Goal: Information Seeking & Learning: Learn about a topic

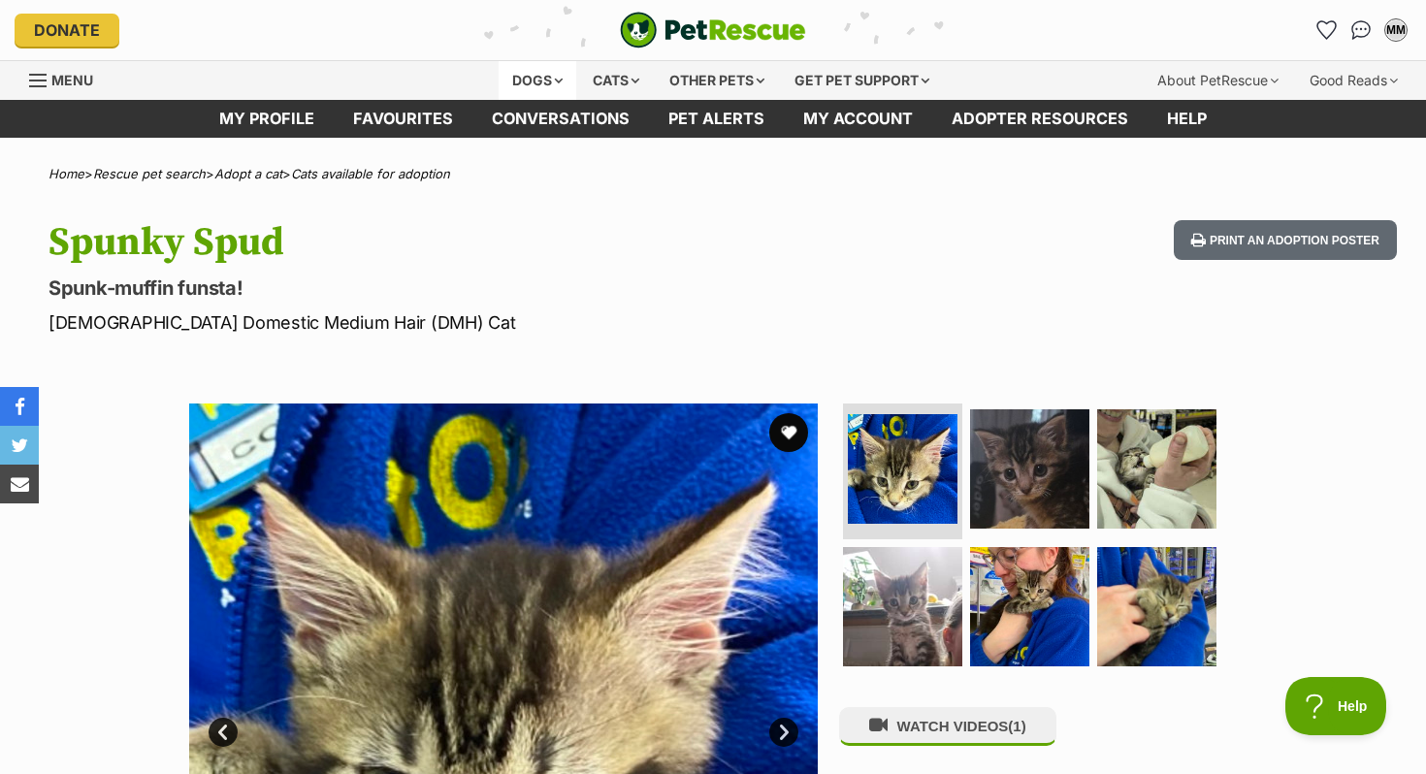
click at [561, 87] on div "Dogs" at bounding box center [538, 80] width 78 height 39
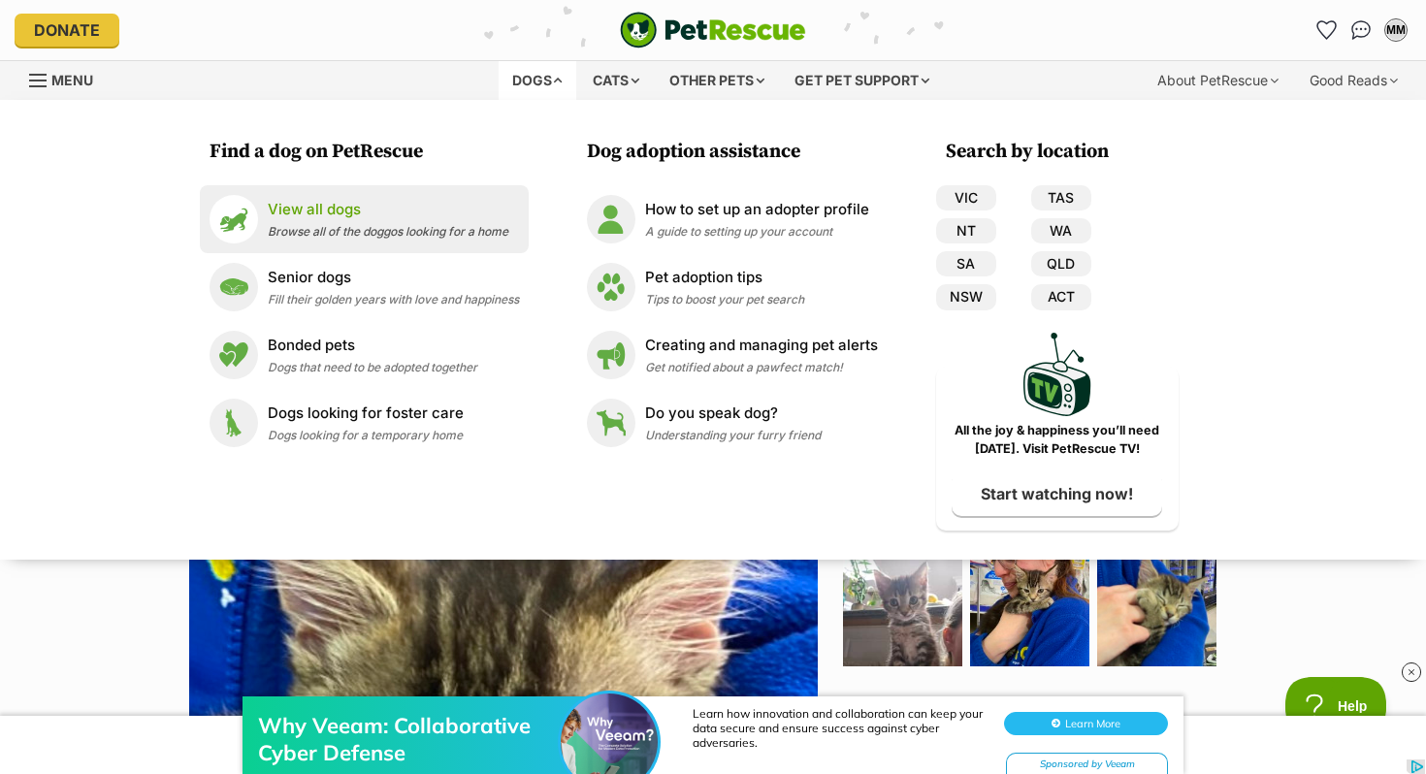
click at [444, 218] on p "View all dogs" at bounding box center [388, 210] width 241 height 22
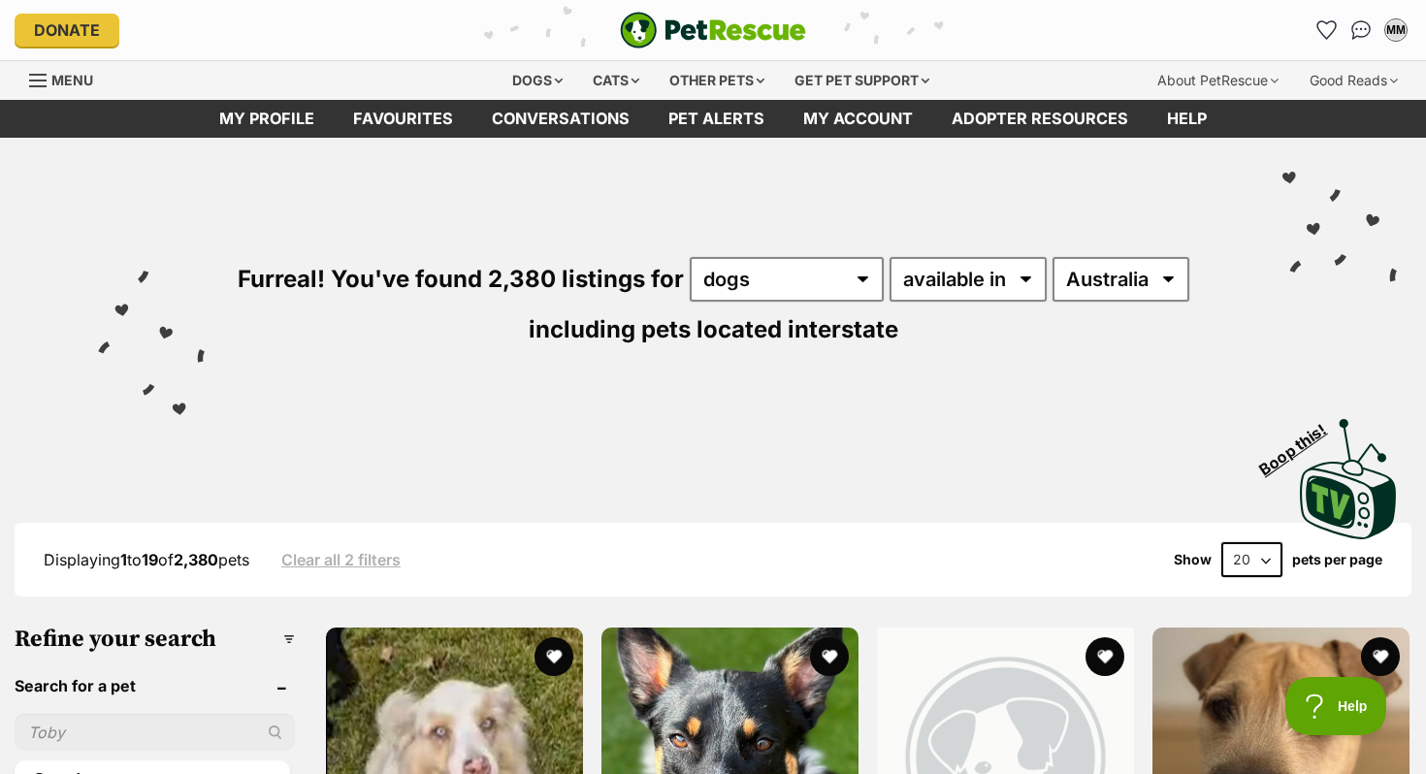
click at [1048, 286] on div "Furreal! You've found 2,380 listings for any type of pet cats dogs other pets a…" at bounding box center [712, 270] width 1367 height 264
click at [1094, 287] on select "Australia ACT NSW NT QLD SA TAS VIC WA" at bounding box center [1120, 279] width 137 height 45
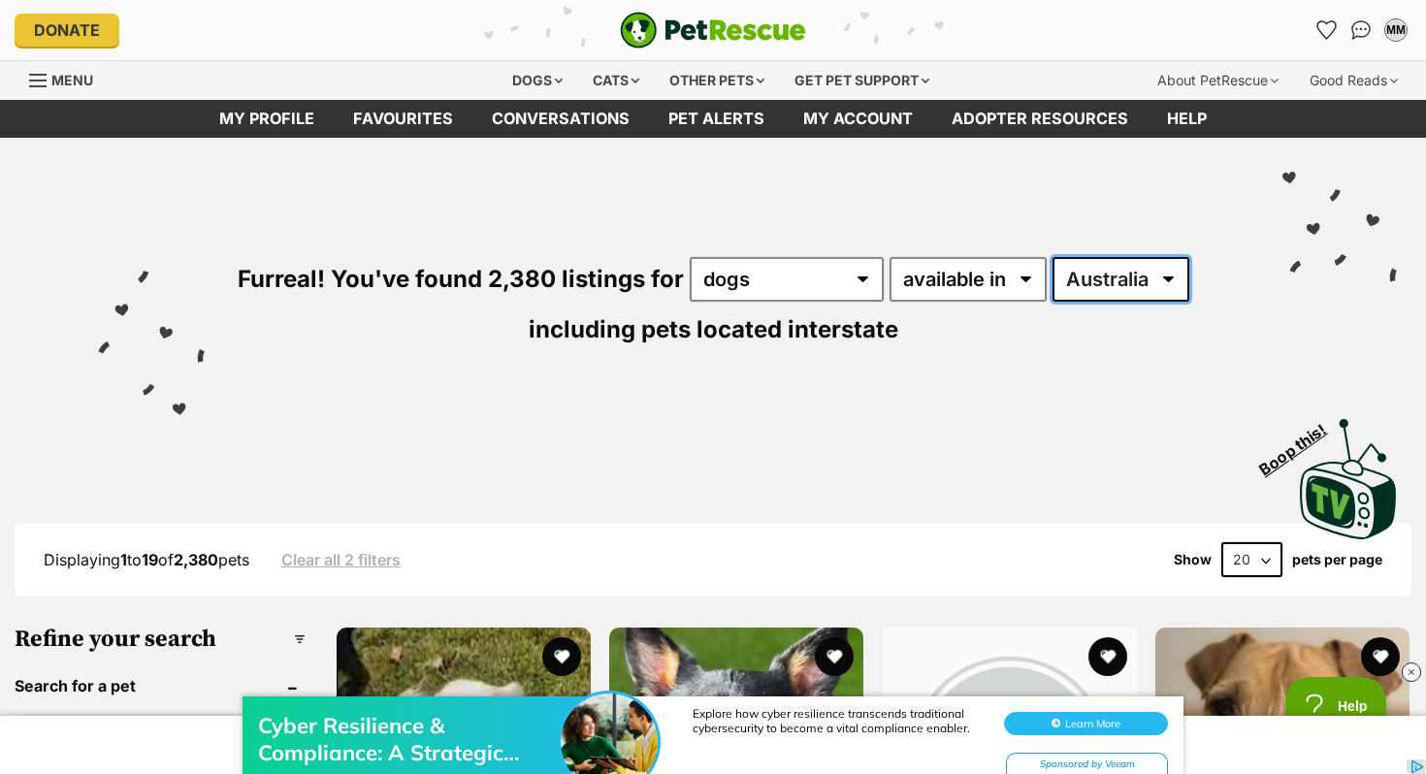
select select "VIC"
click at [1052, 257] on select "Australia ACT NSW NT QLD SA TAS VIC WA" at bounding box center [1120, 279] width 137 height 45
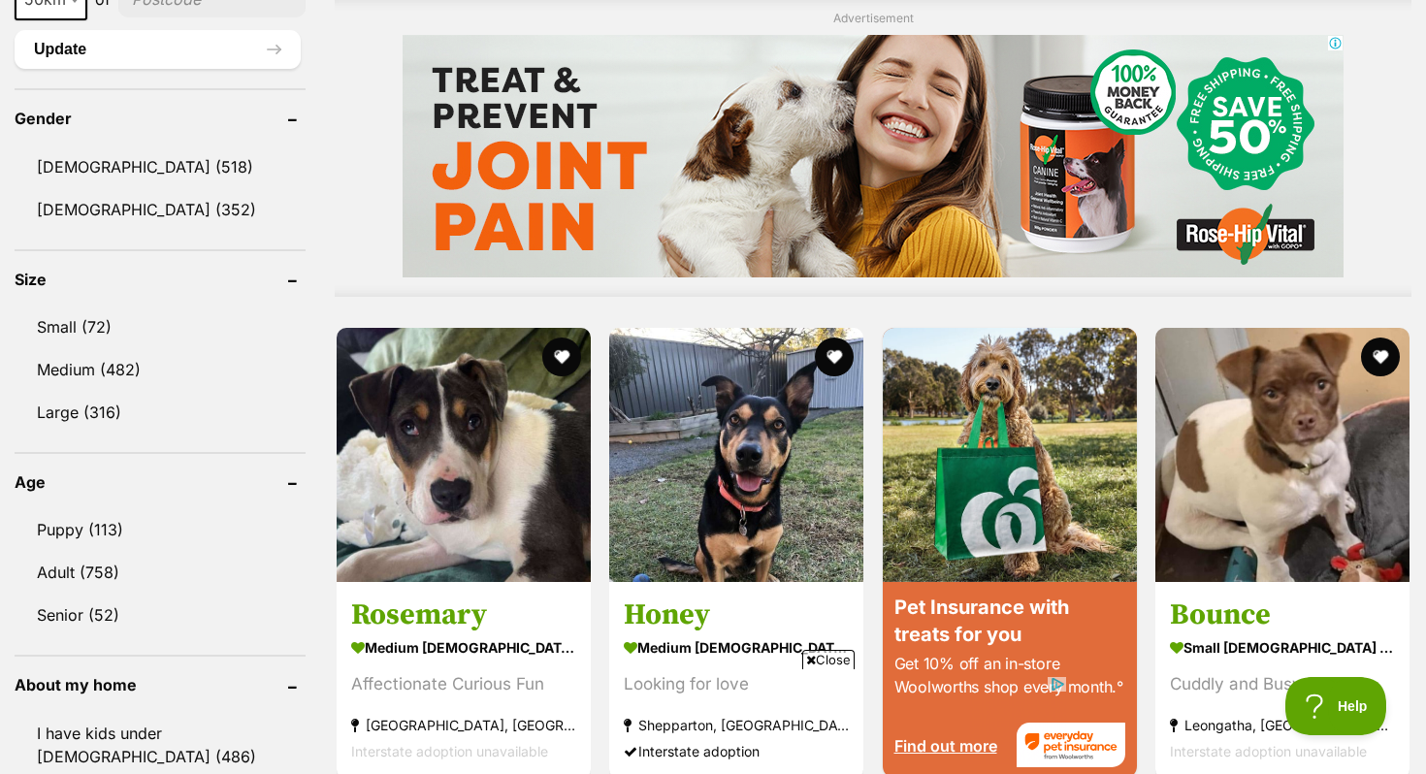
scroll to position [1617, 0]
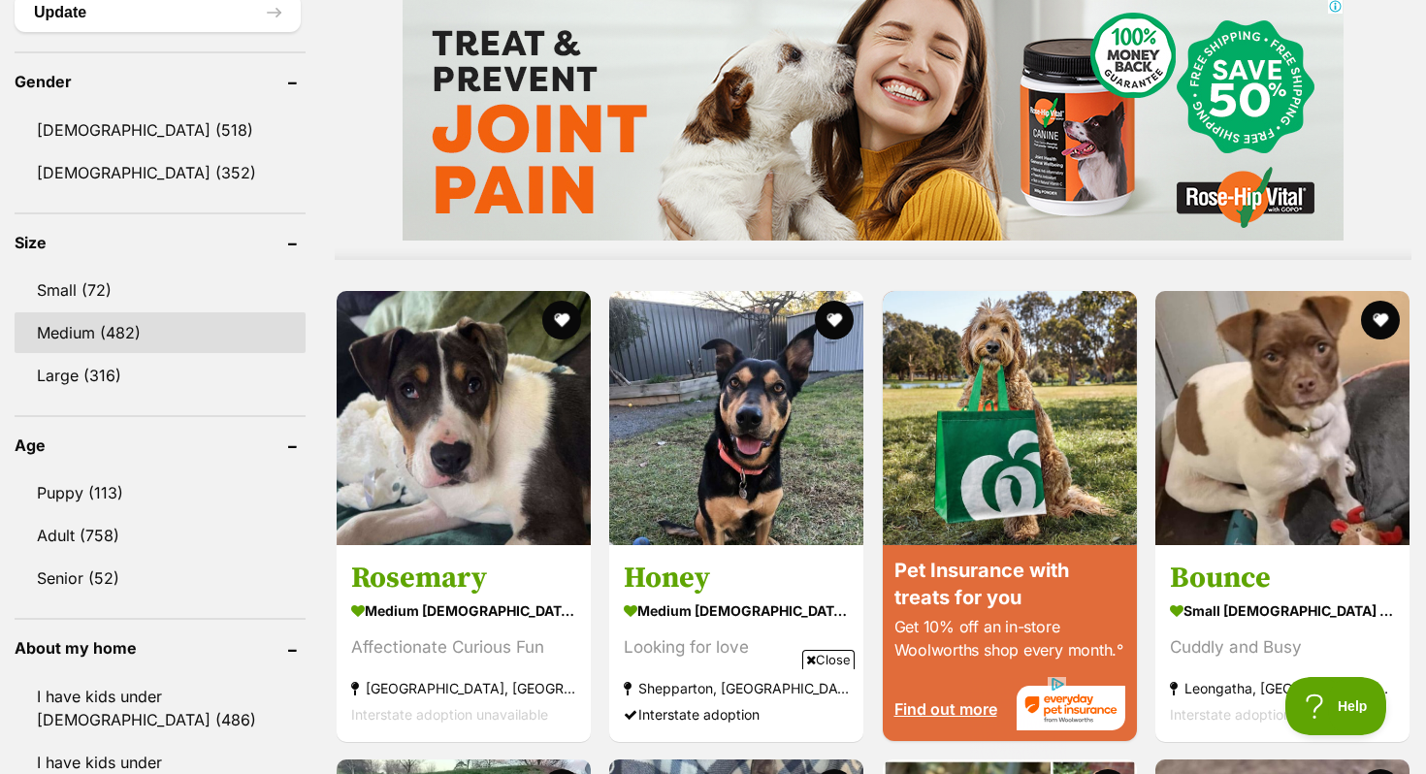
click at [136, 320] on link "Medium (482)" at bounding box center [160, 332] width 291 height 41
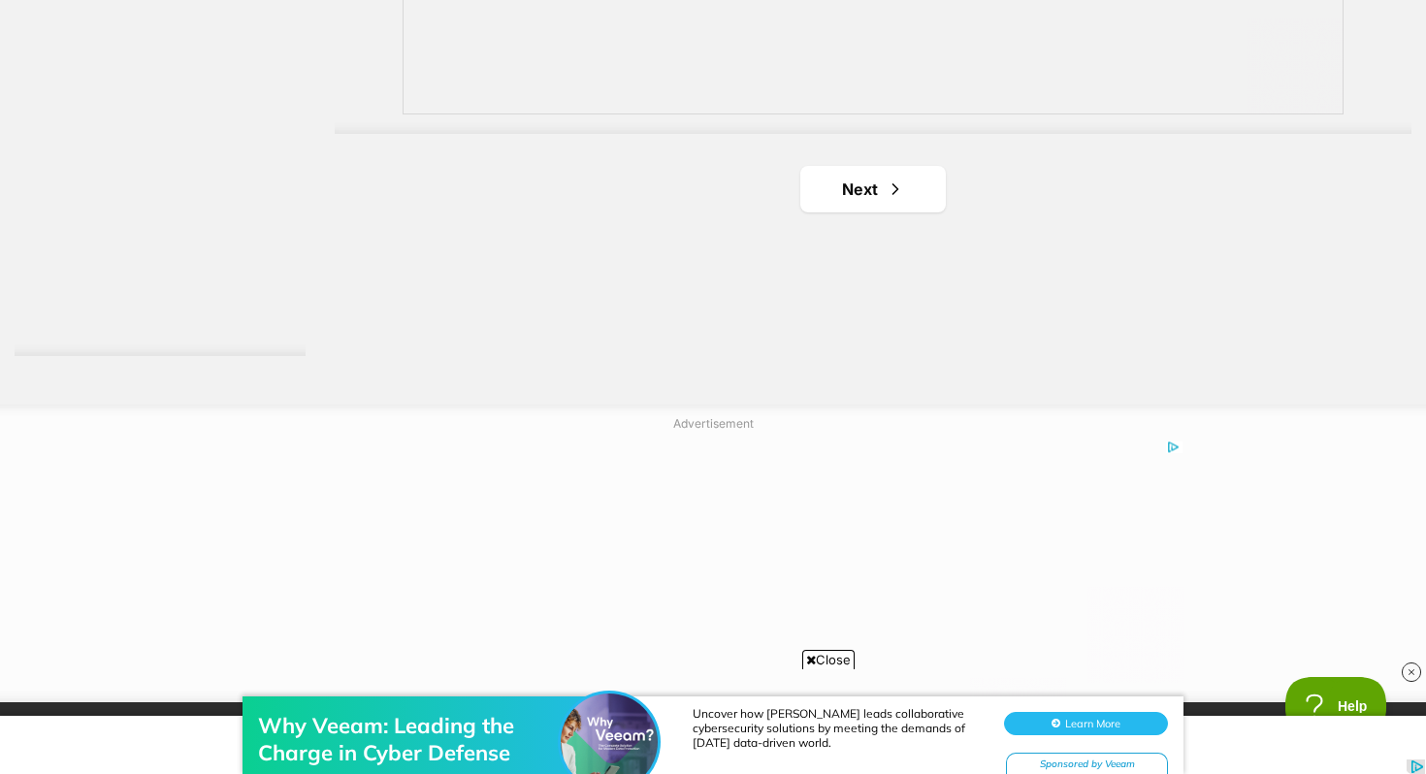
scroll to position [3780, 0]
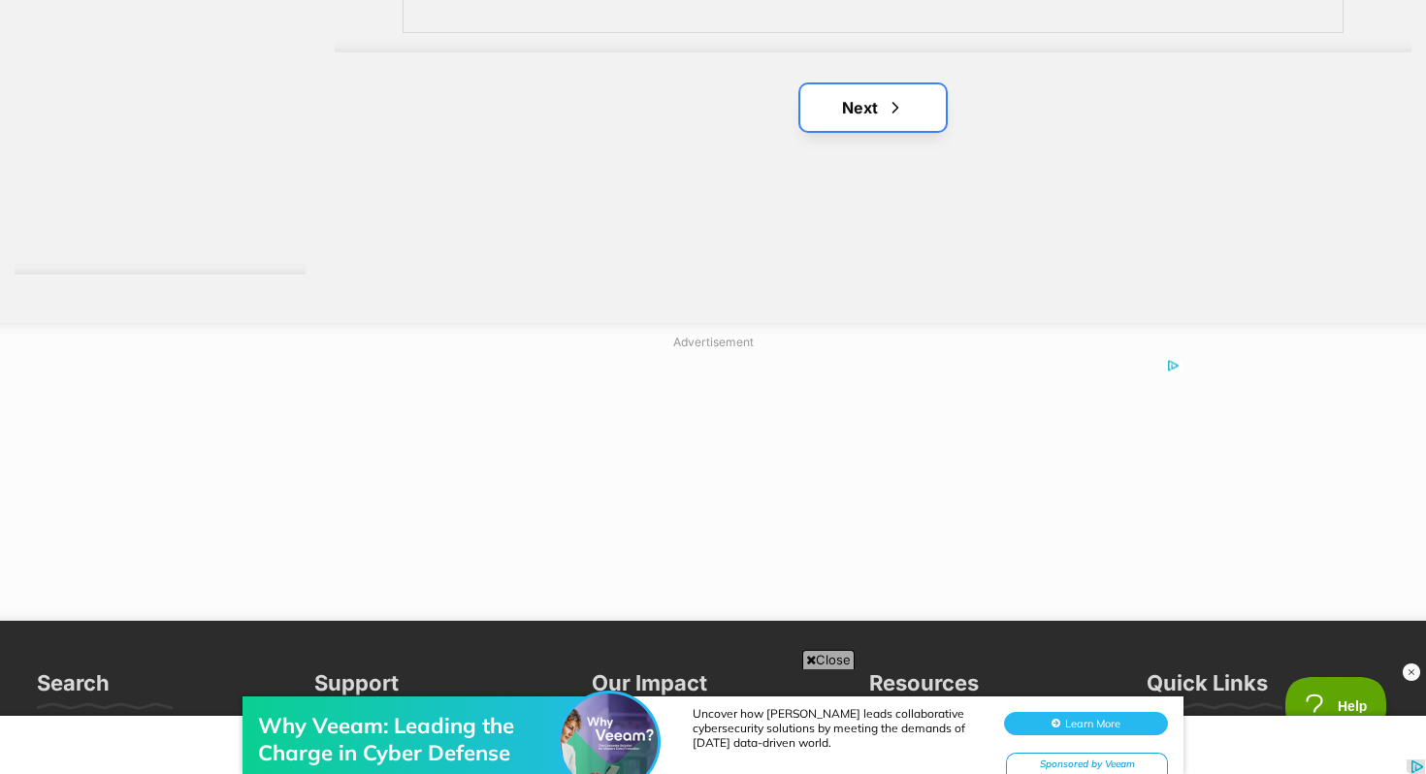
click at [902, 115] on span "Next page" at bounding box center [894, 107] width 19 height 23
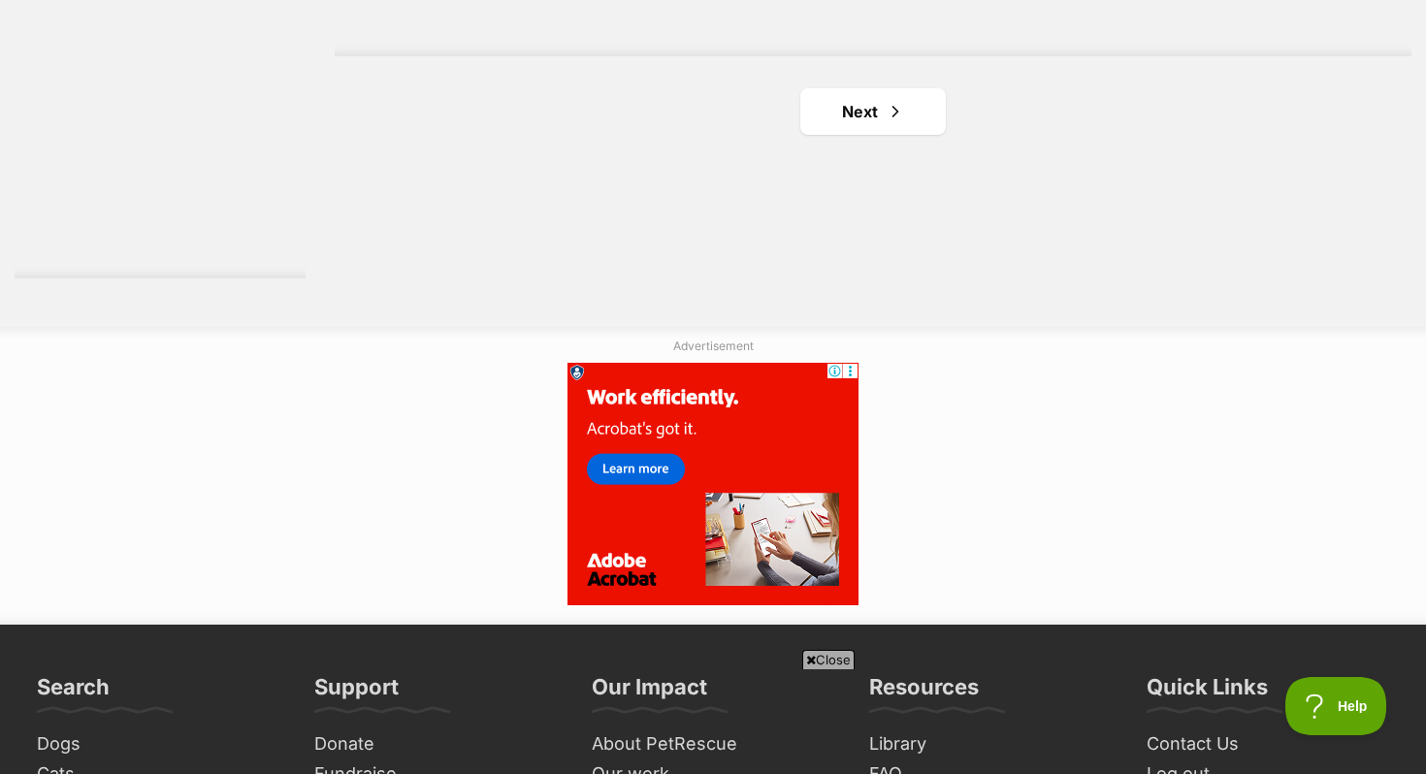
scroll to position [3779, 0]
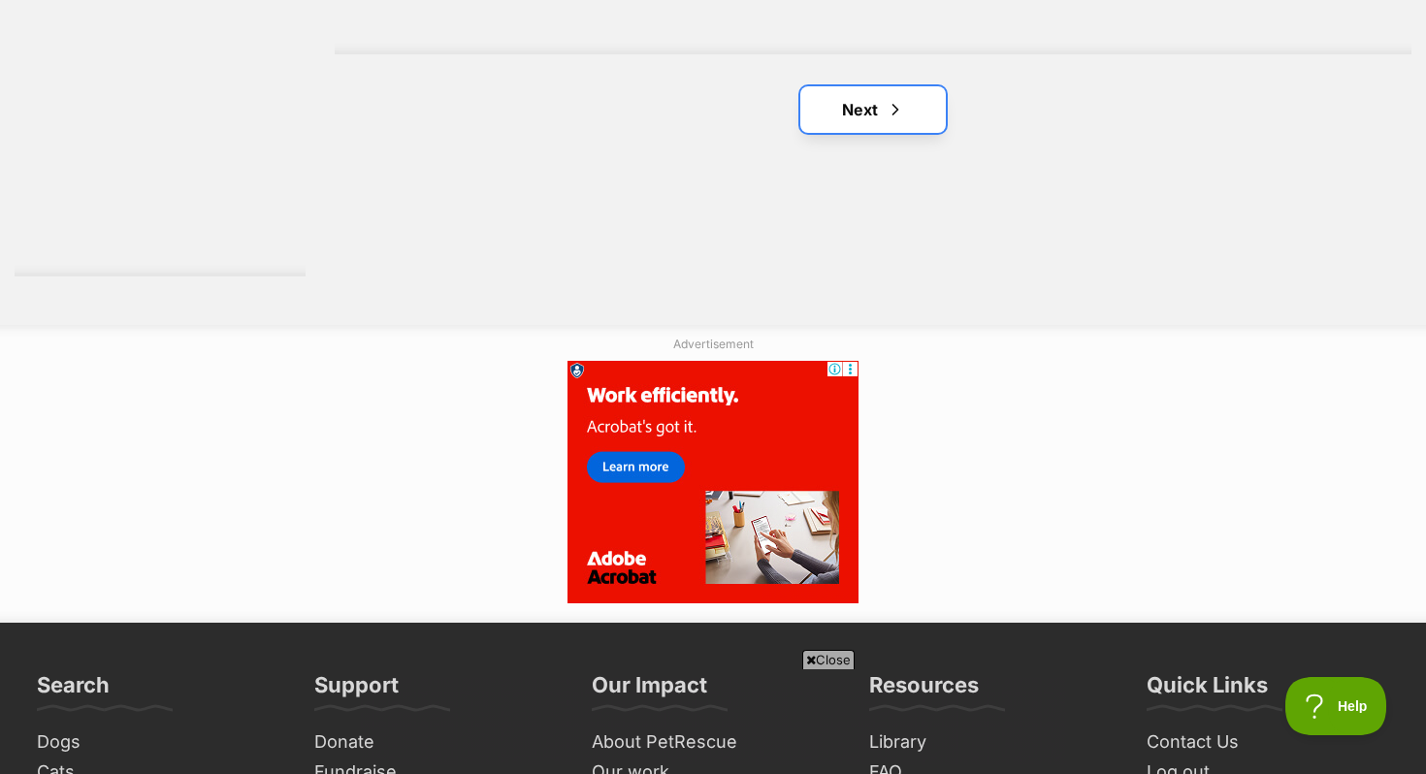
click at [893, 101] on span "Next page" at bounding box center [894, 109] width 19 height 23
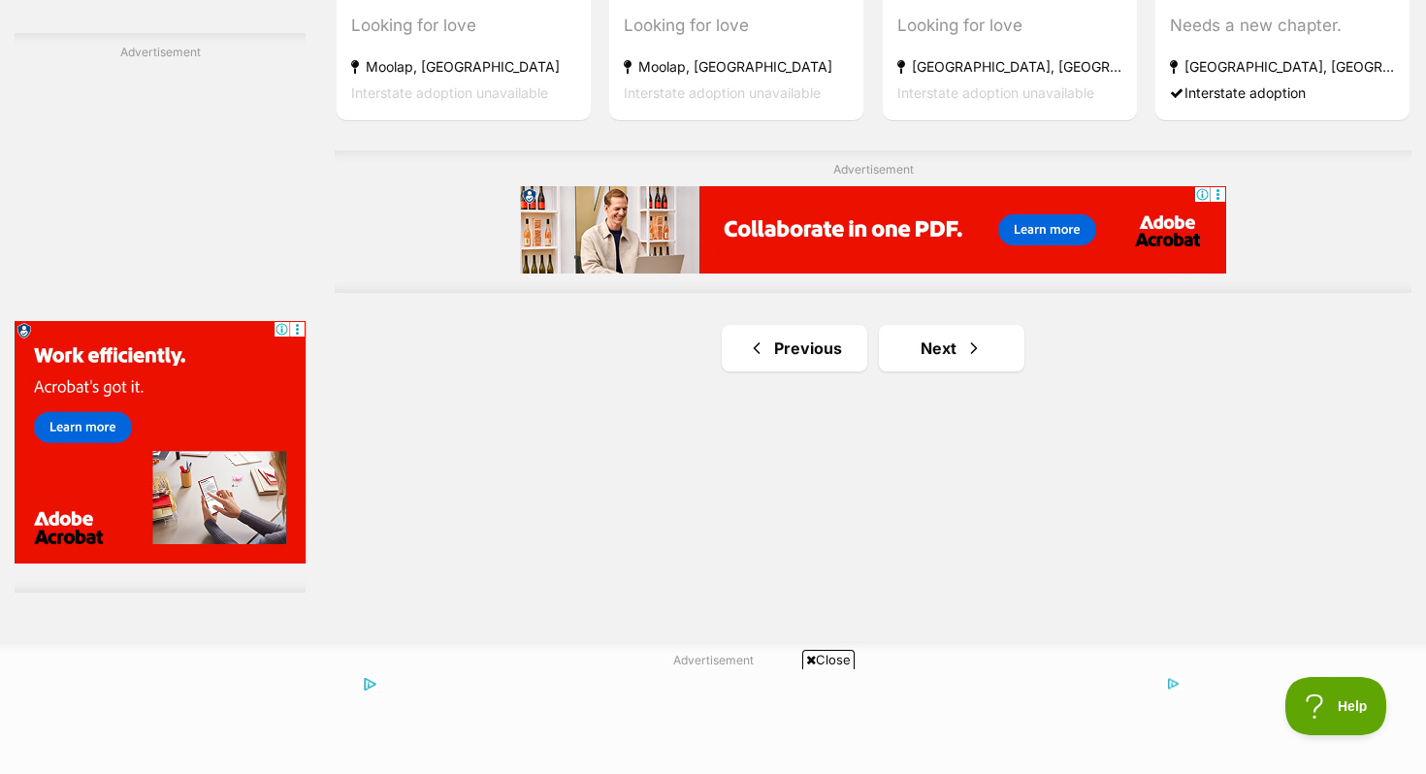
scroll to position [3396, 0]
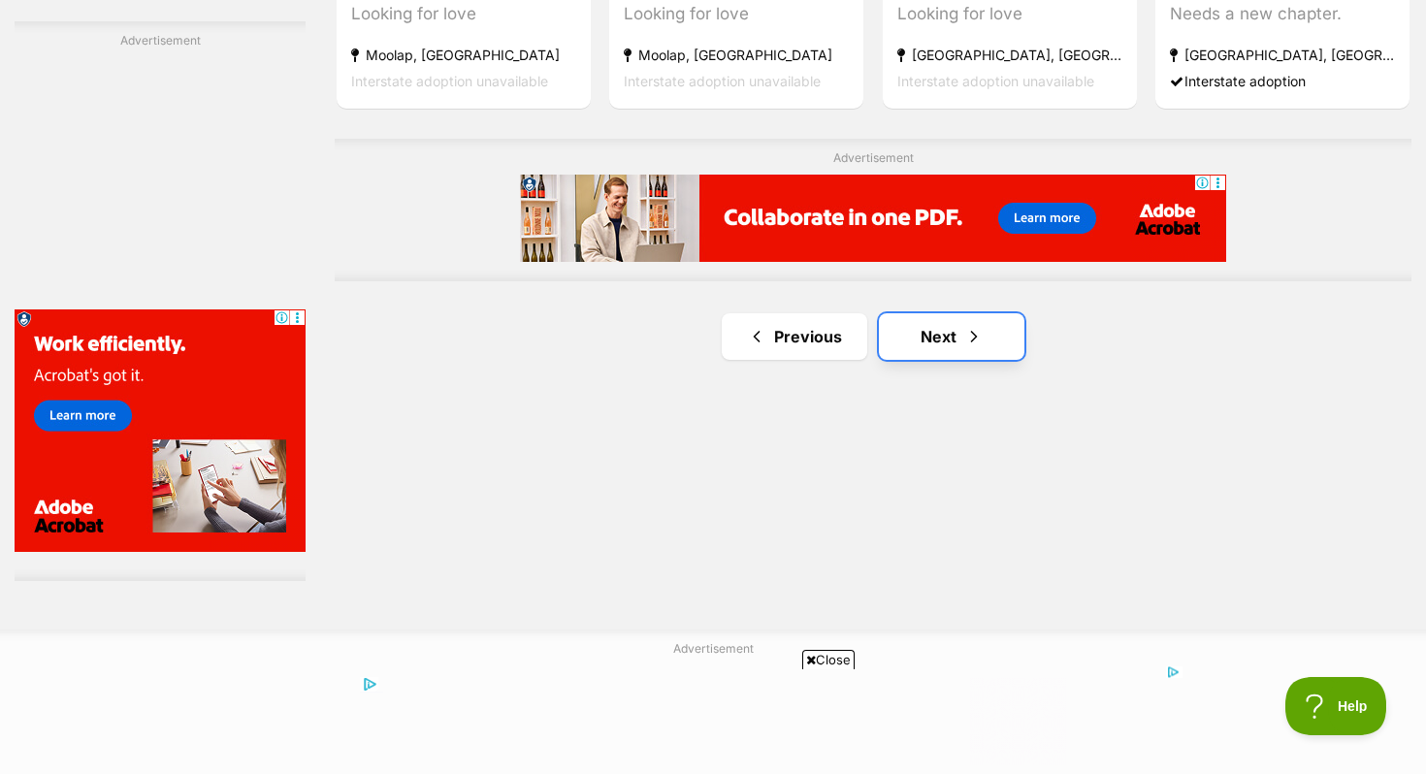
click at [919, 349] on link "Next" at bounding box center [951, 336] width 145 height 47
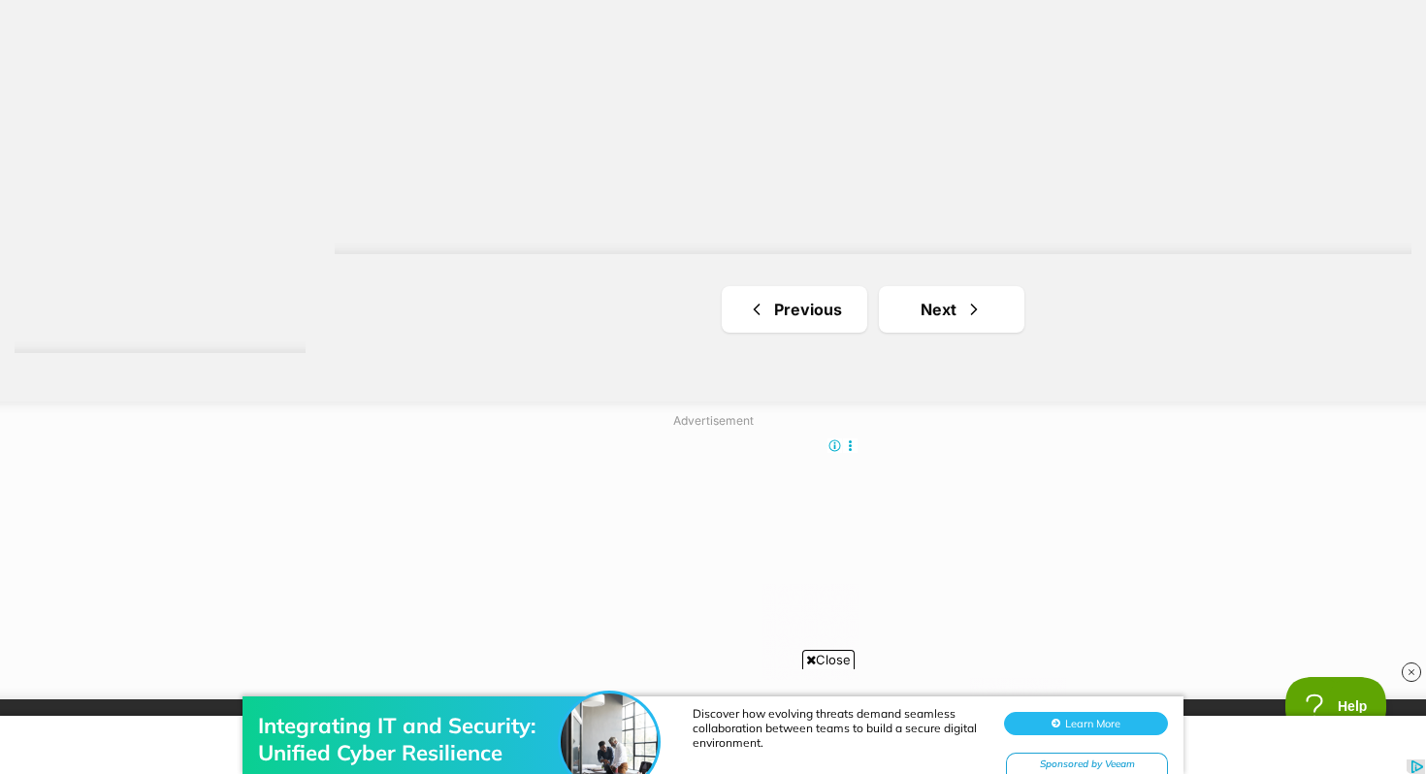
scroll to position [3699, 0]
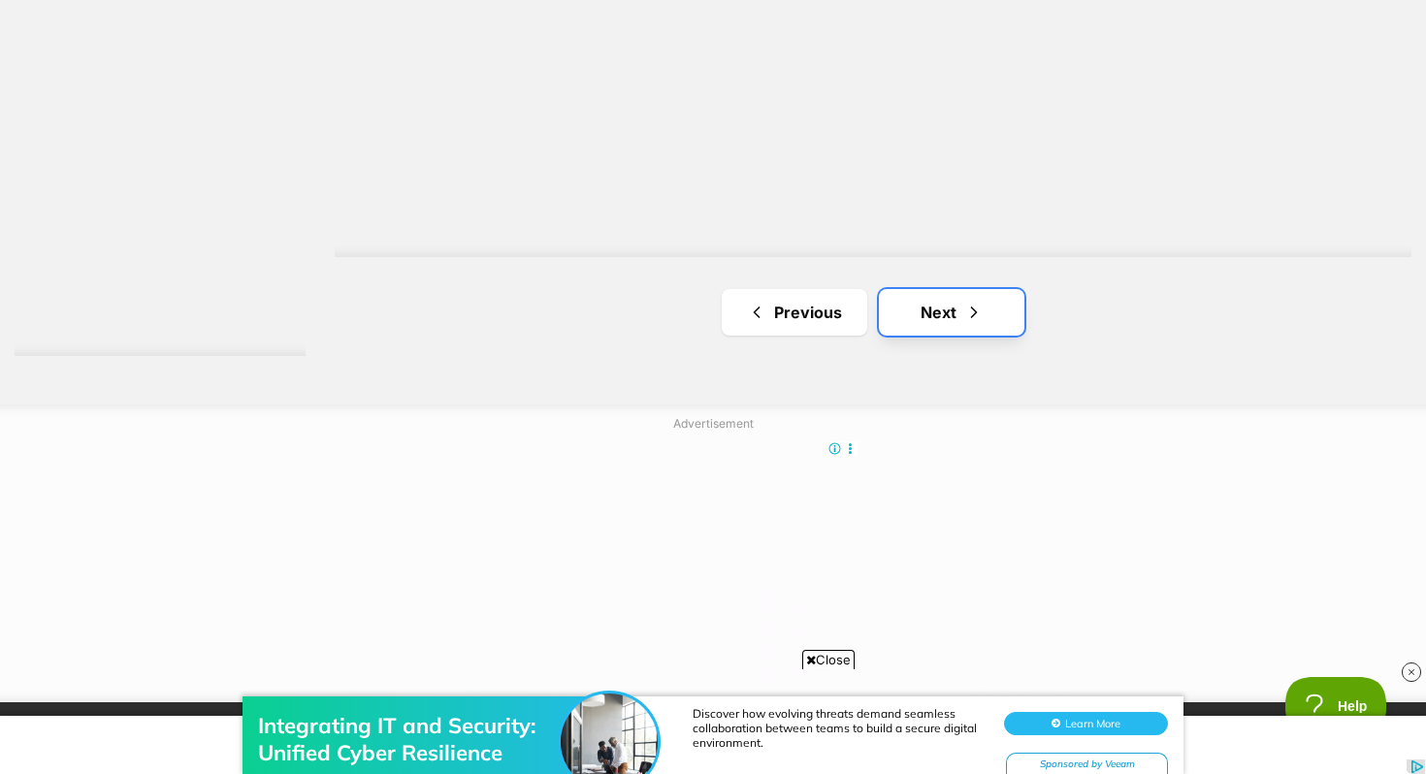
click at [948, 318] on link "Next" at bounding box center [951, 312] width 145 height 47
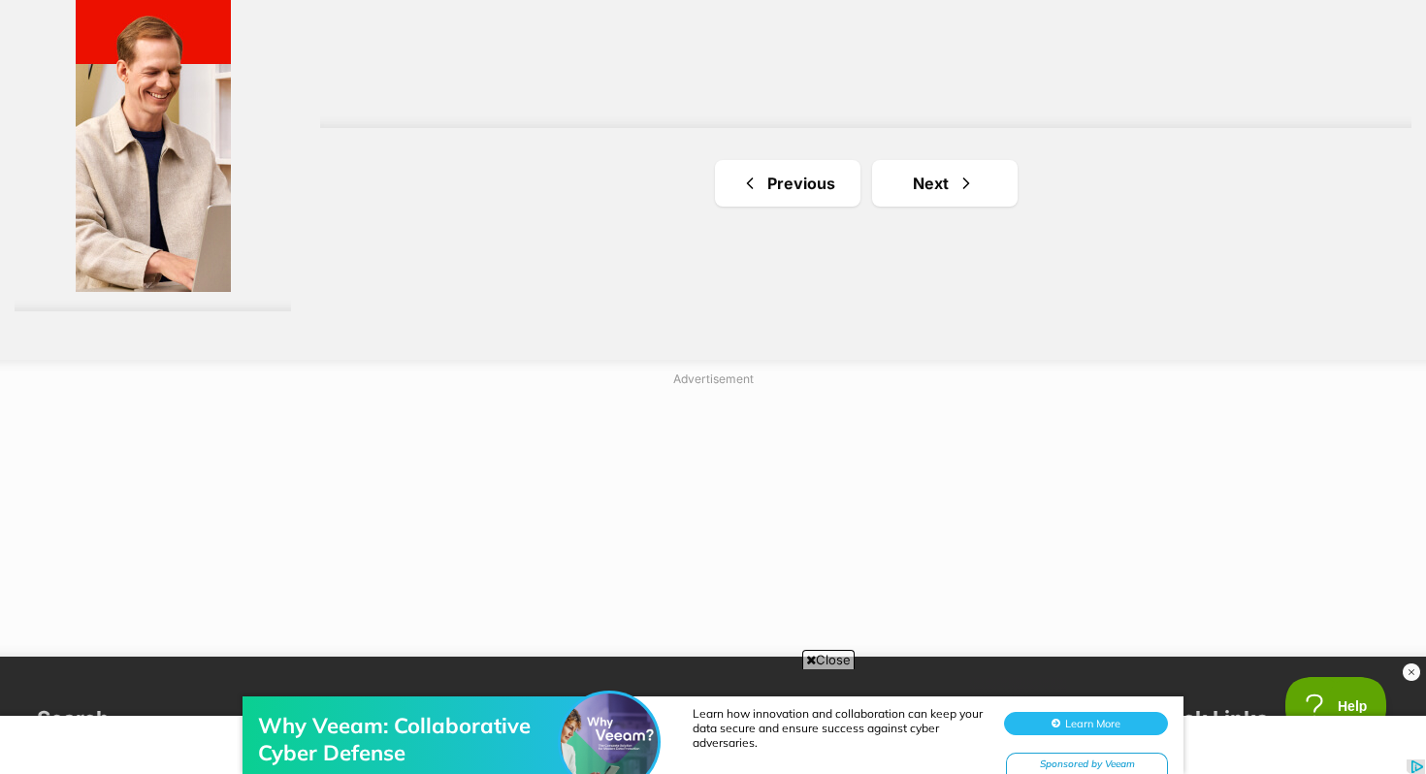
scroll to position [3737, 0]
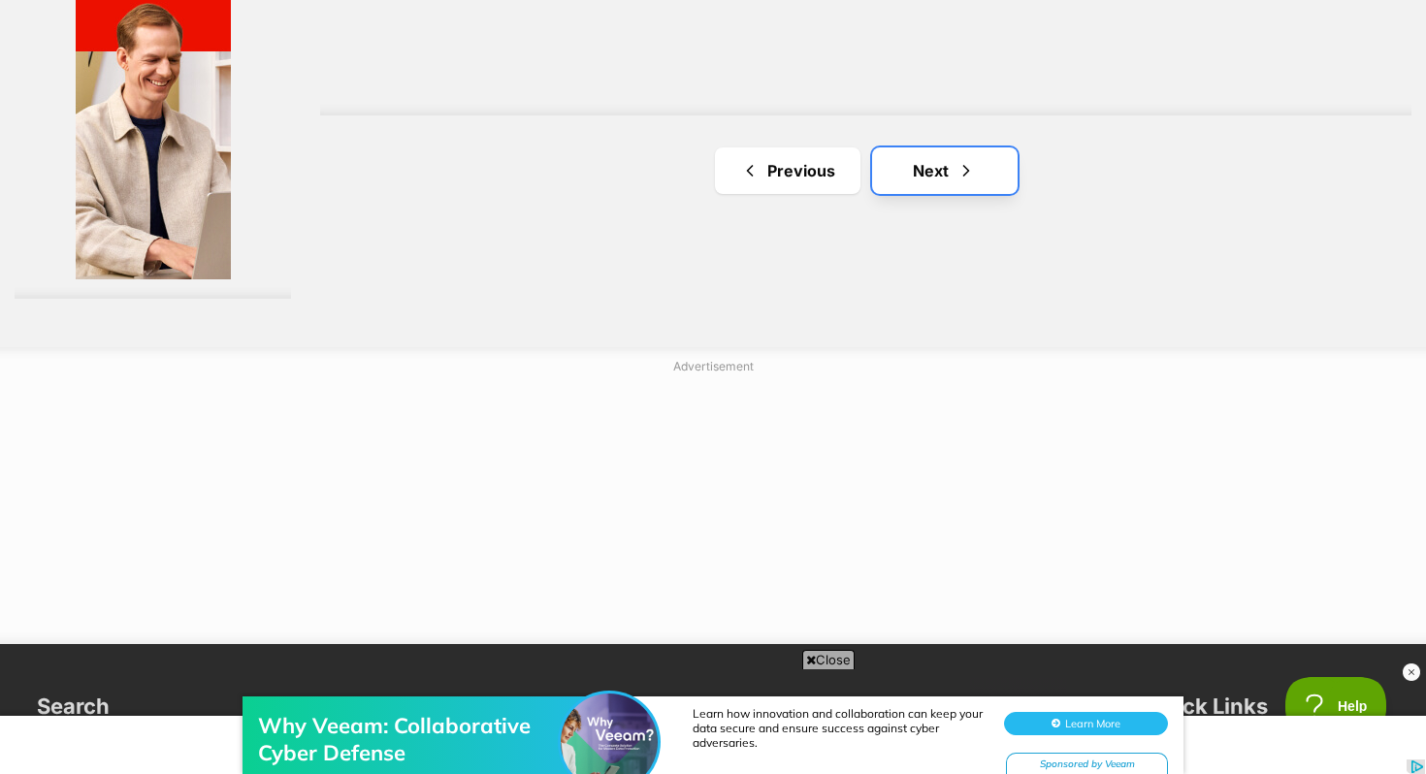
click at [906, 168] on link "Next" at bounding box center [944, 170] width 145 height 47
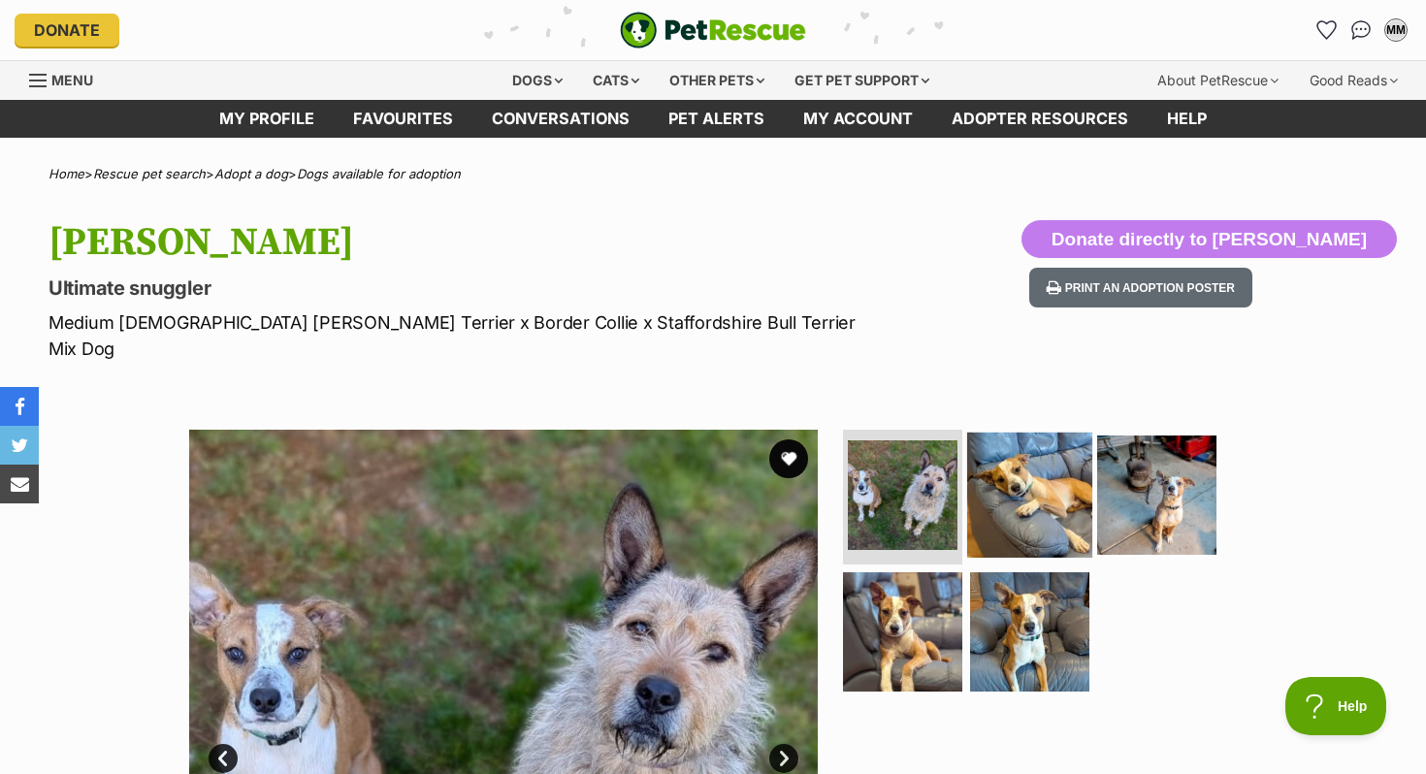
click at [1006, 466] on img at bounding box center [1029, 494] width 125 height 125
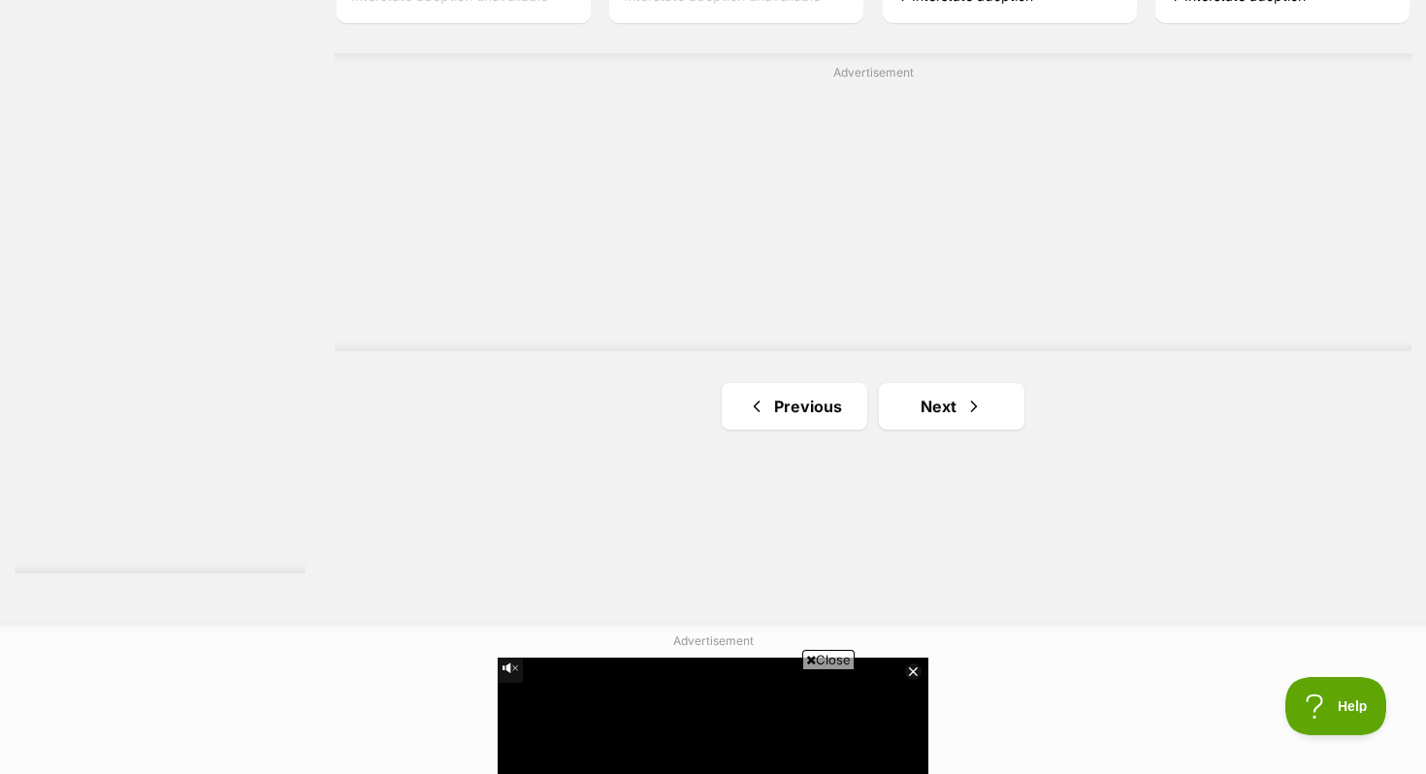
scroll to position [3711, 0]
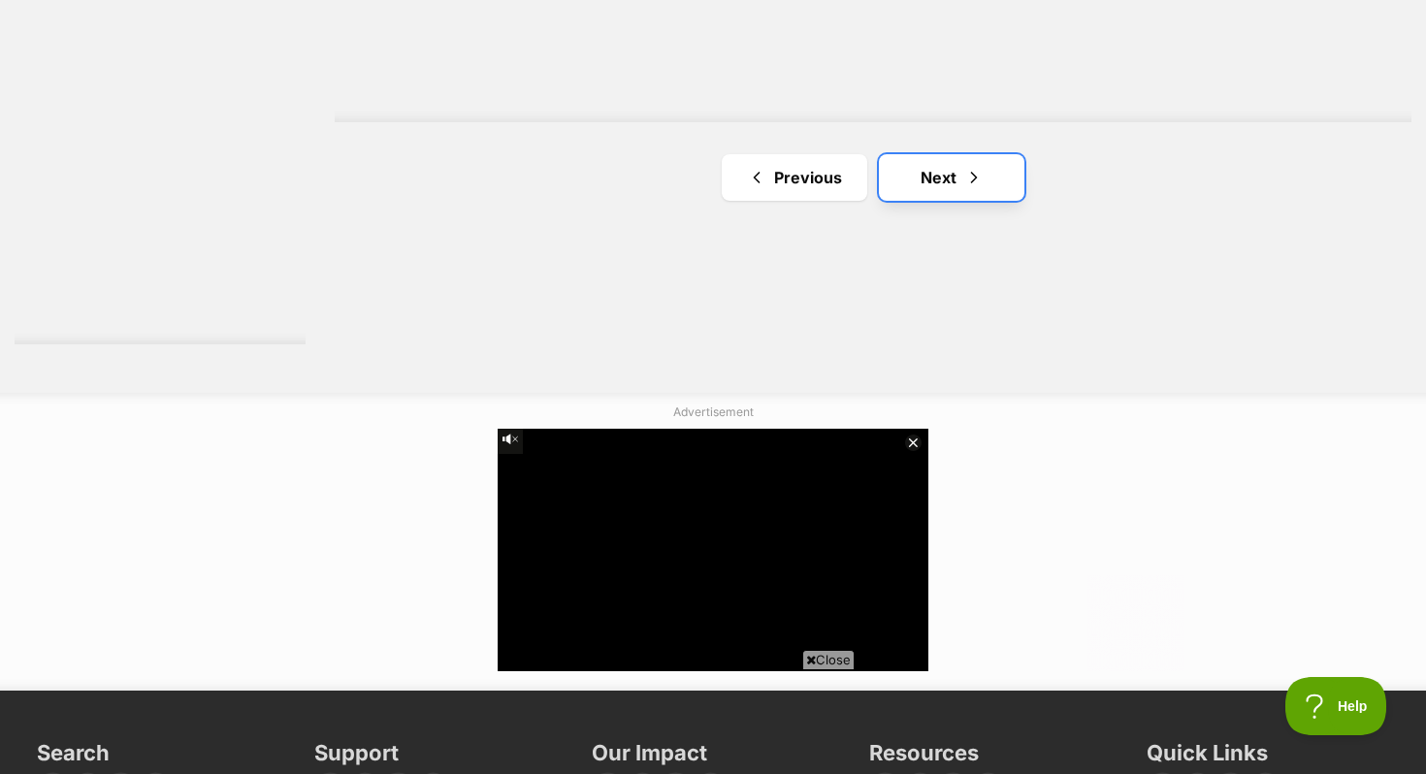
click at [940, 188] on link "Next" at bounding box center [951, 177] width 145 height 47
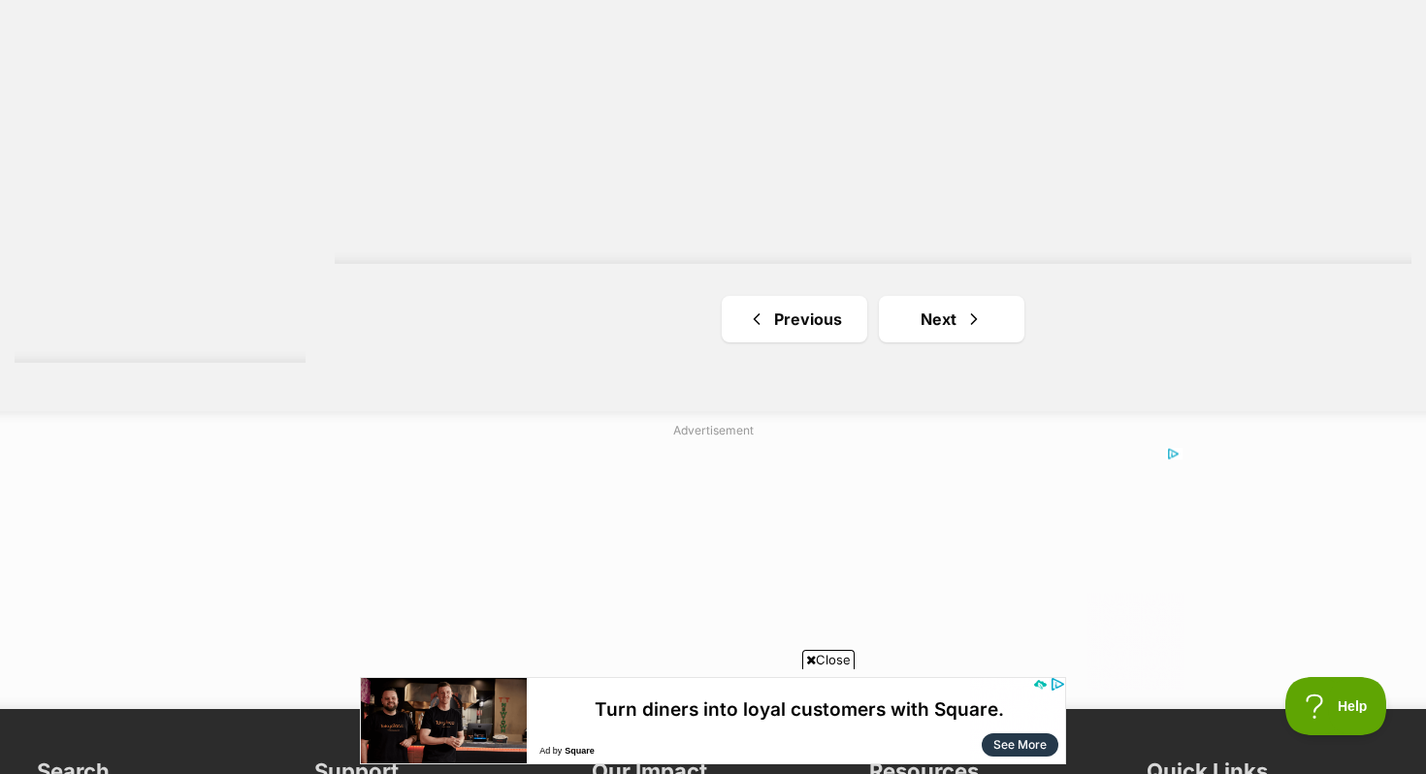
scroll to position [3689, 0]
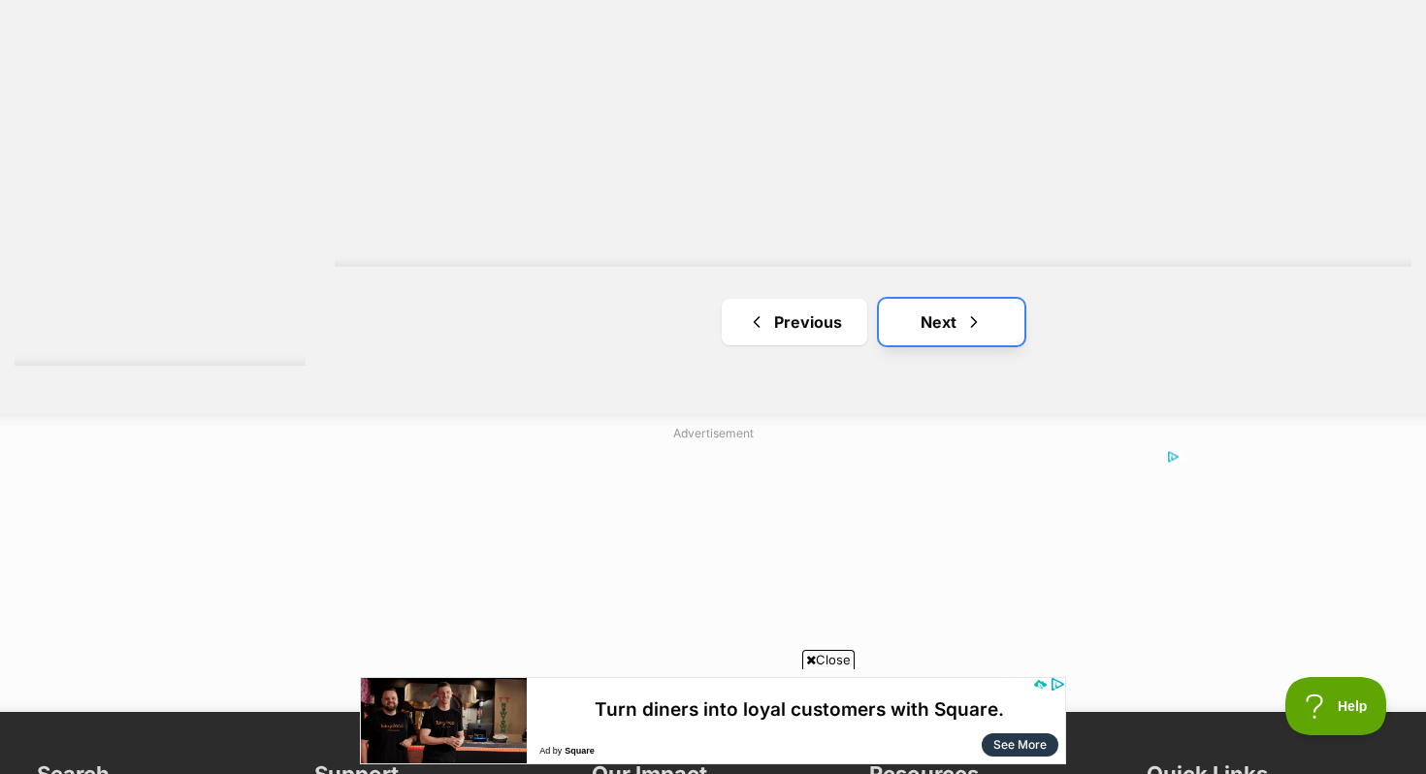
click at [915, 321] on link "Next" at bounding box center [951, 322] width 145 height 47
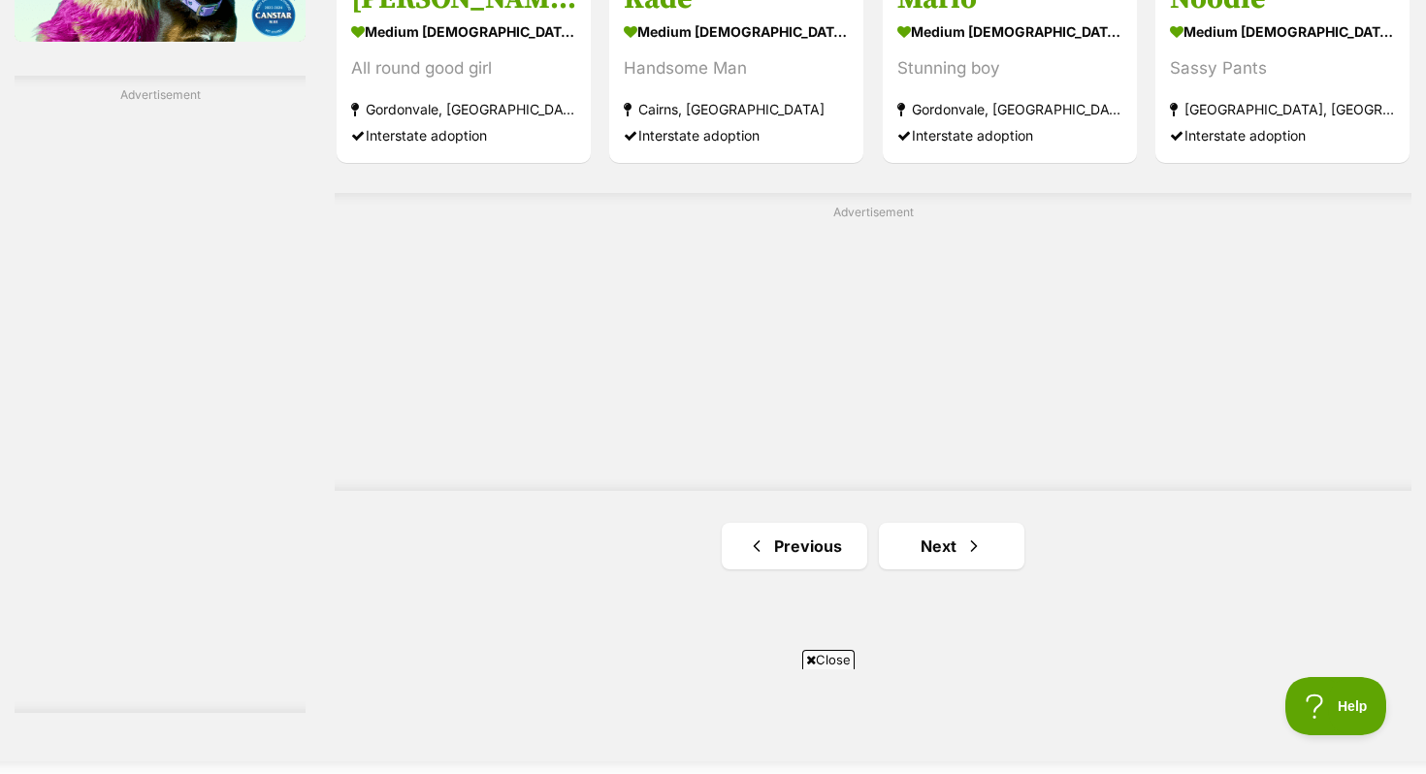
scroll to position [3488, 0]
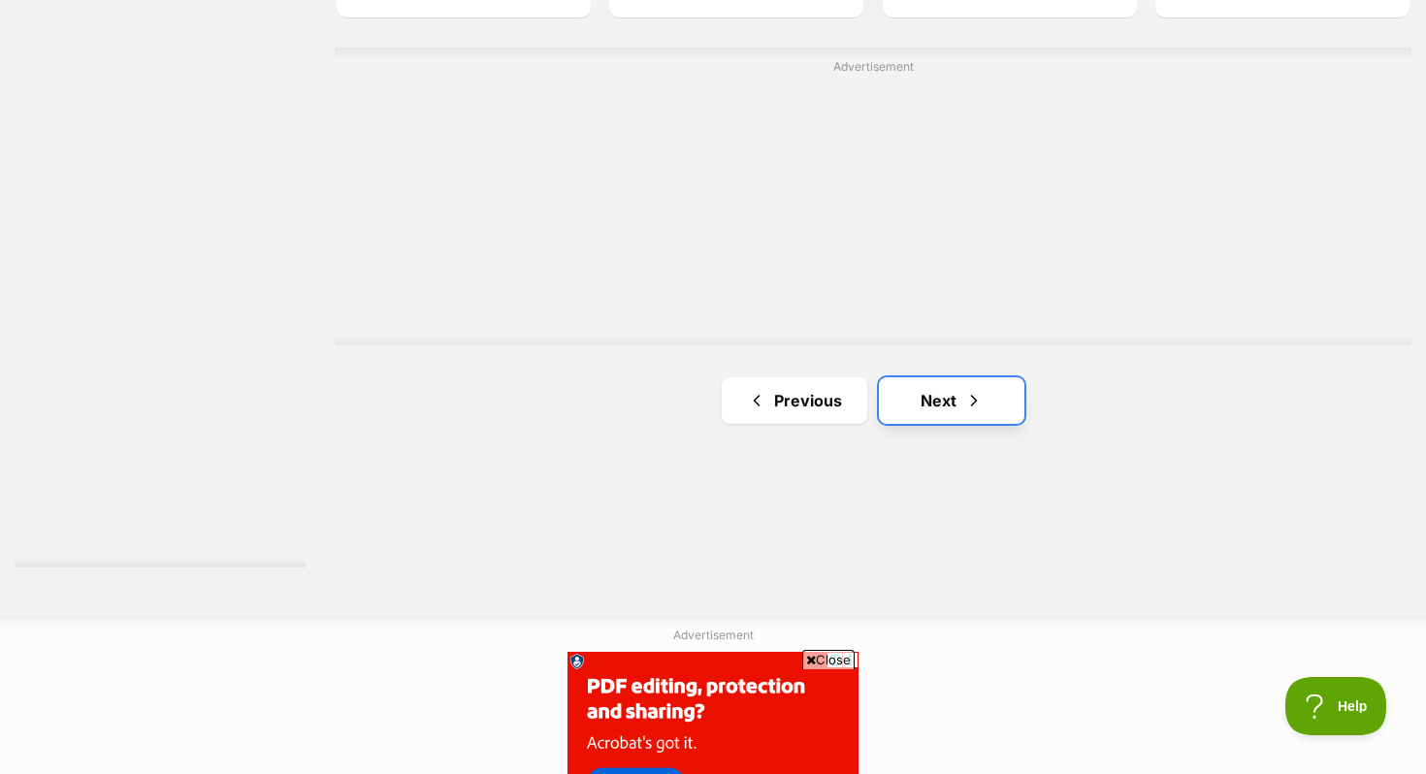
click at [901, 391] on link "Next" at bounding box center [951, 400] width 145 height 47
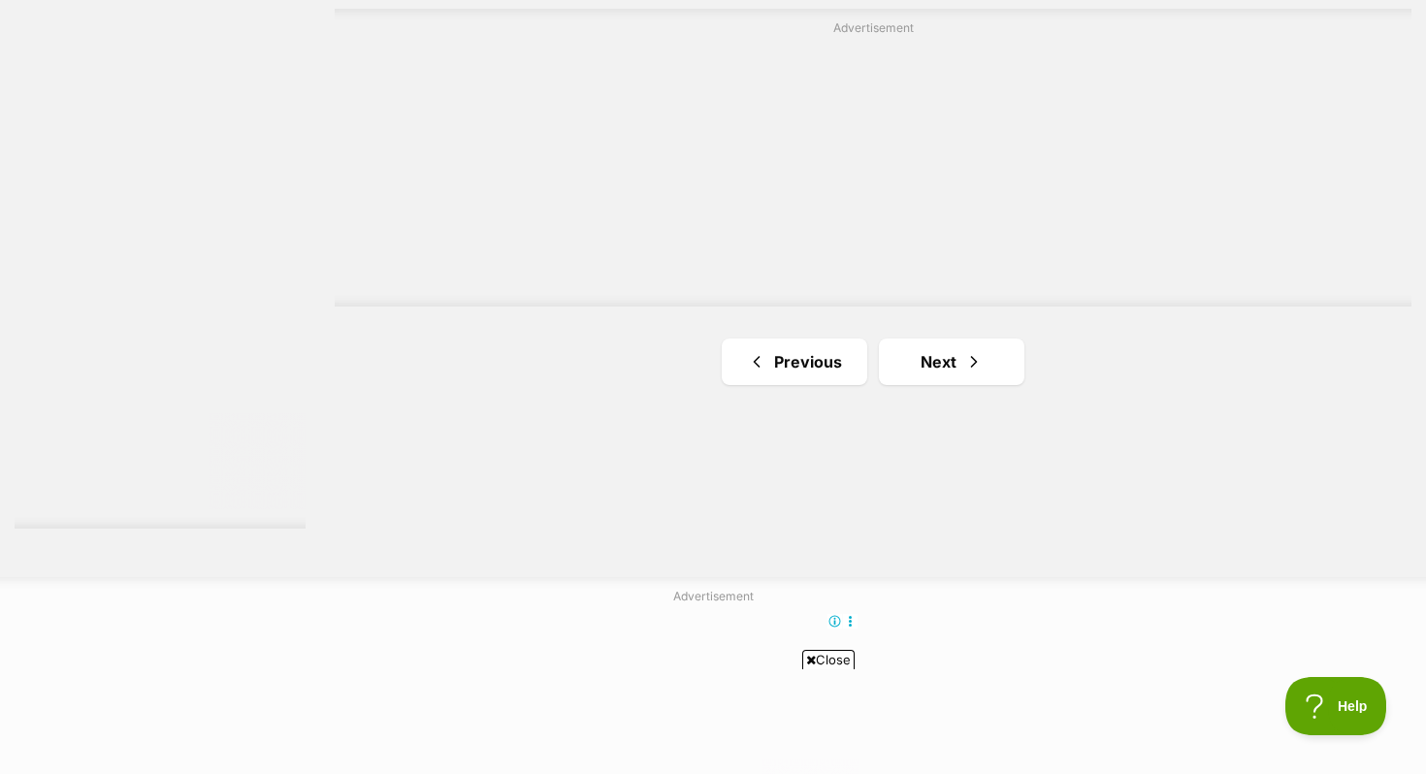
scroll to position [3748, 0]
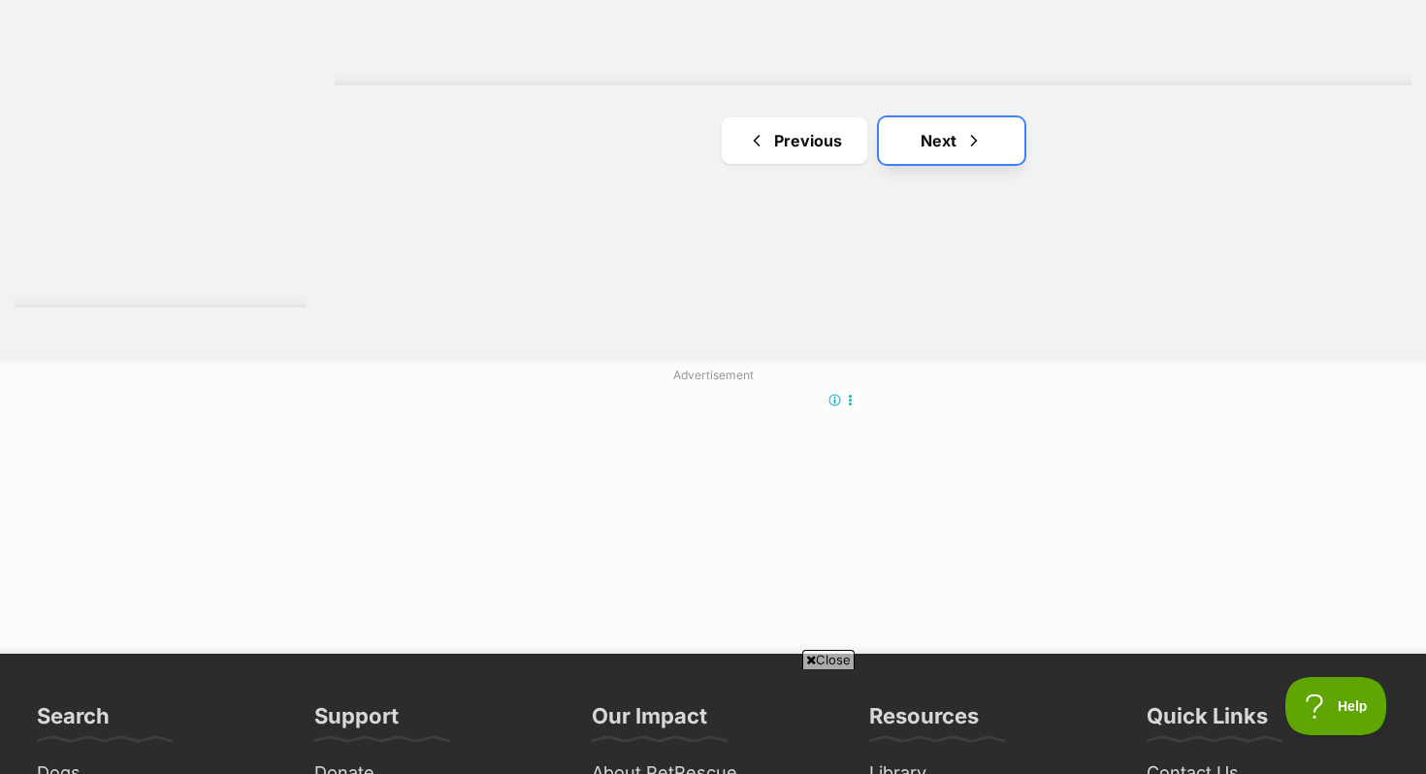
click at [954, 141] on link "Next" at bounding box center [951, 140] width 145 height 47
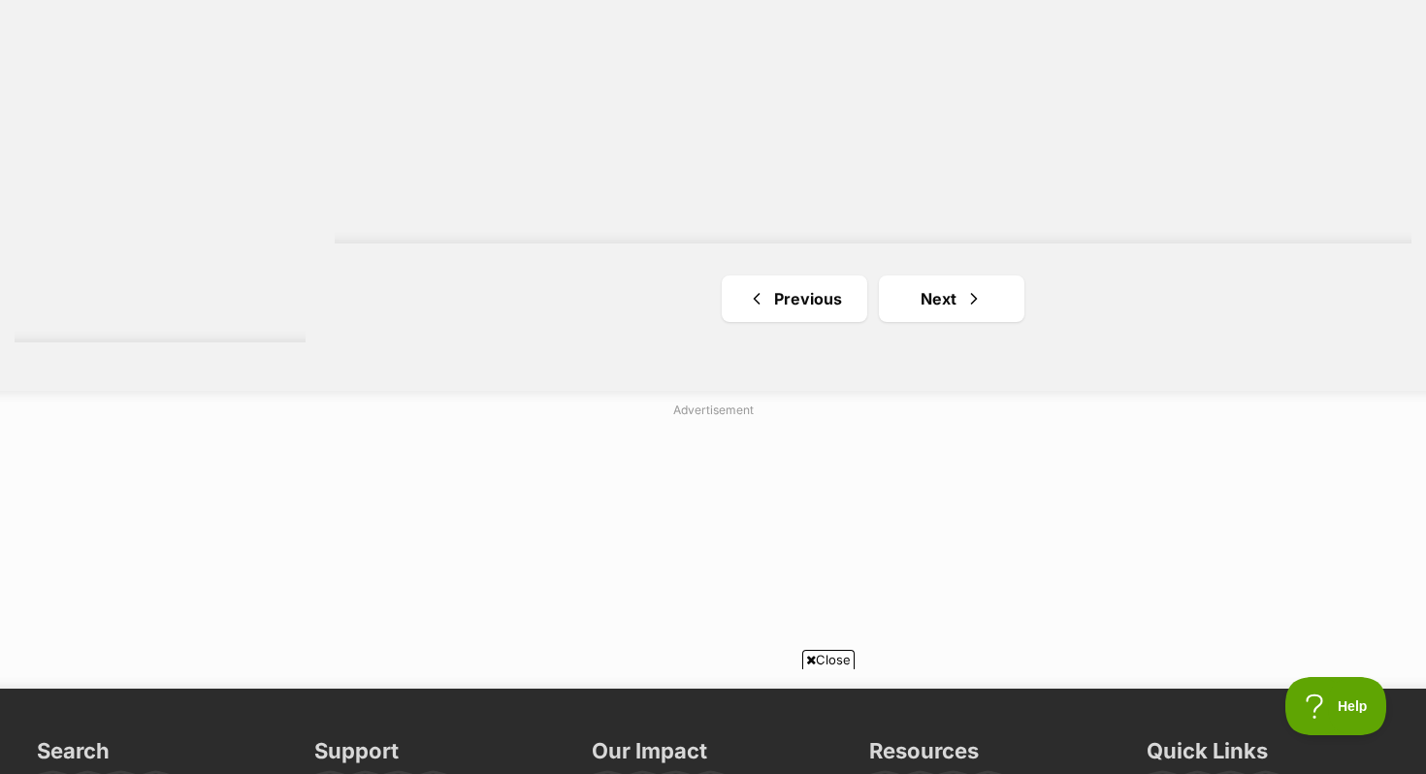
scroll to position [3782, 0]
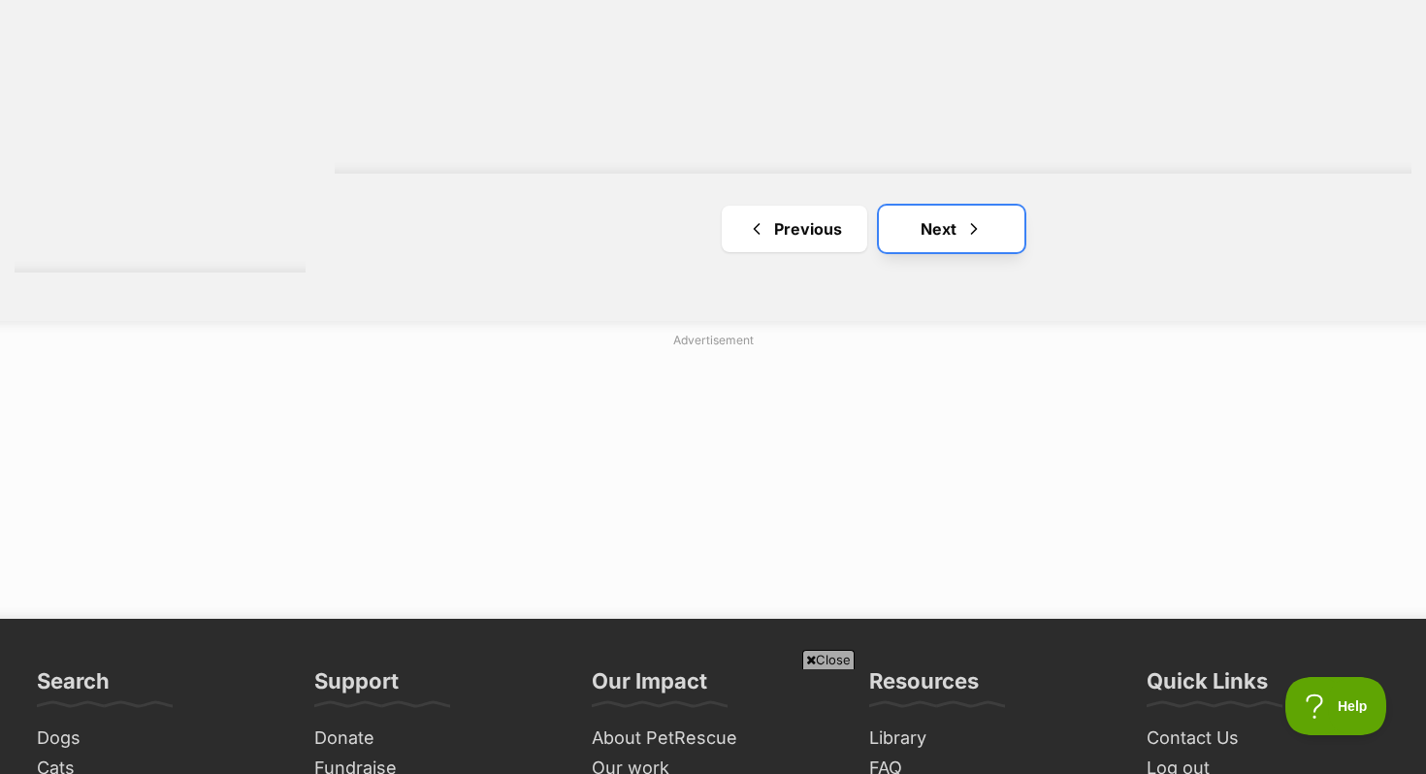
click at [981, 212] on link "Next" at bounding box center [951, 229] width 145 height 47
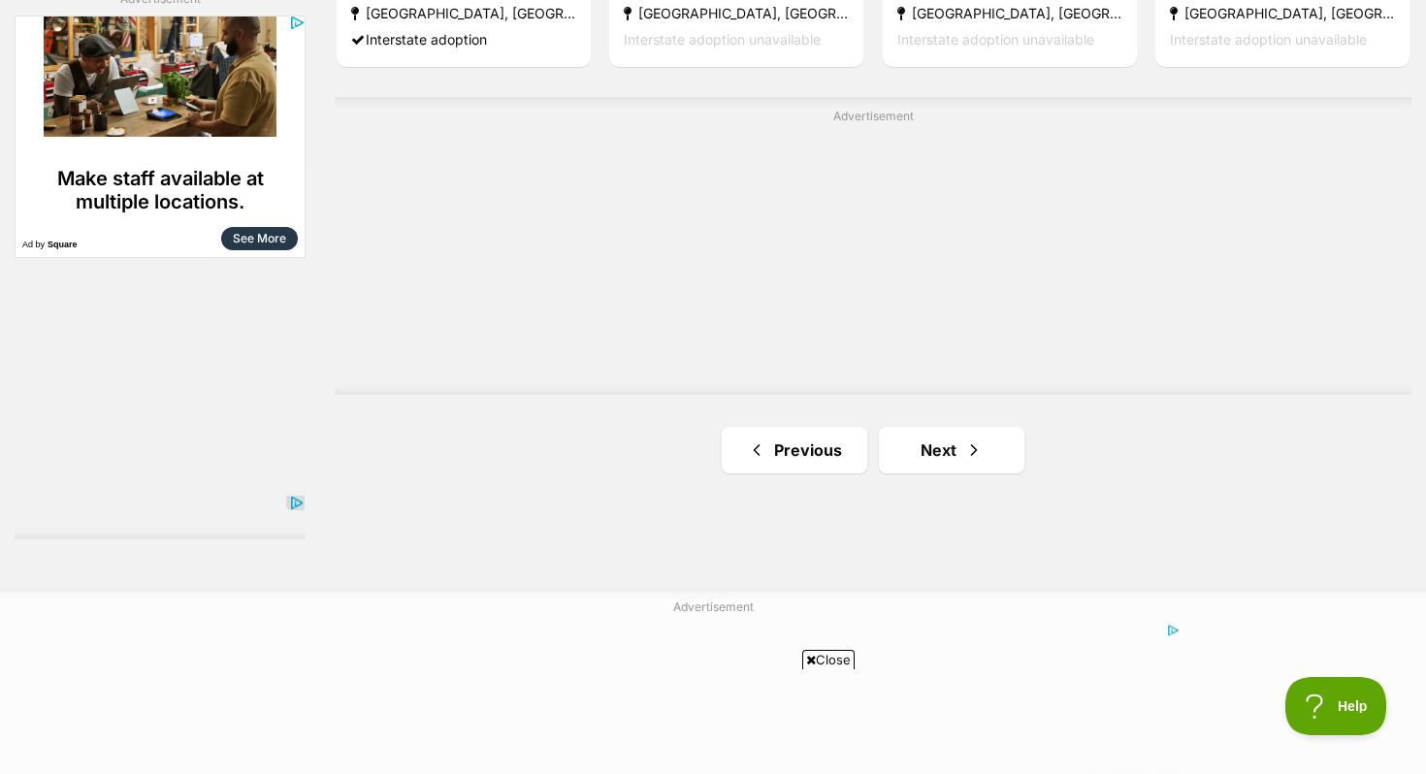
scroll to position [3453, 0]
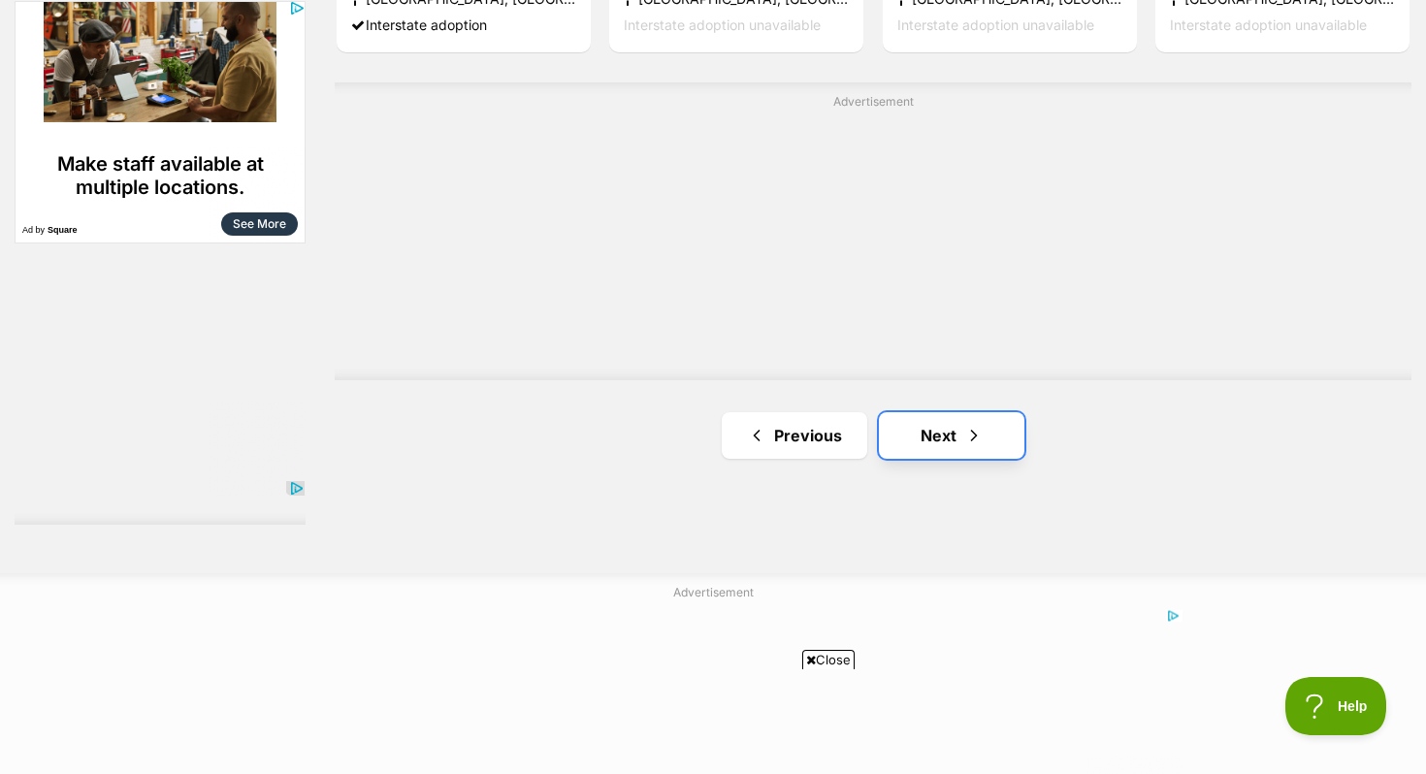
click at [932, 433] on link "Next" at bounding box center [951, 435] width 145 height 47
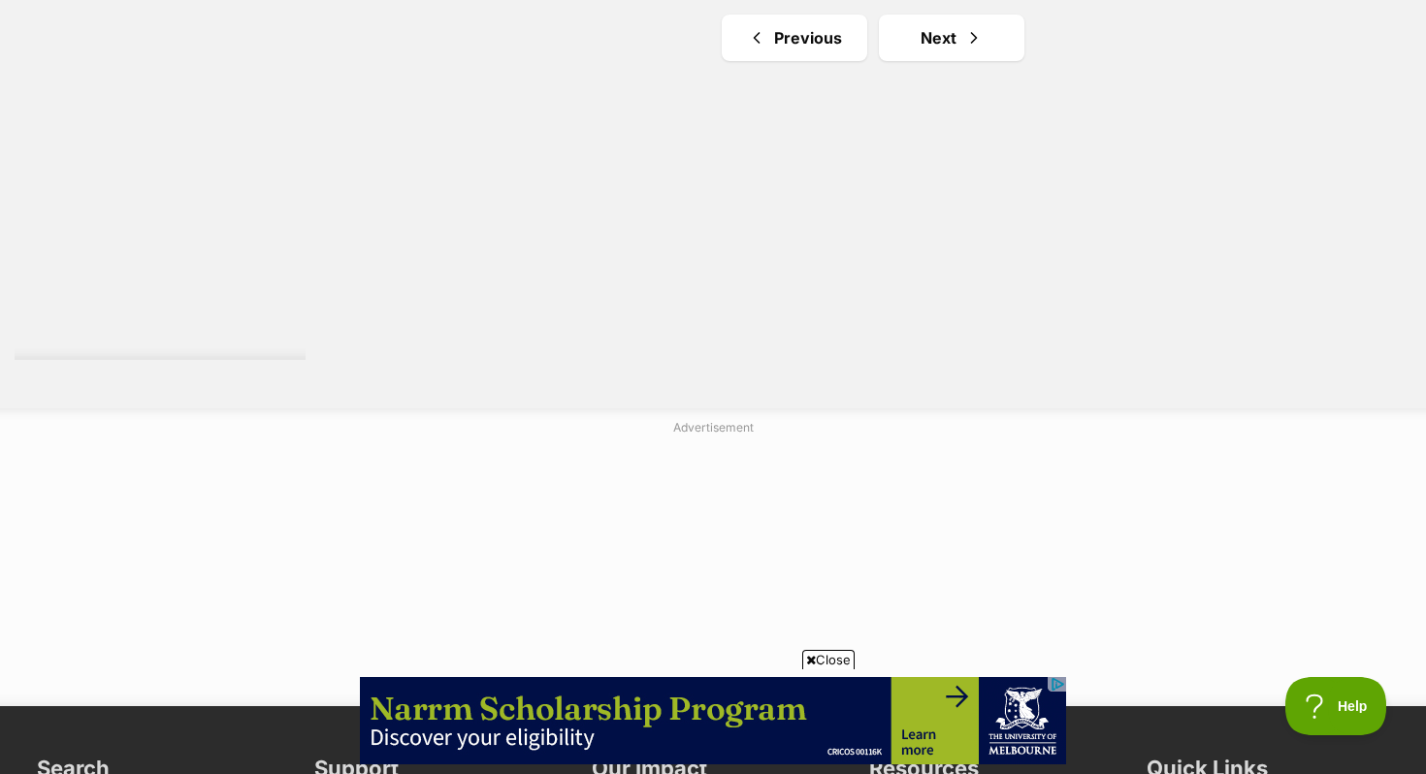
scroll to position [3457, 0]
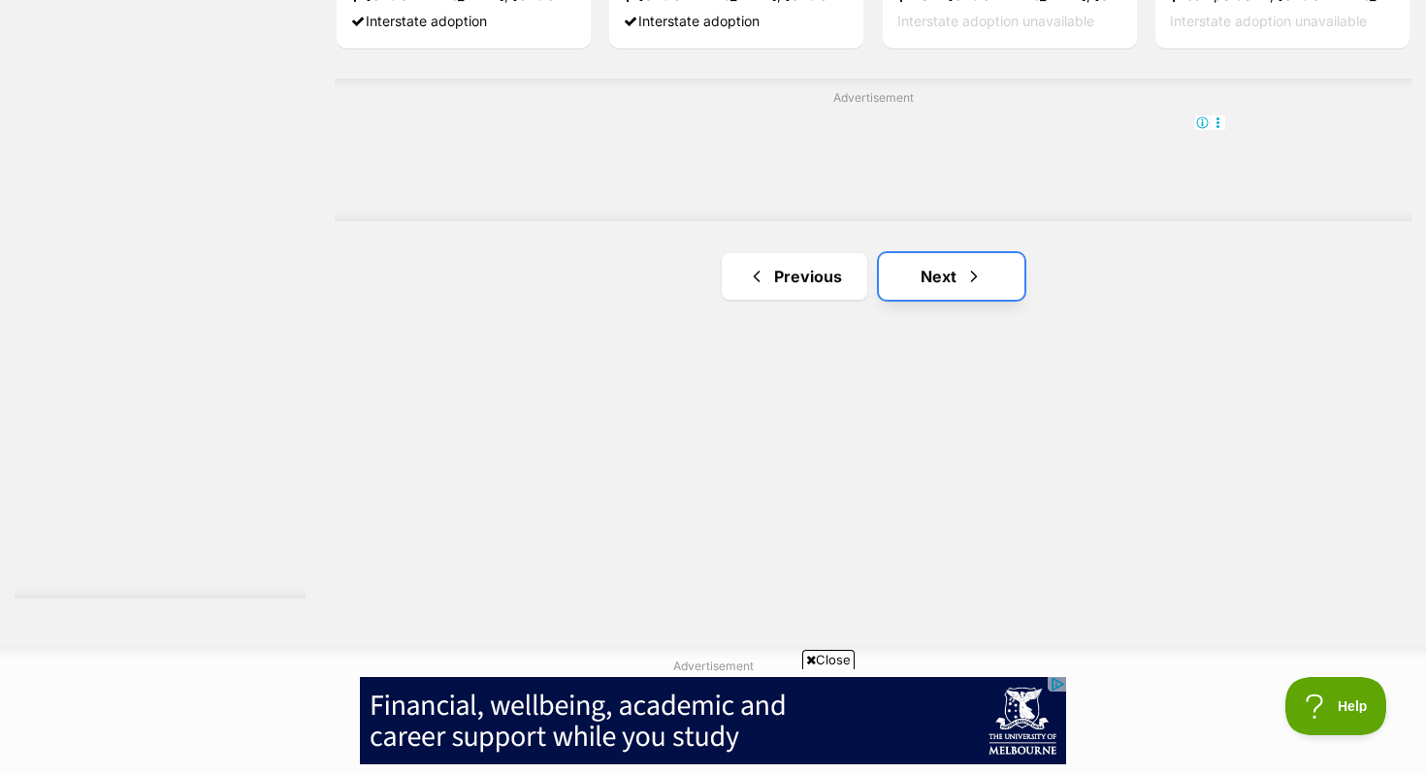
click at [952, 285] on link "Next" at bounding box center [951, 276] width 145 height 47
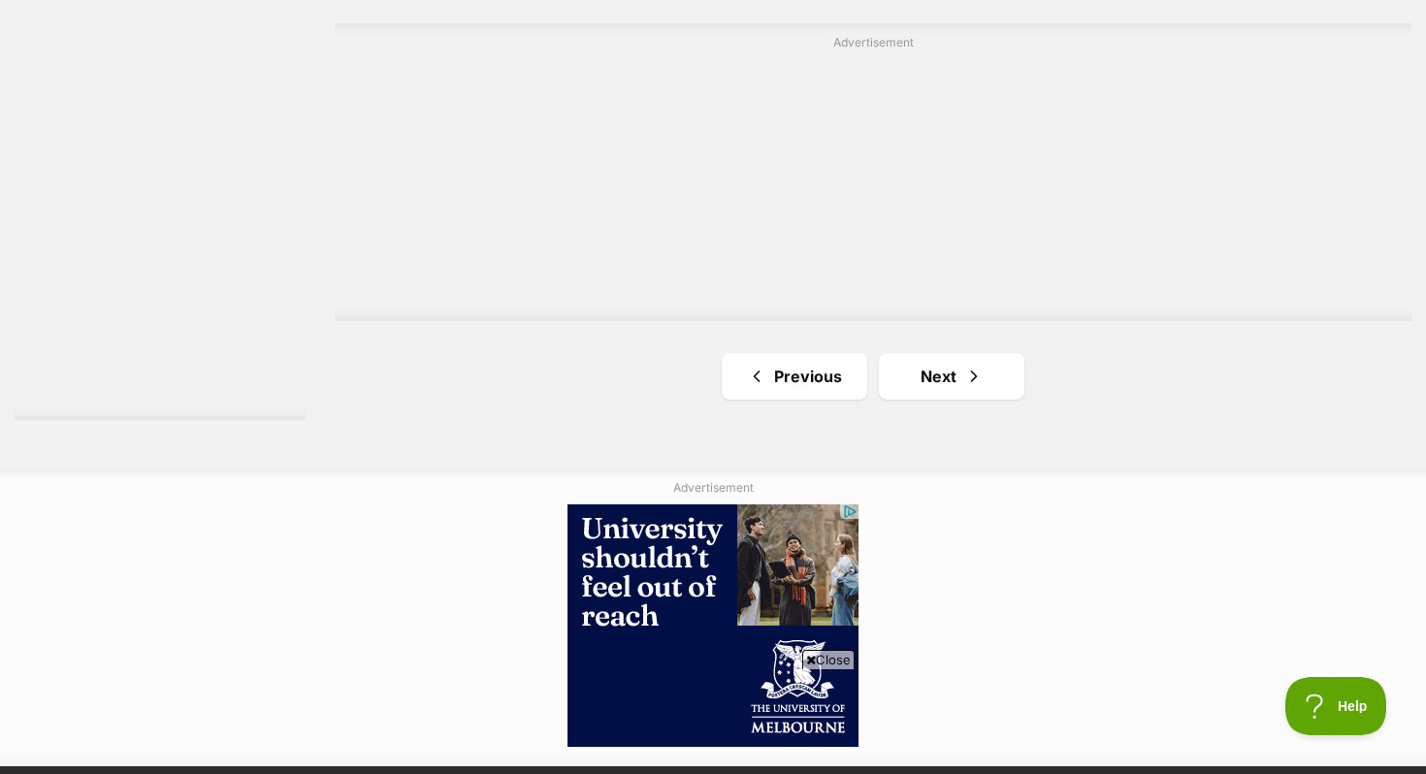
scroll to position [3644, 0]
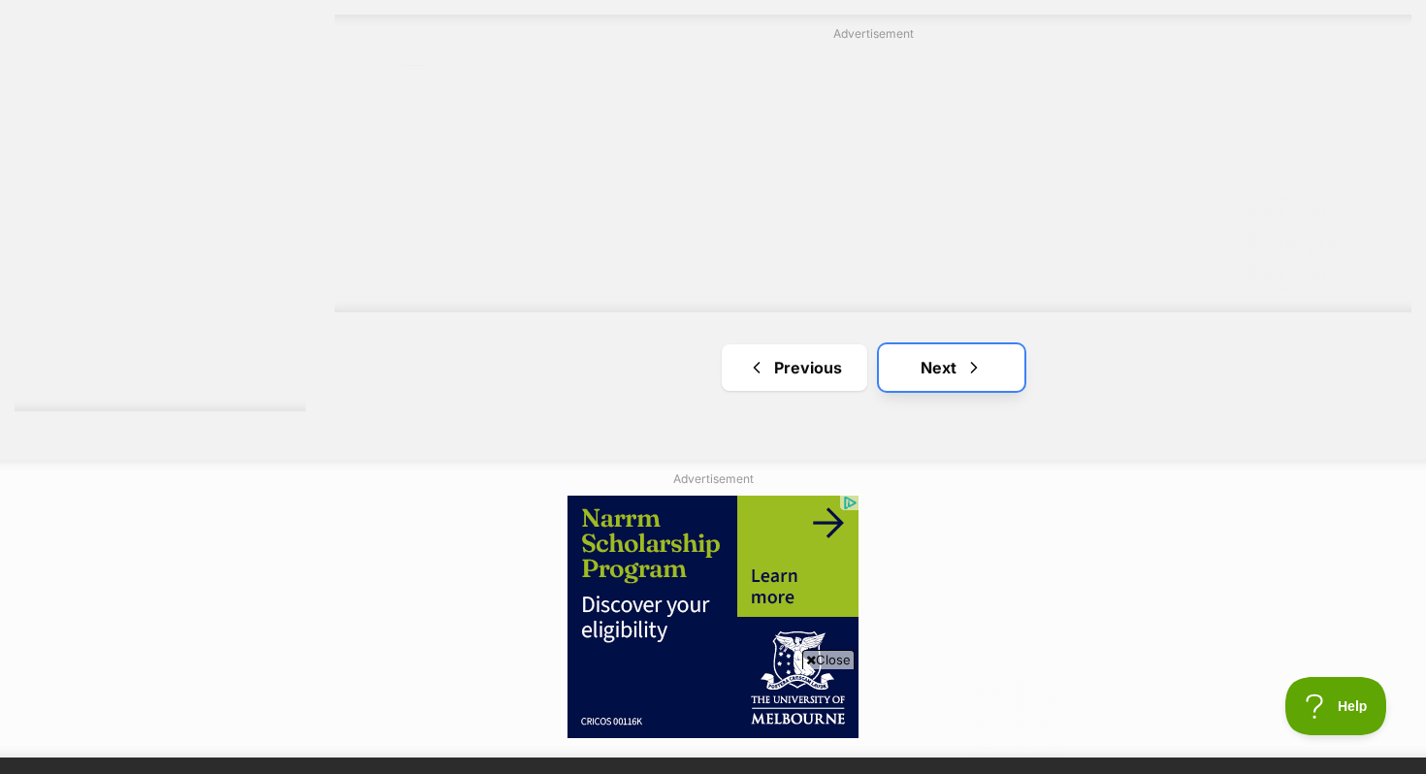
click at [900, 363] on link "Next" at bounding box center [951, 367] width 145 height 47
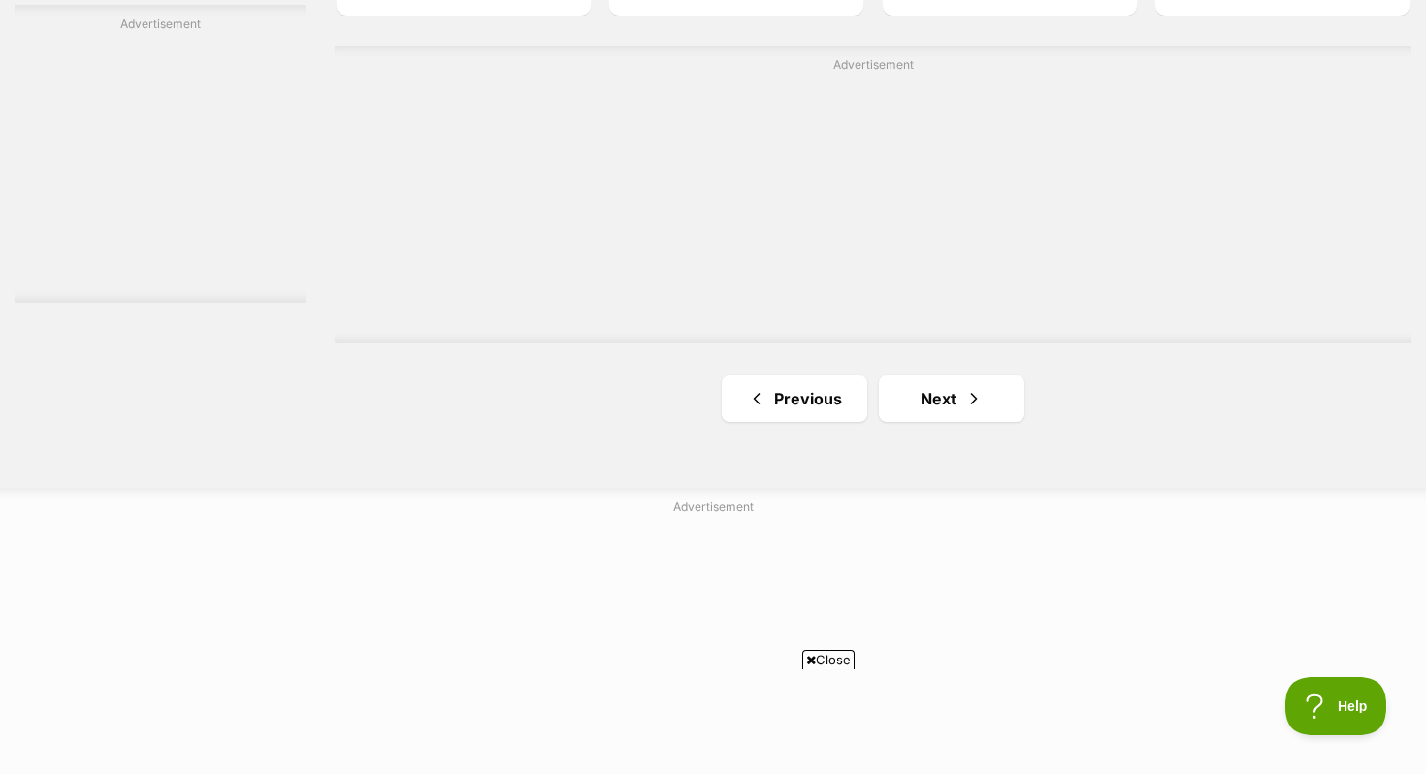
scroll to position [3554, 0]
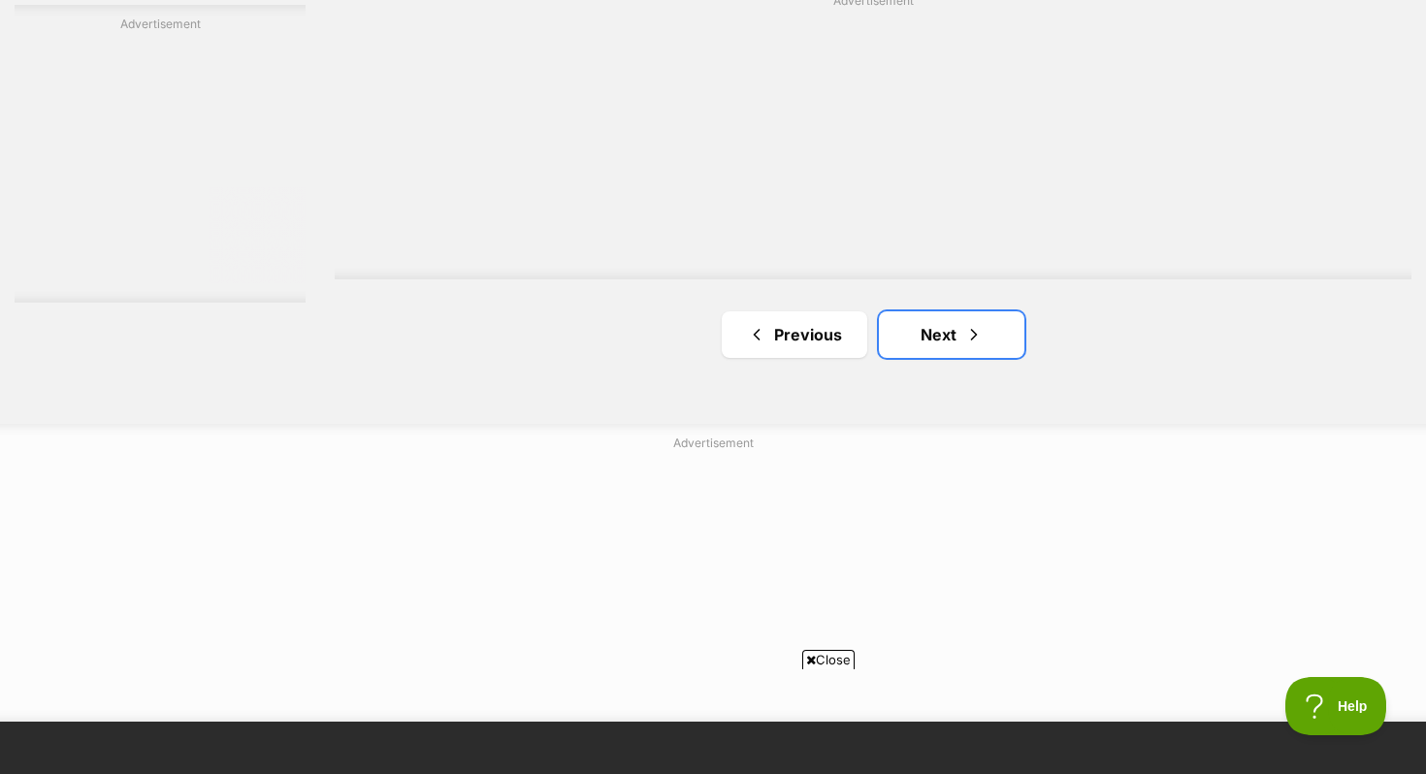
click at [980, 354] on link "Next" at bounding box center [951, 334] width 145 height 47
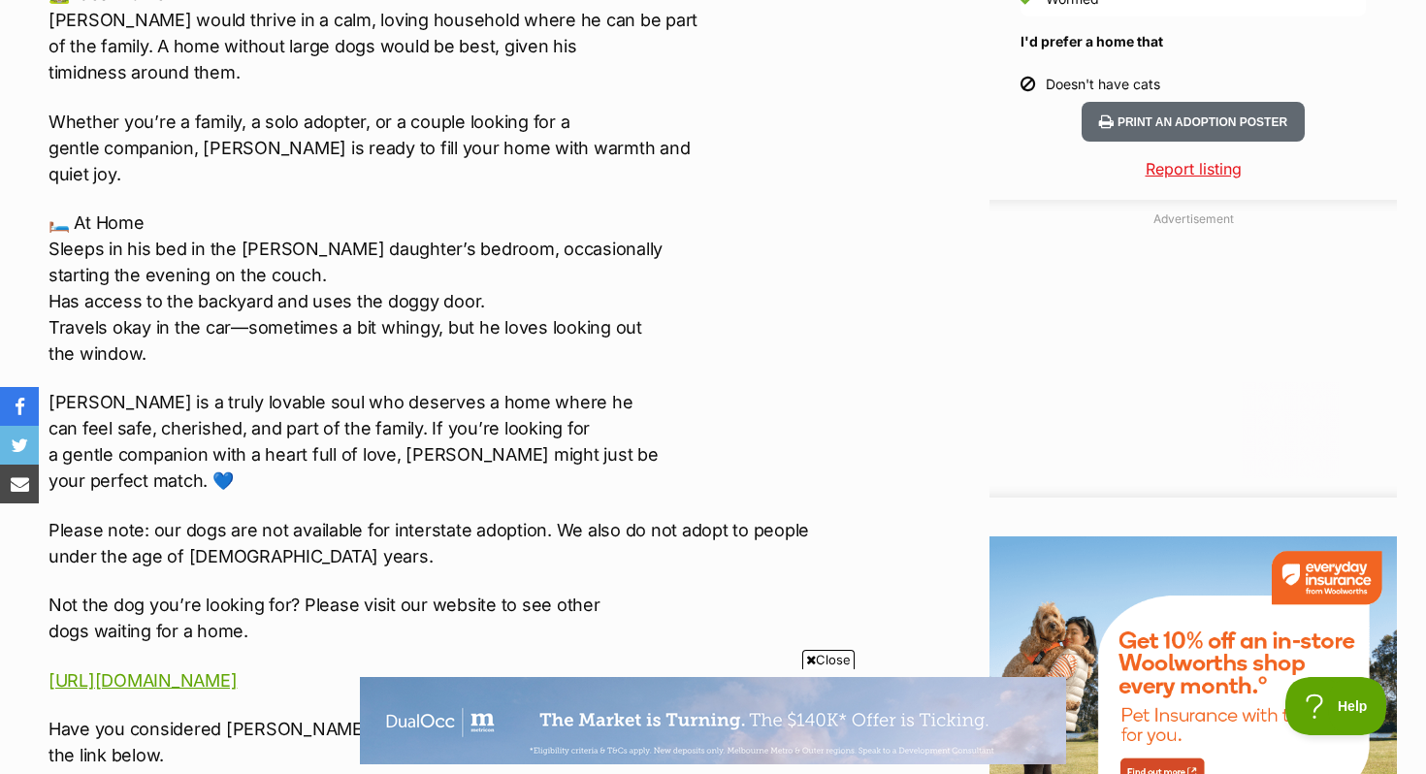
scroll to position [1921, 0]
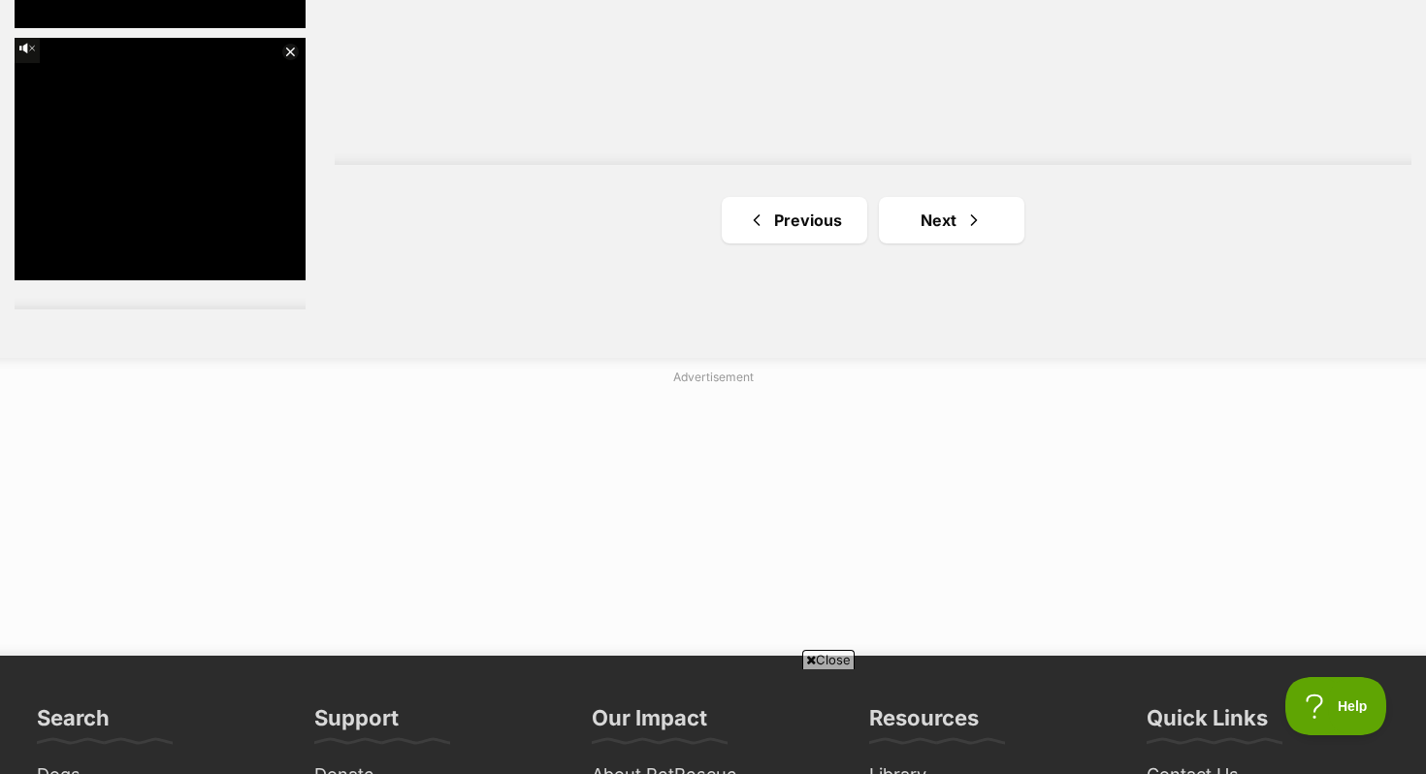
scroll to position [3672, 0]
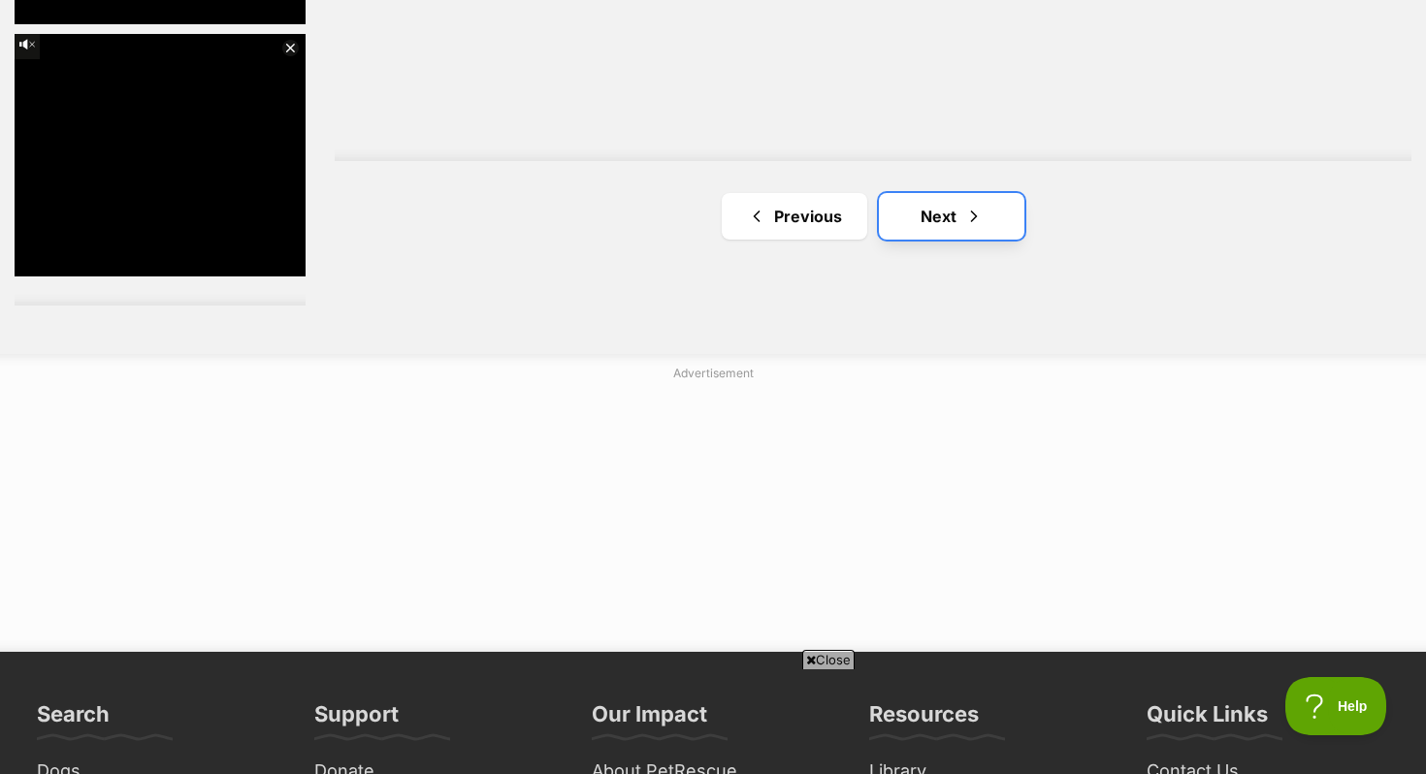
click at [958, 231] on link "Next" at bounding box center [951, 216] width 145 height 47
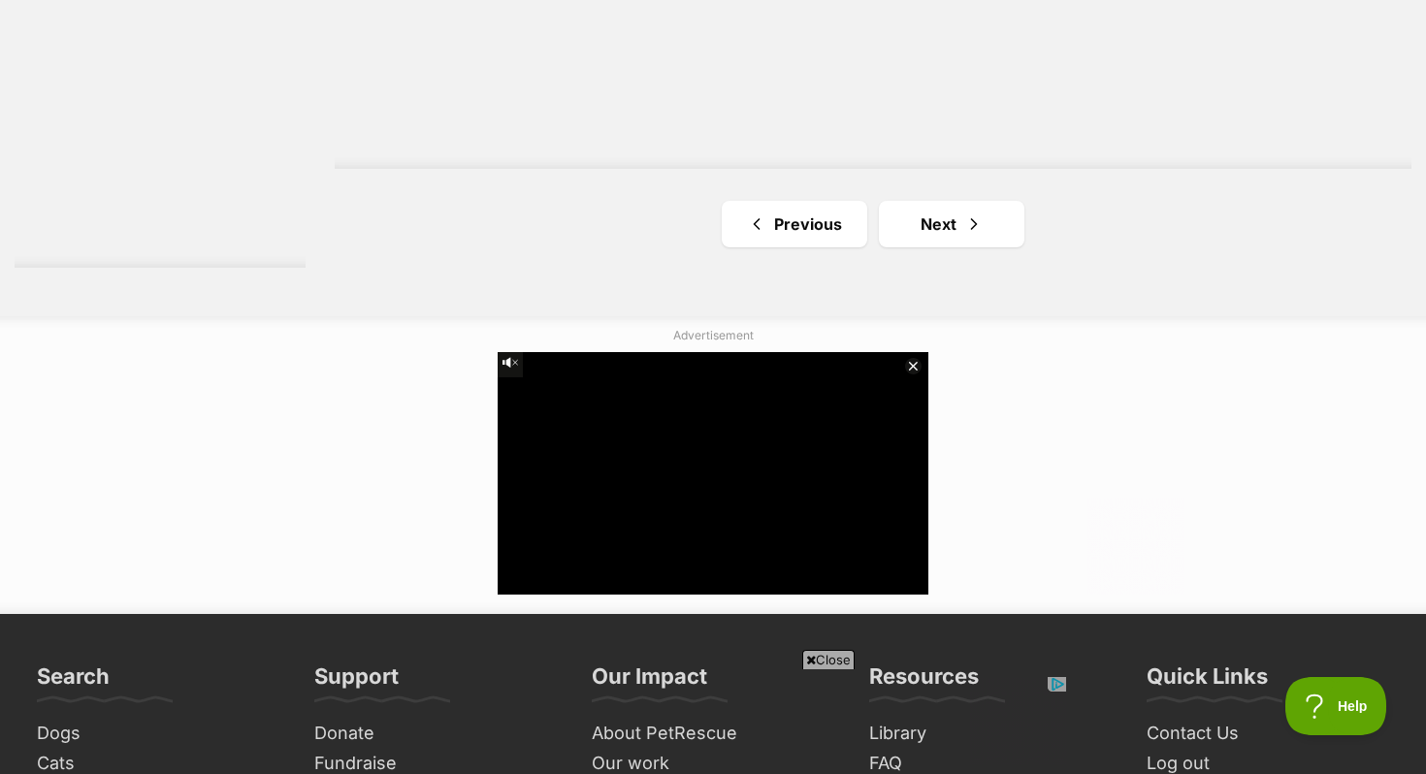
scroll to position [3804, 0]
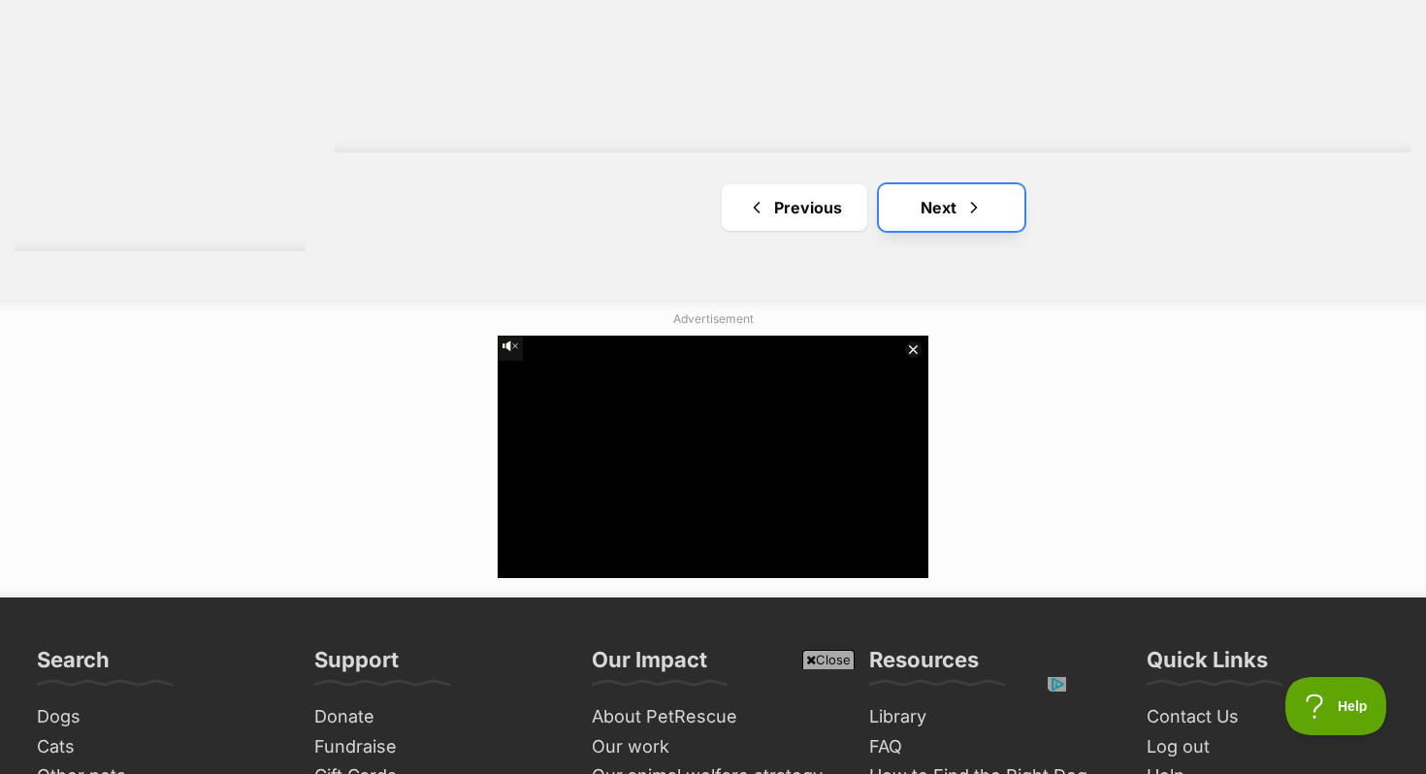
click at [949, 213] on link "Next" at bounding box center [951, 207] width 145 height 47
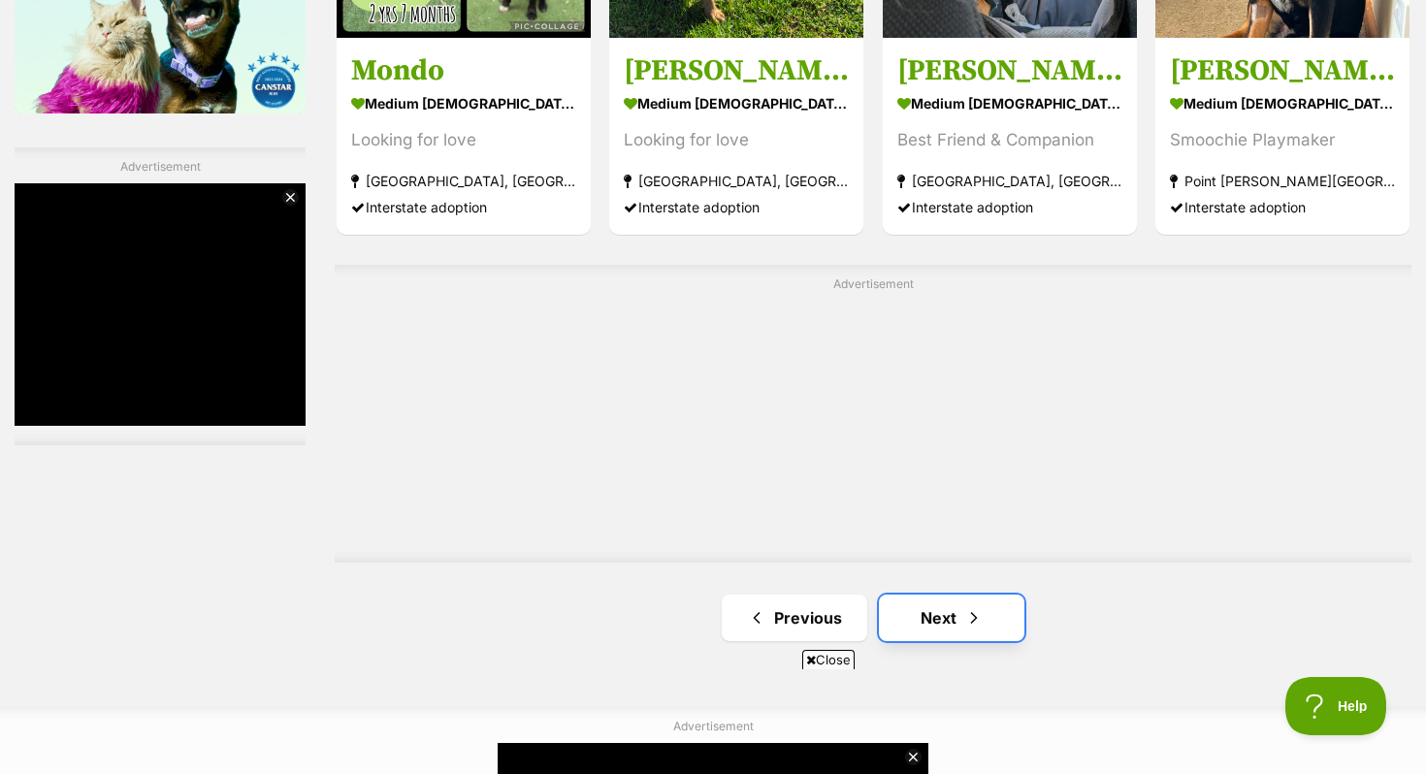
click at [998, 606] on link "Next" at bounding box center [951, 618] width 145 height 47
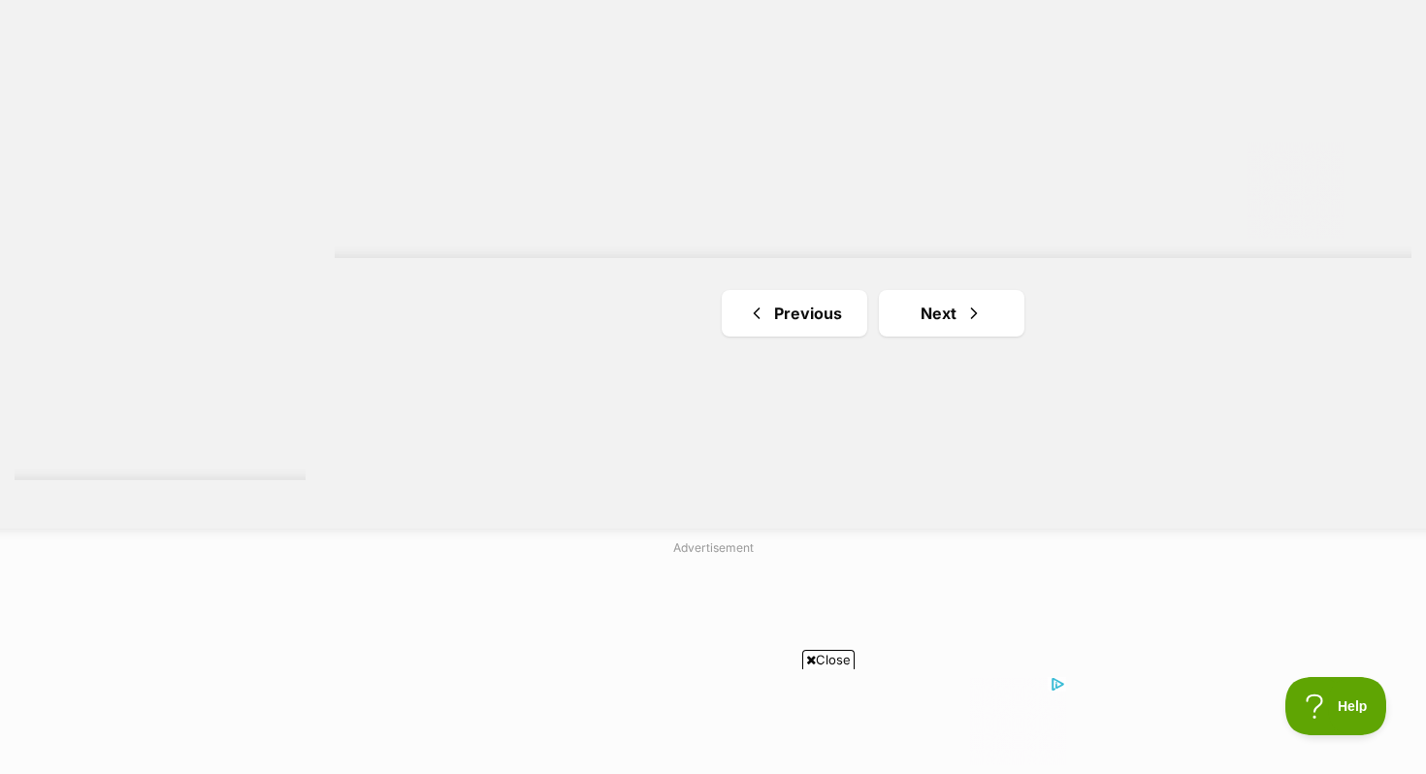
scroll to position [3574, 0]
click at [922, 301] on link "Next" at bounding box center [951, 314] width 145 height 47
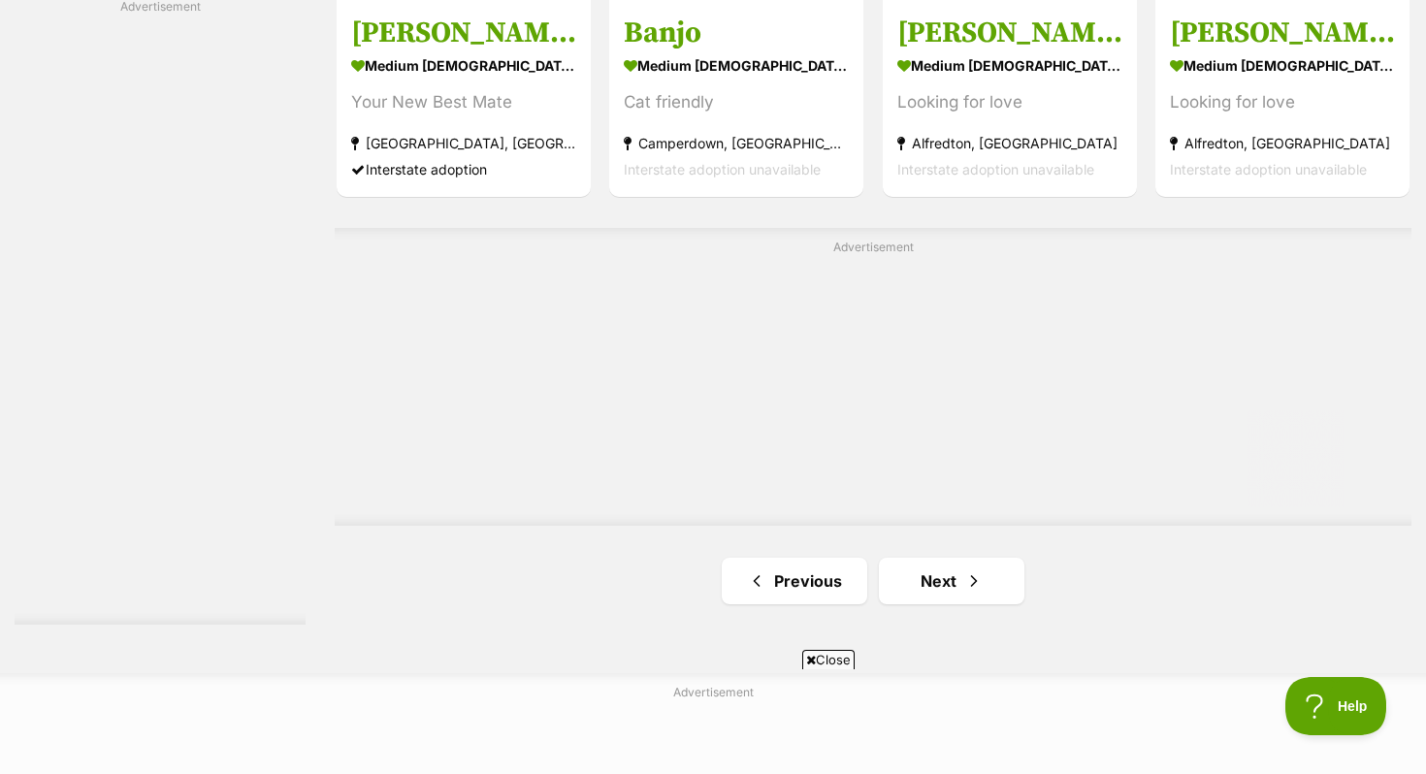
scroll to position [3725, 0]
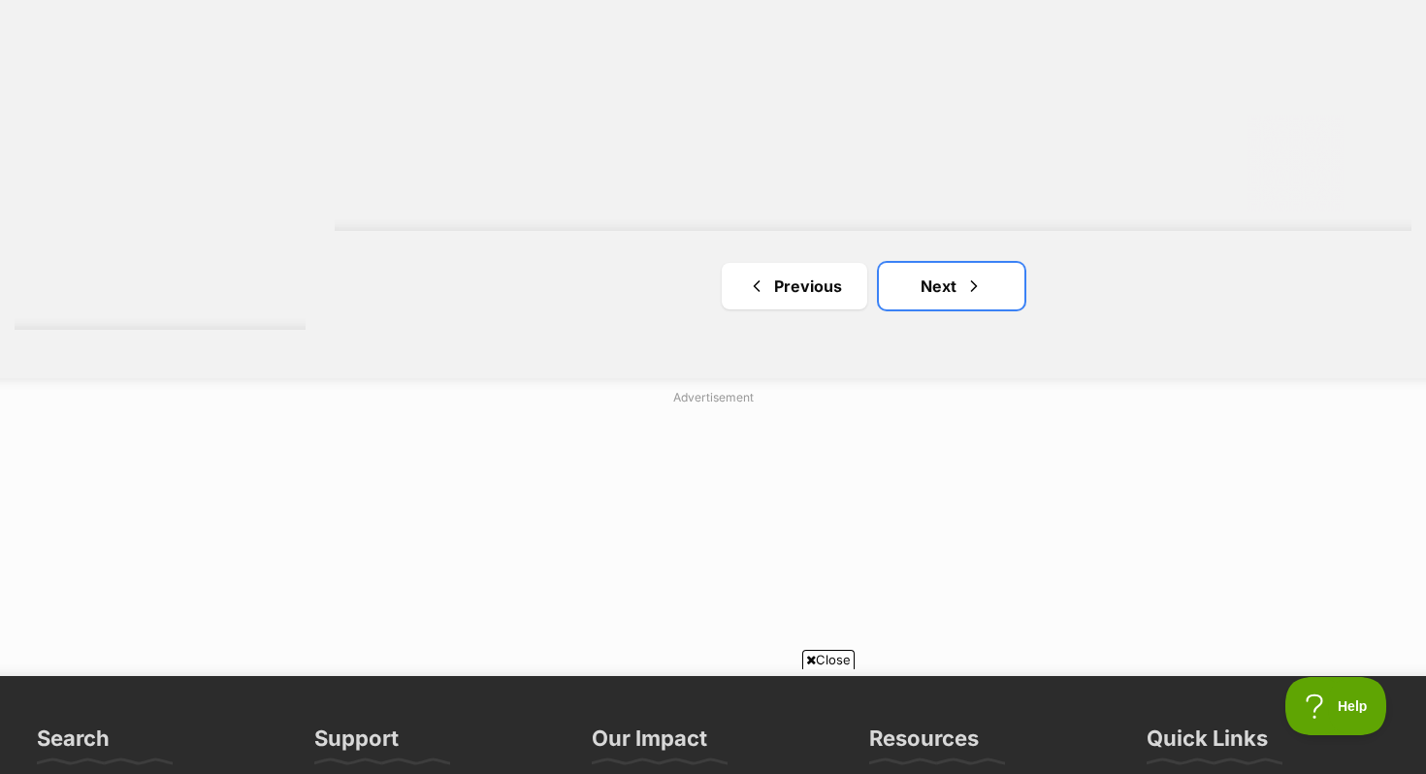
click at [922, 300] on link "Next" at bounding box center [951, 286] width 145 height 47
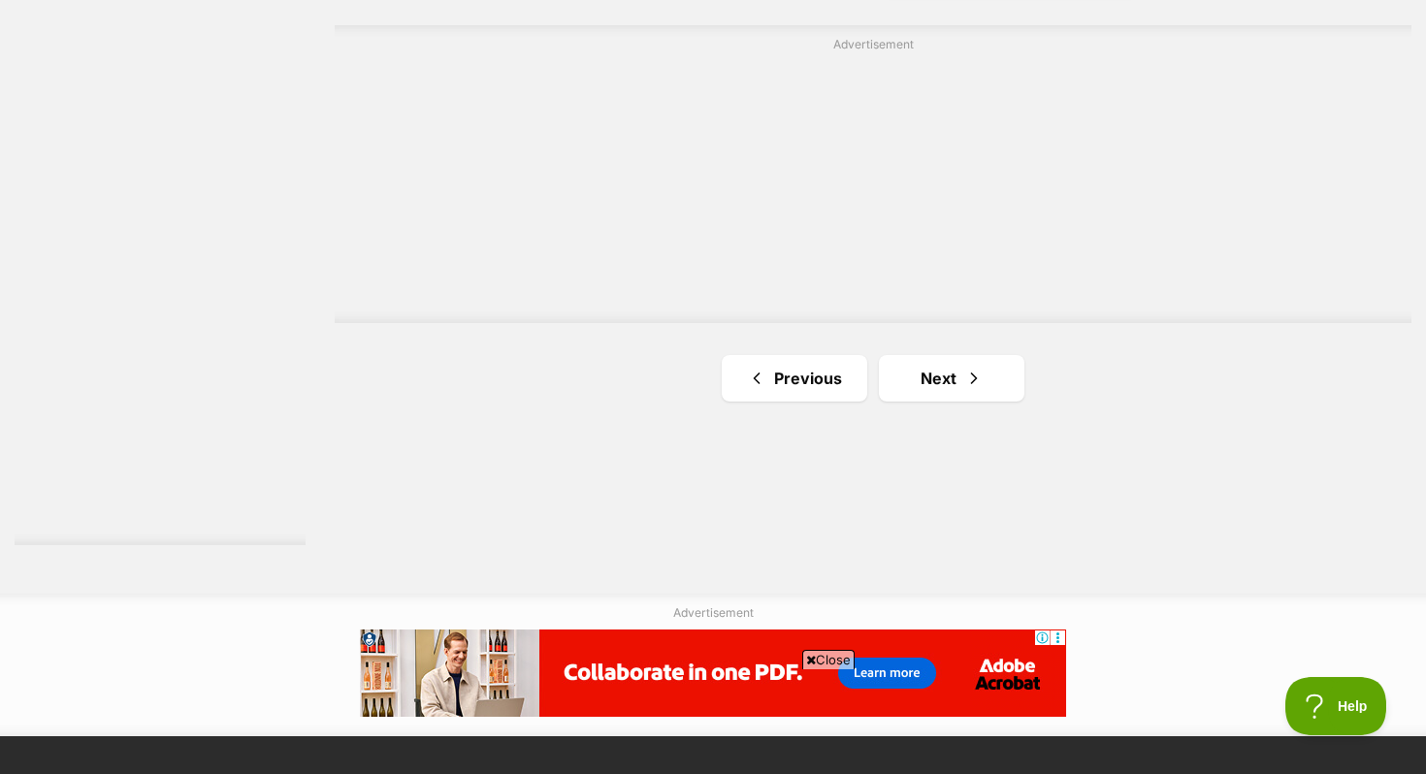
scroll to position [3524, 0]
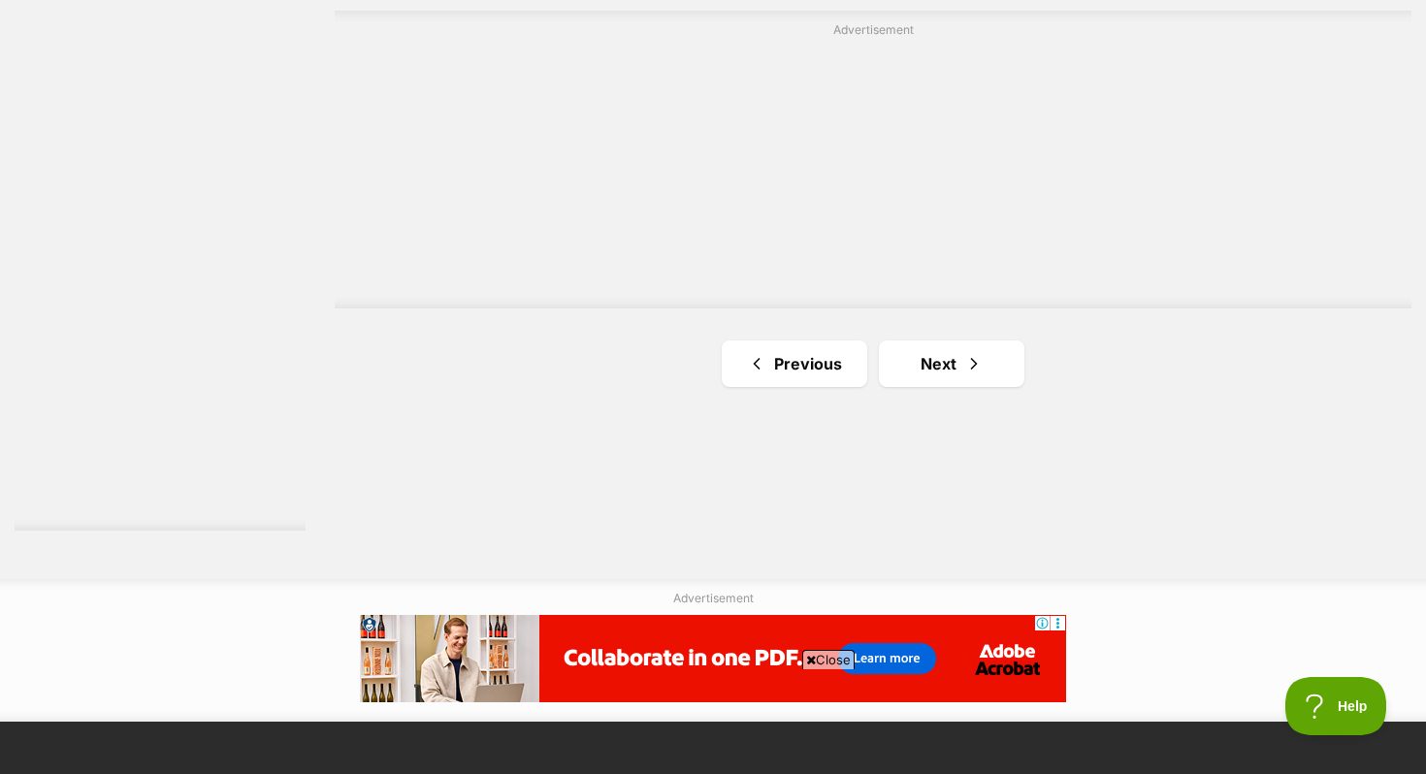
click at [951, 362] on link "Next" at bounding box center [951, 363] width 145 height 47
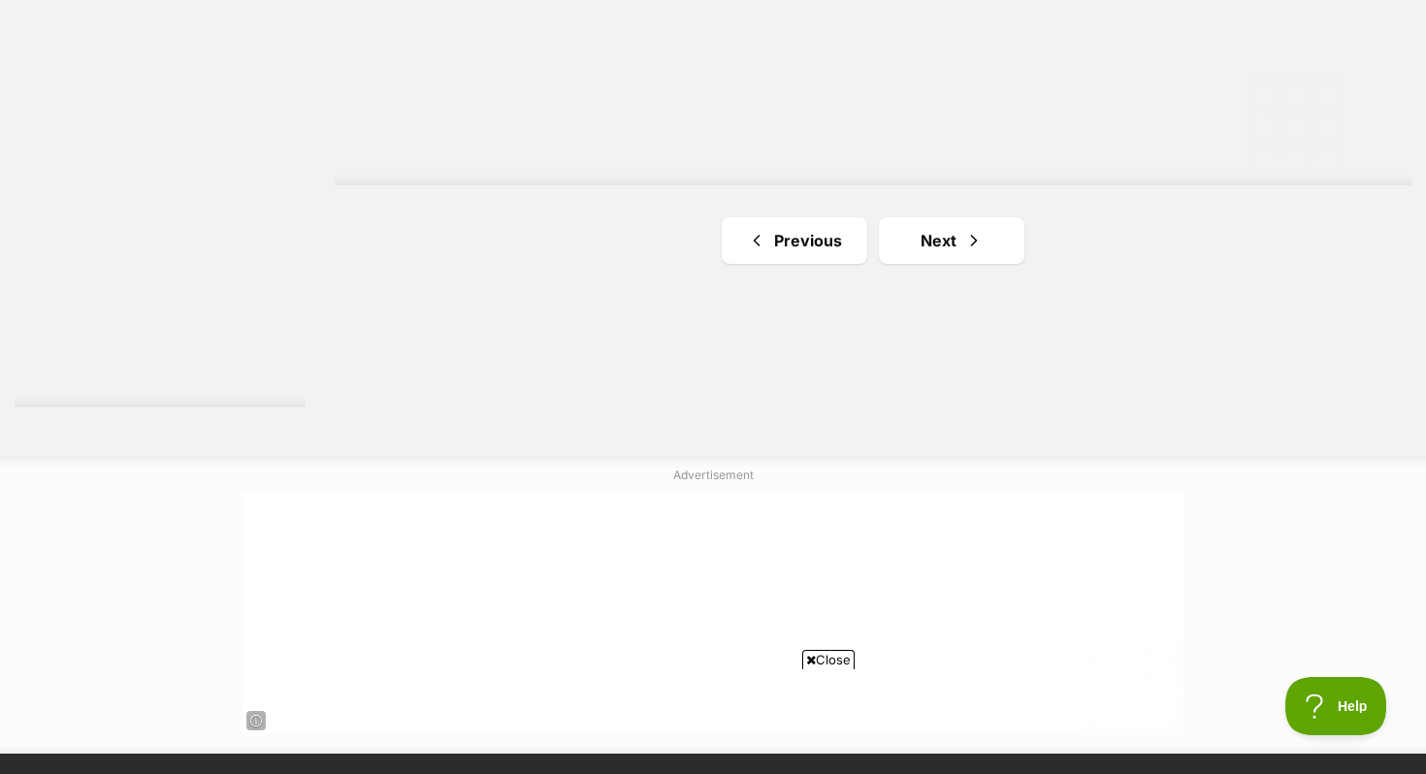
scroll to position [3658, 0]
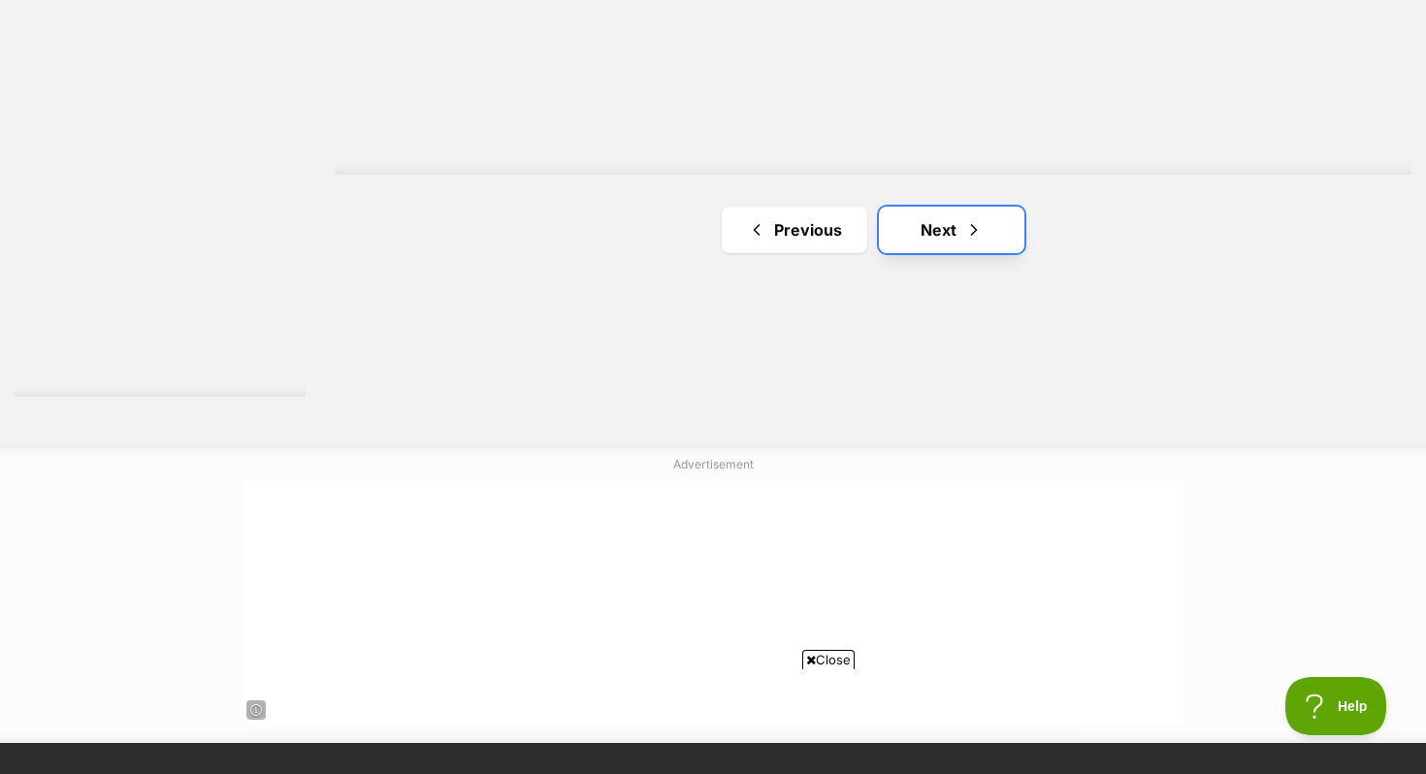
click at [911, 238] on link "Next" at bounding box center [951, 230] width 145 height 47
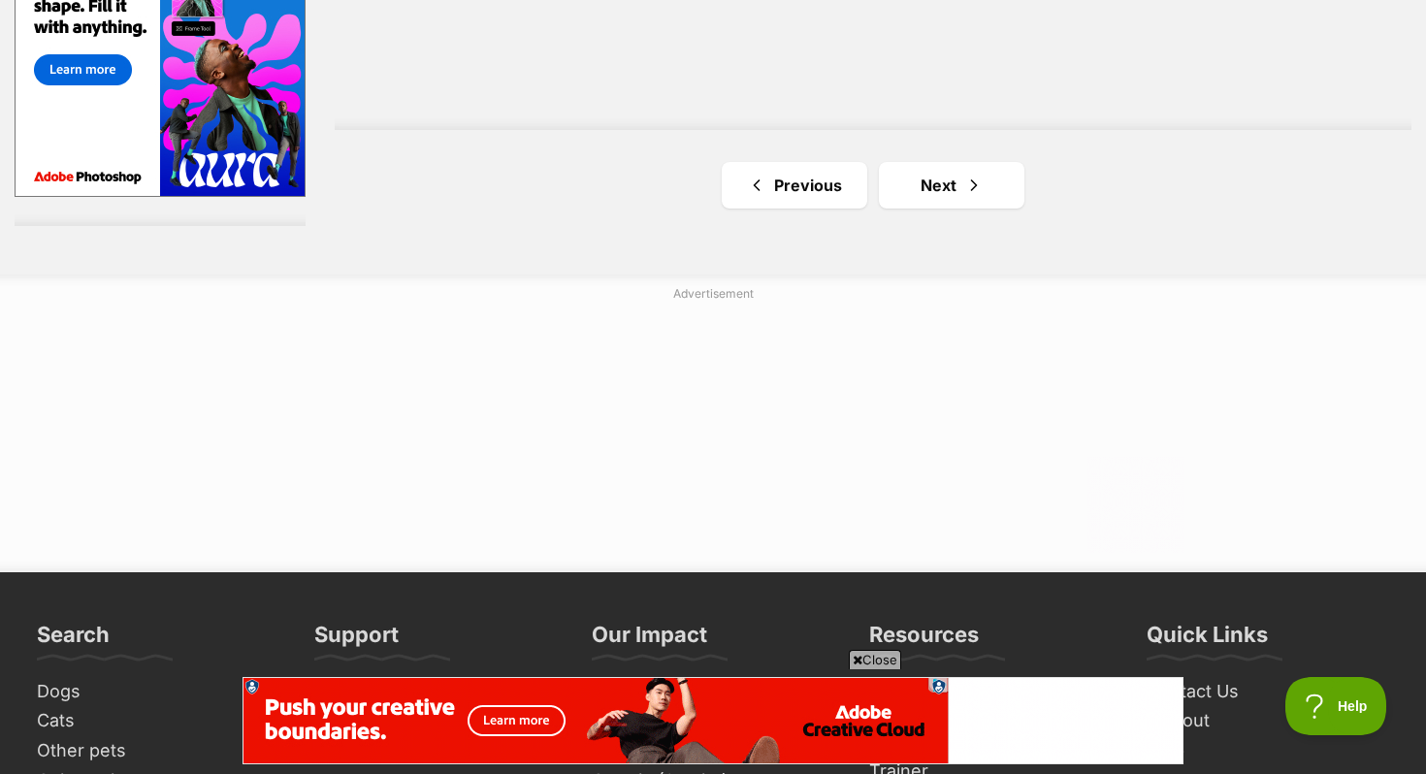
scroll to position [3824, 0]
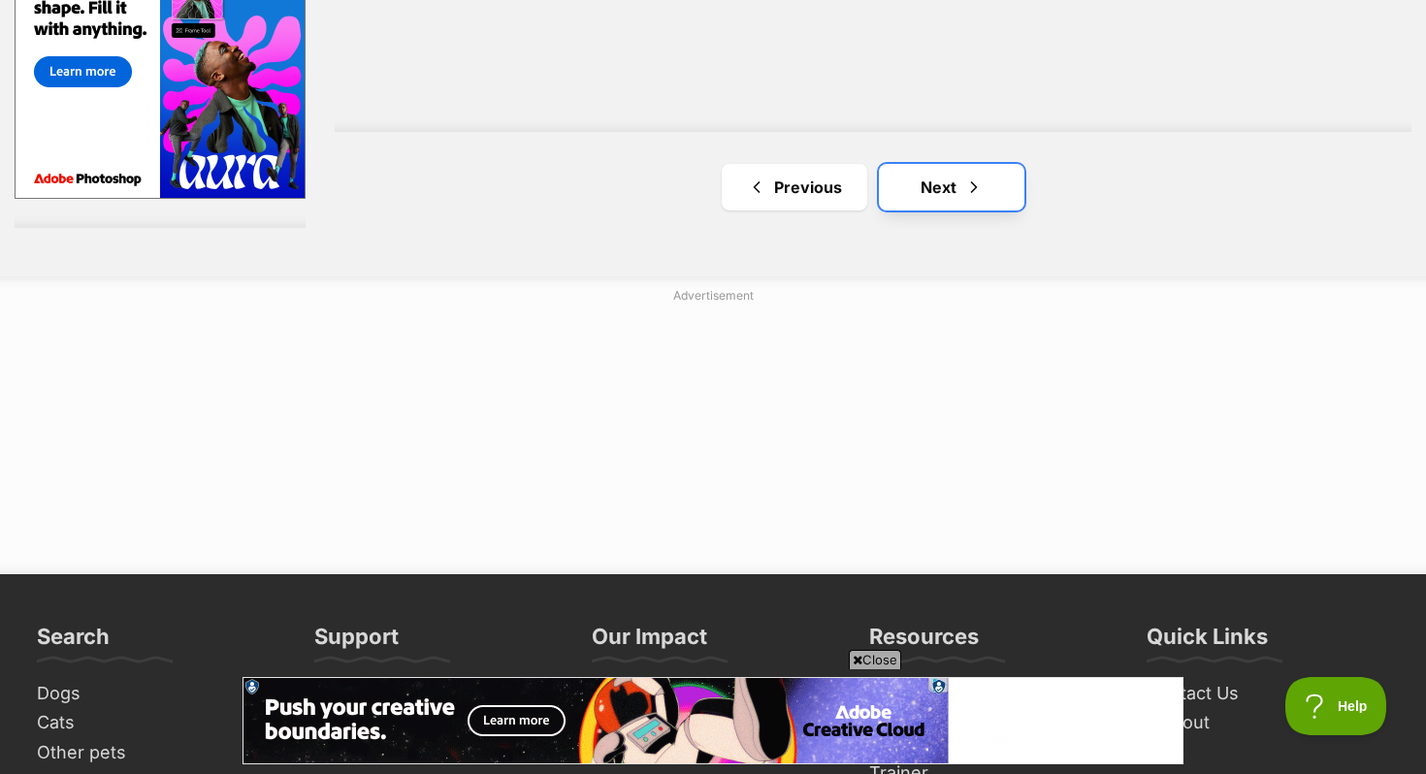
click at [966, 193] on span "Next page" at bounding box center [973, 187] width 19 height 23
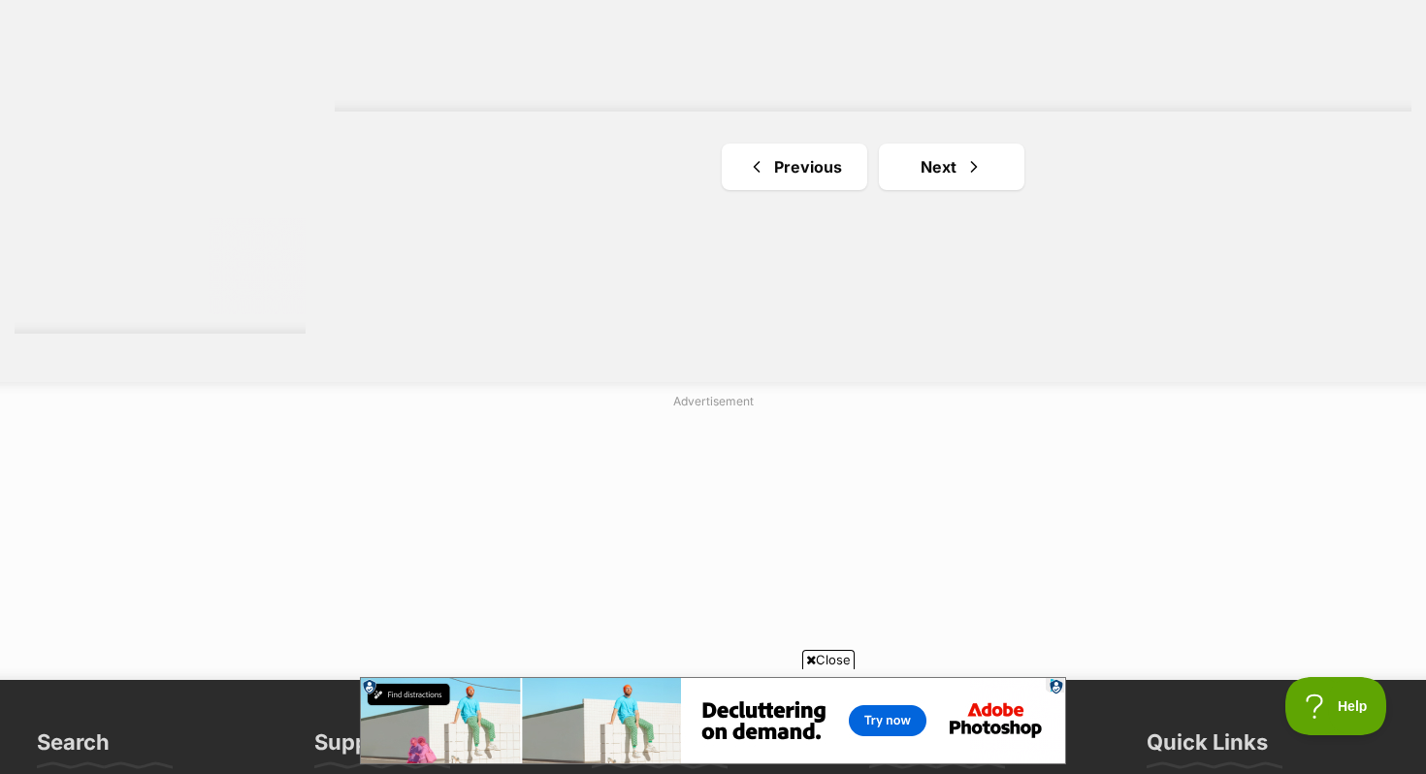
scroll to position [3722, 0]
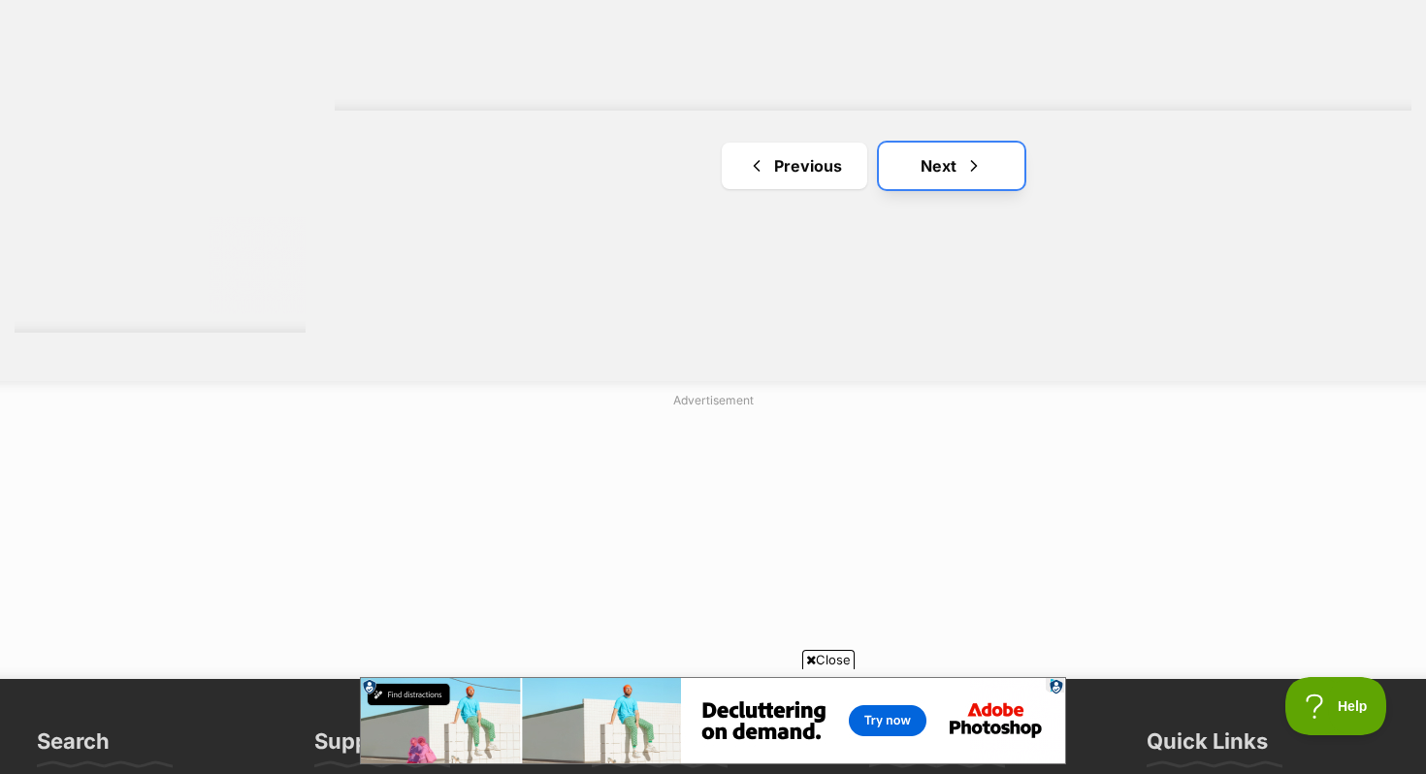
click at [952, 162] on link "Next" at bounding box center [951, 166] width 145 height 47
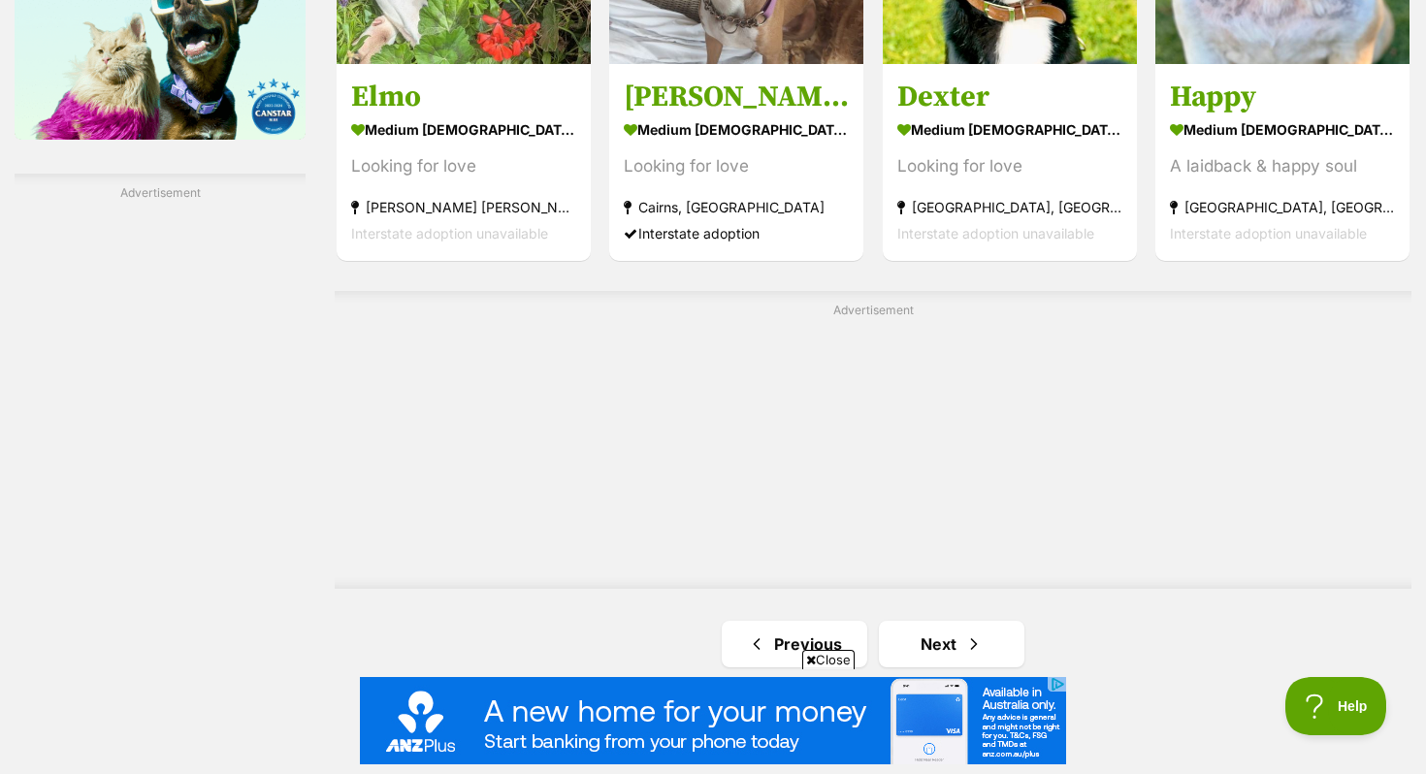
scroll to position [3829, 0]
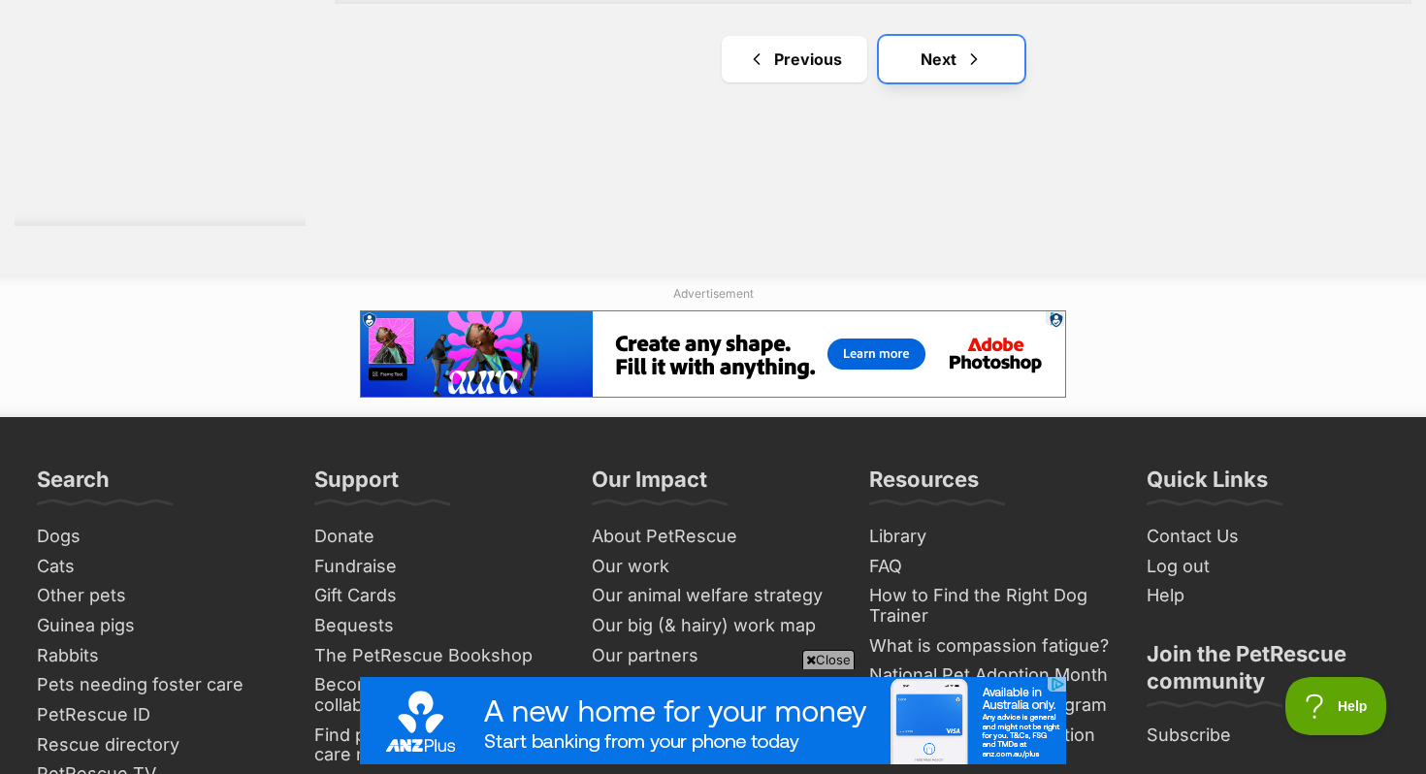
click at [961, 66] on link "Next" at bounding box center [951, 59] width 145 height 47
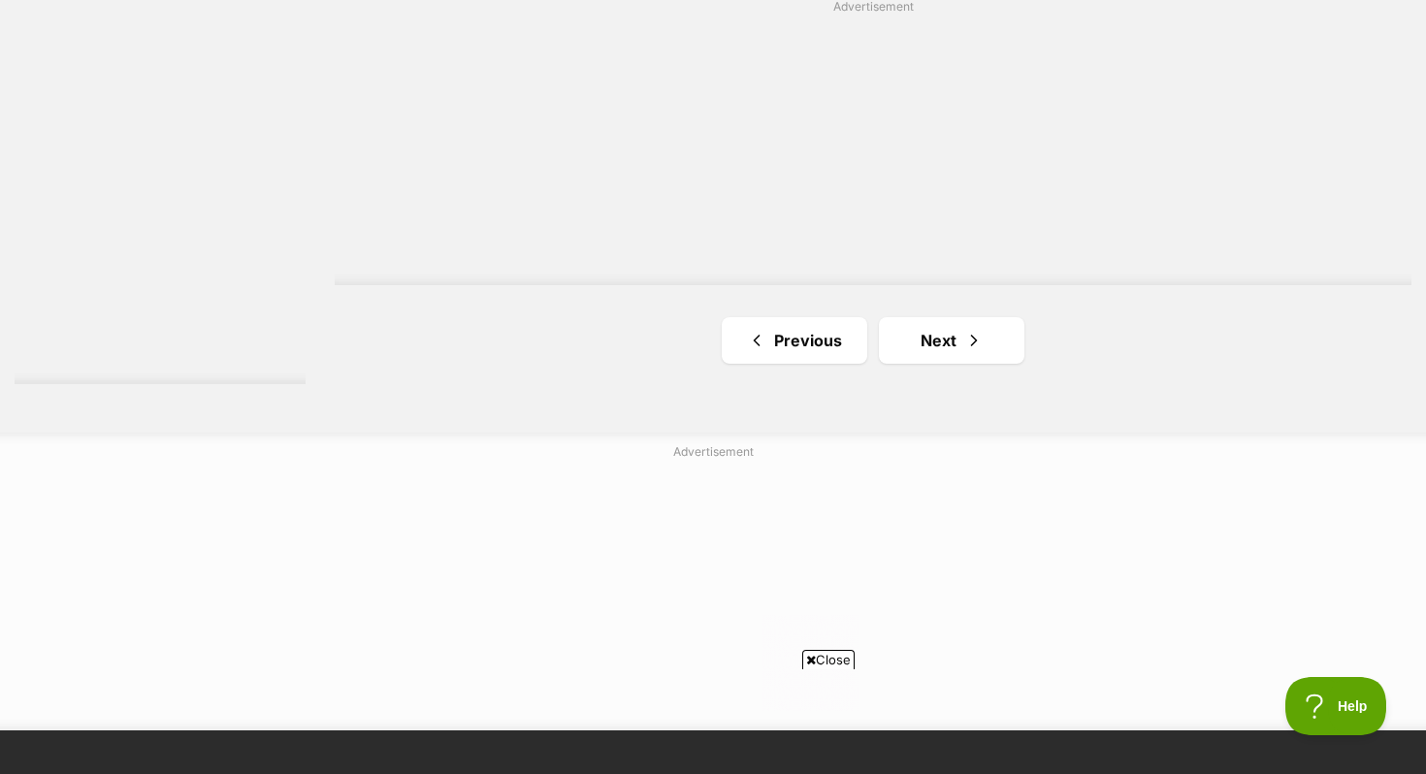
scroll to position [3669, 0]
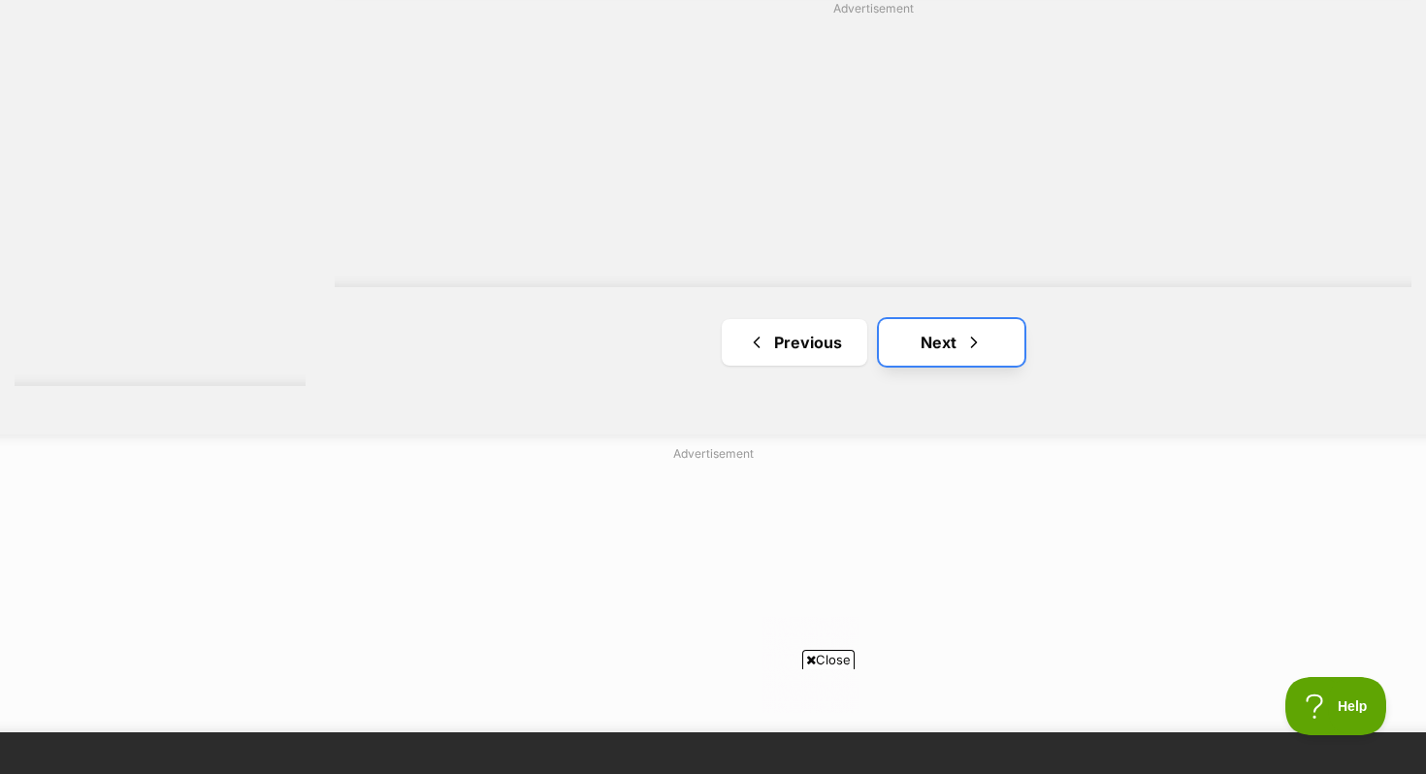
click at [917, 329] on link "Next" at bounding box center [951, 342] width 145 height 47
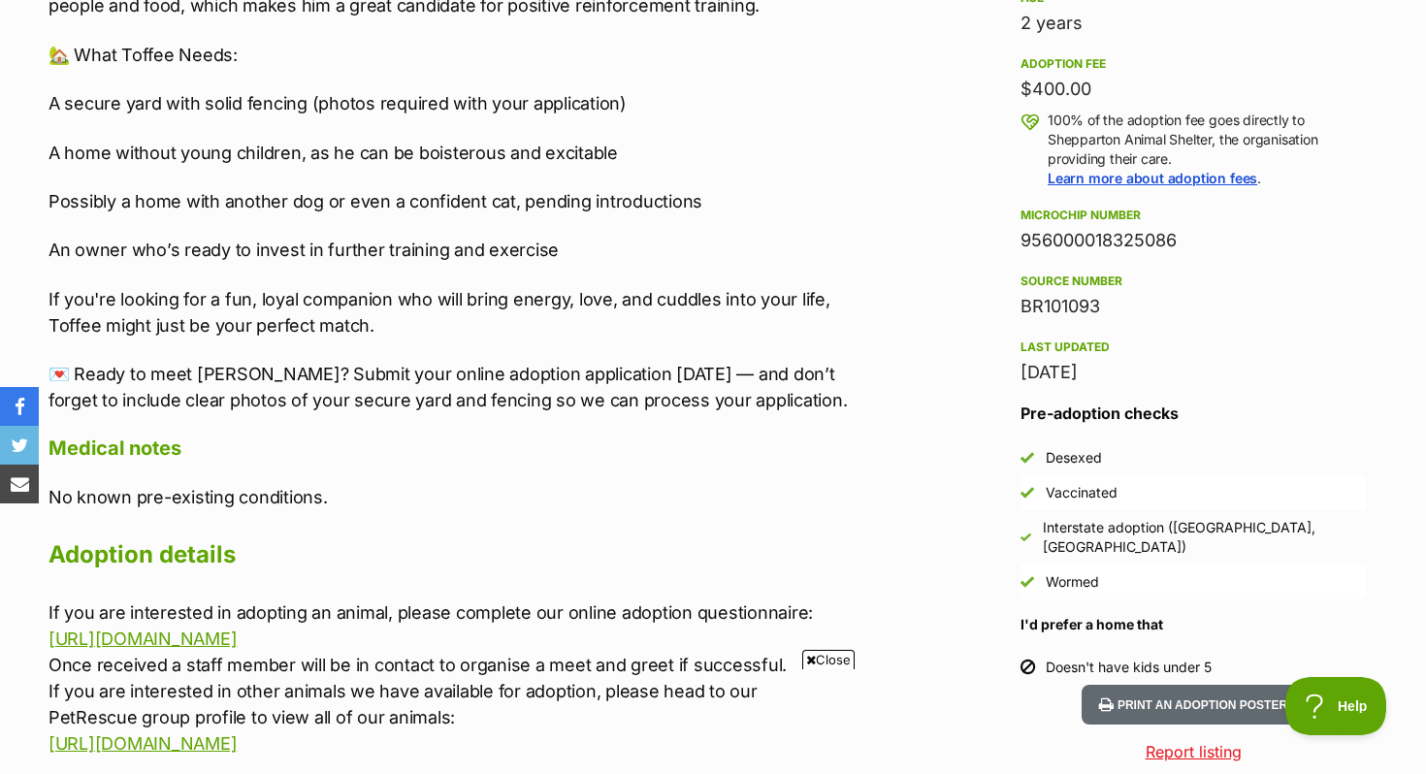
scroll to position [1397, 0]
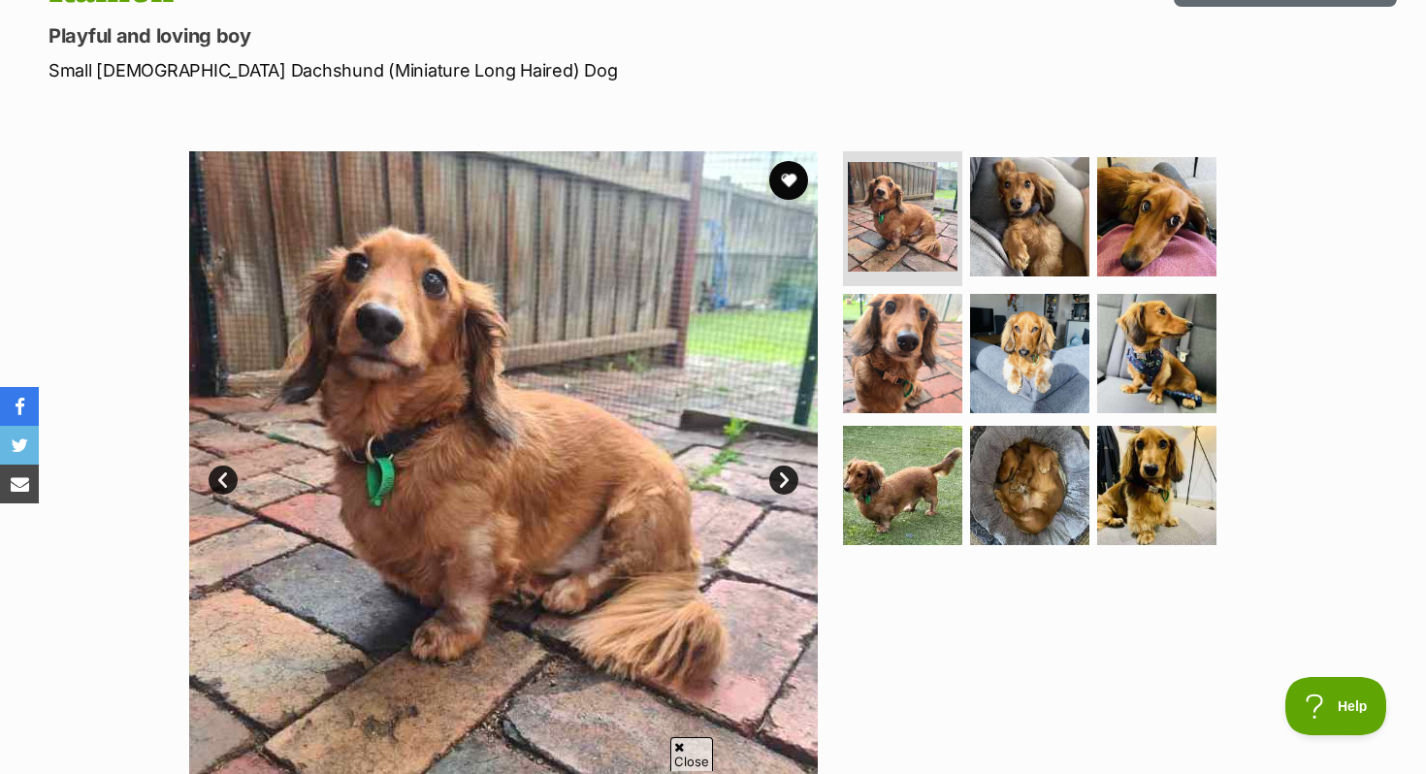
scroll to position [262, 0]
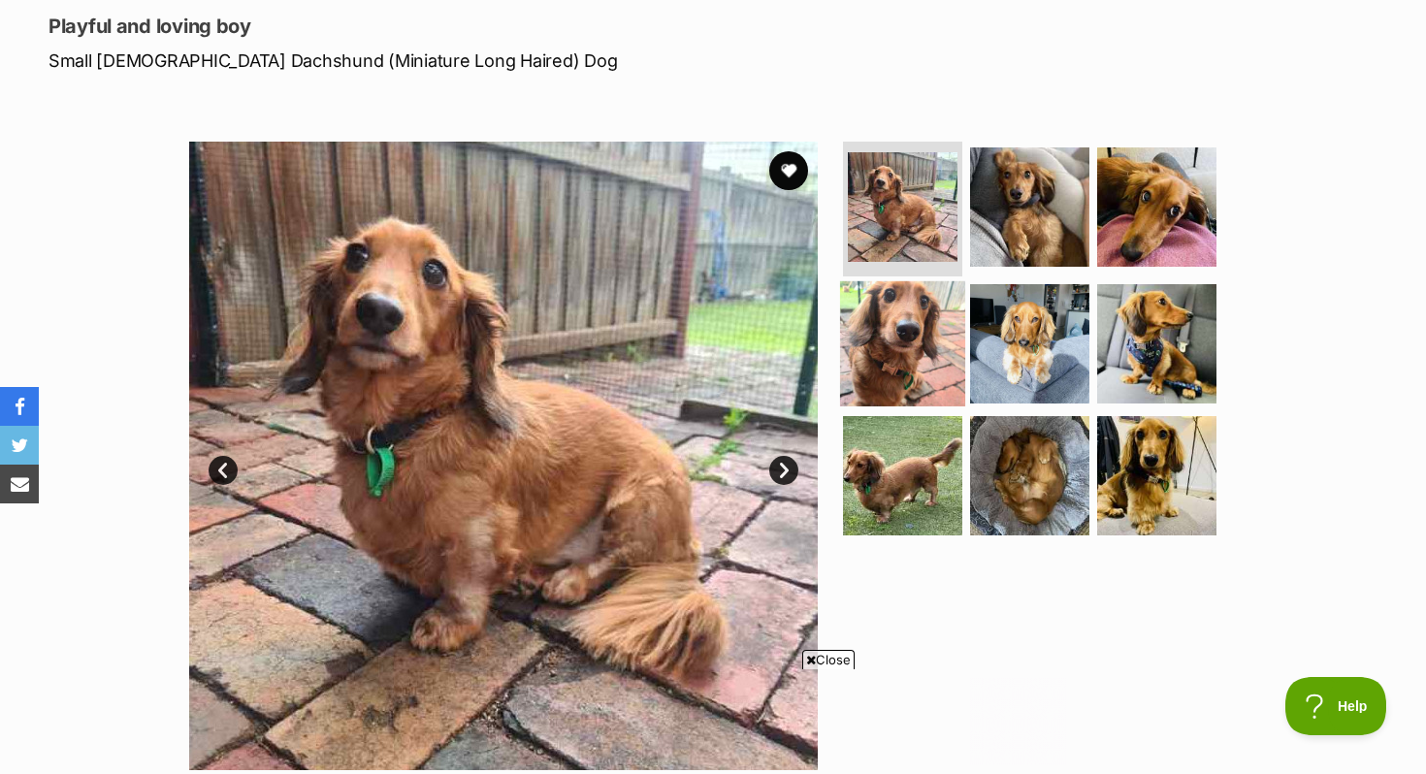
click at [911, 337] on img at bounding box center [902, 343] width 125 height 125
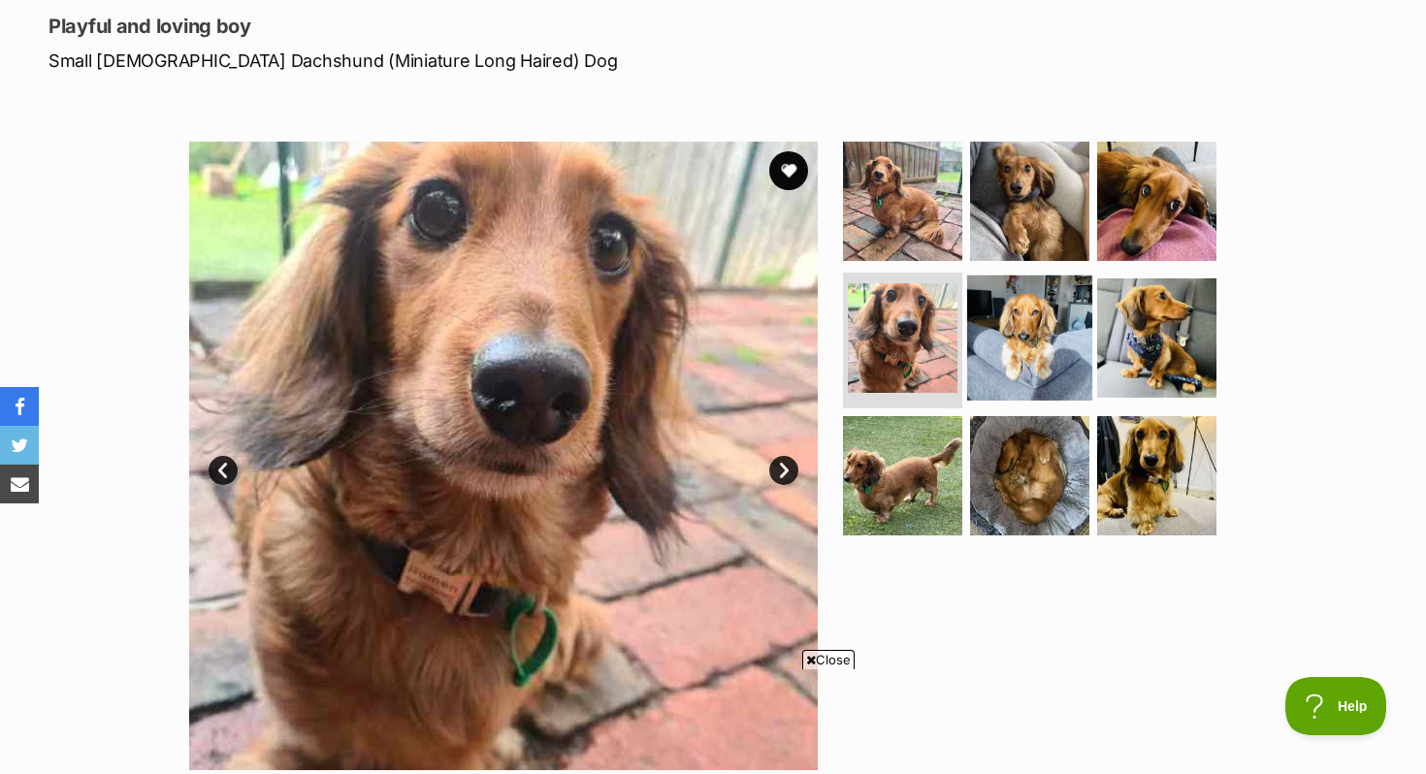
scroll to position [0, 0]
click at [995, 338] on img at bounding box center [1029, 337] width 125 height 125
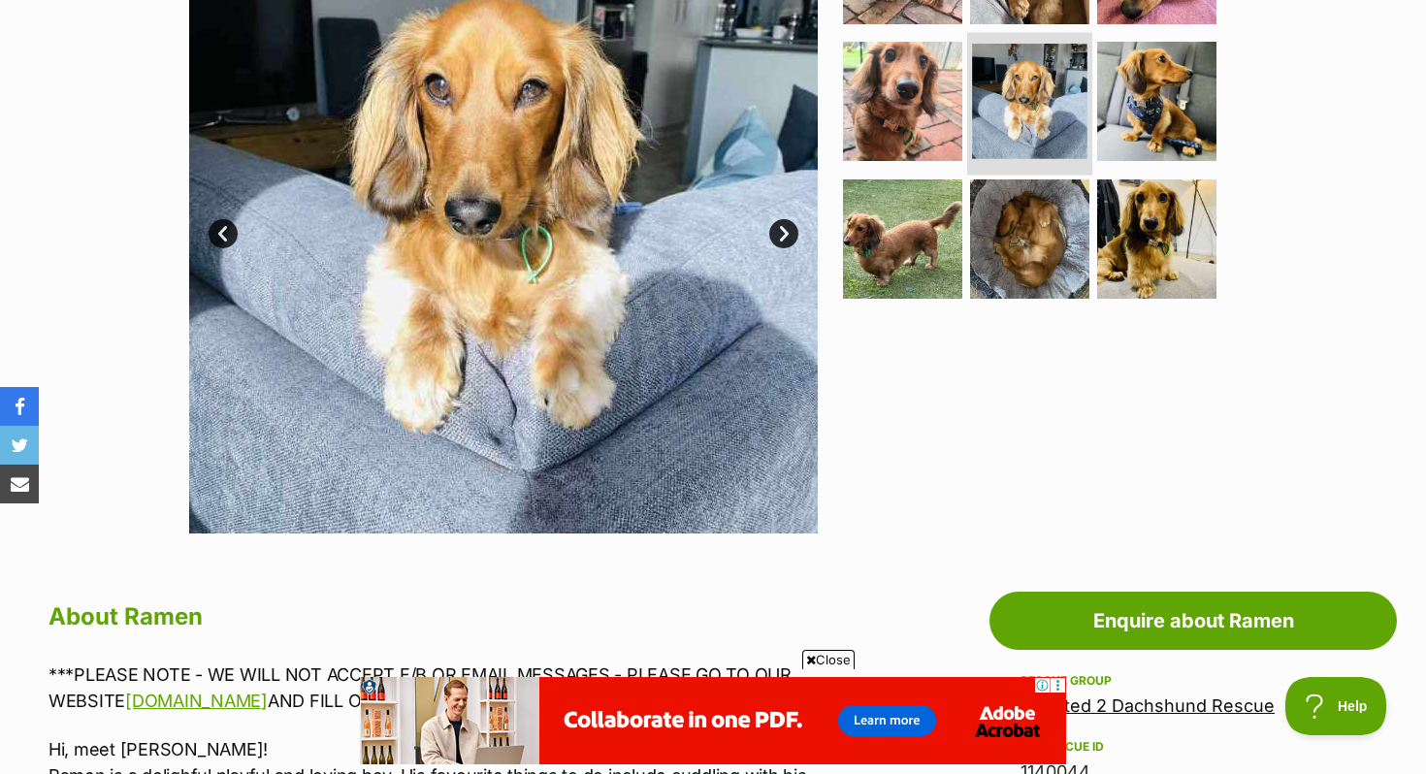
scroll to position [497, 0]
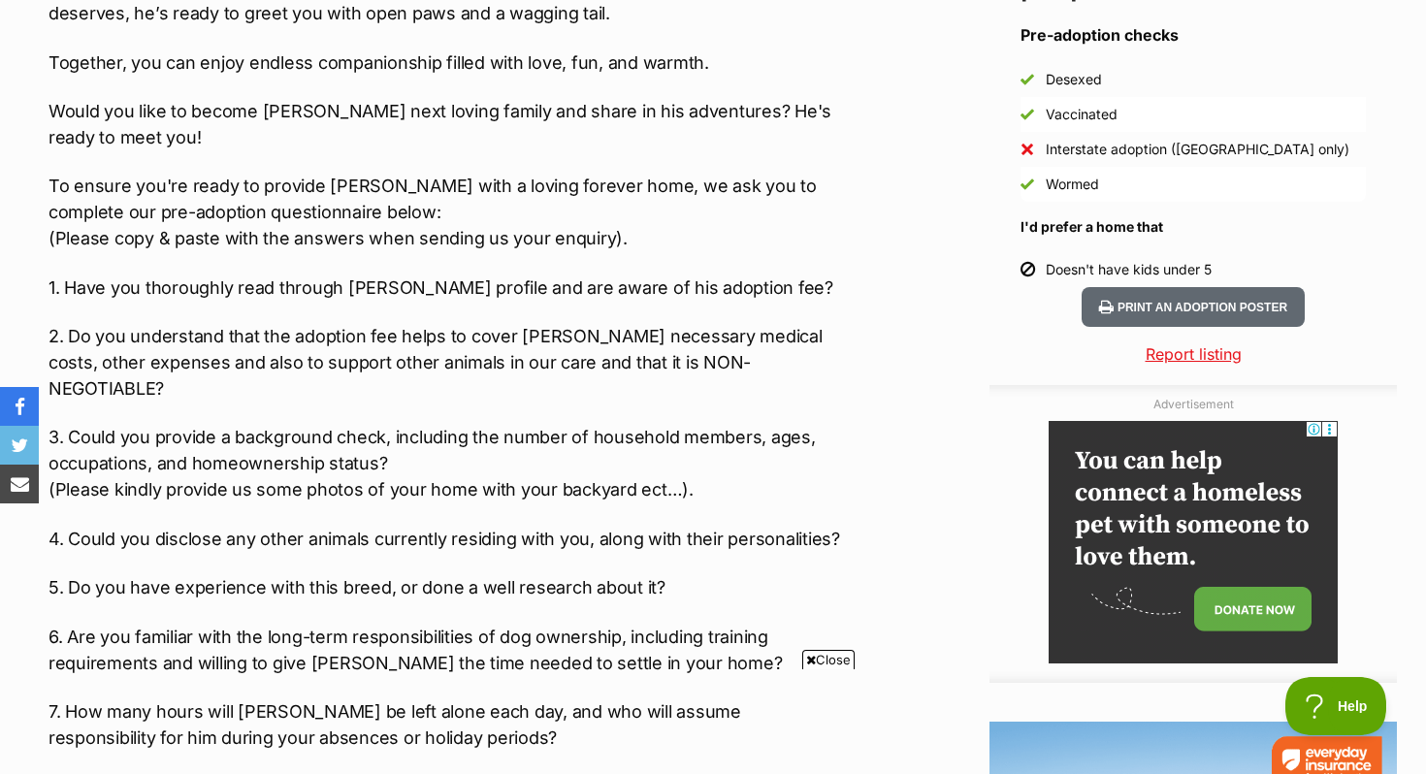
scroll to position [1753, 0]
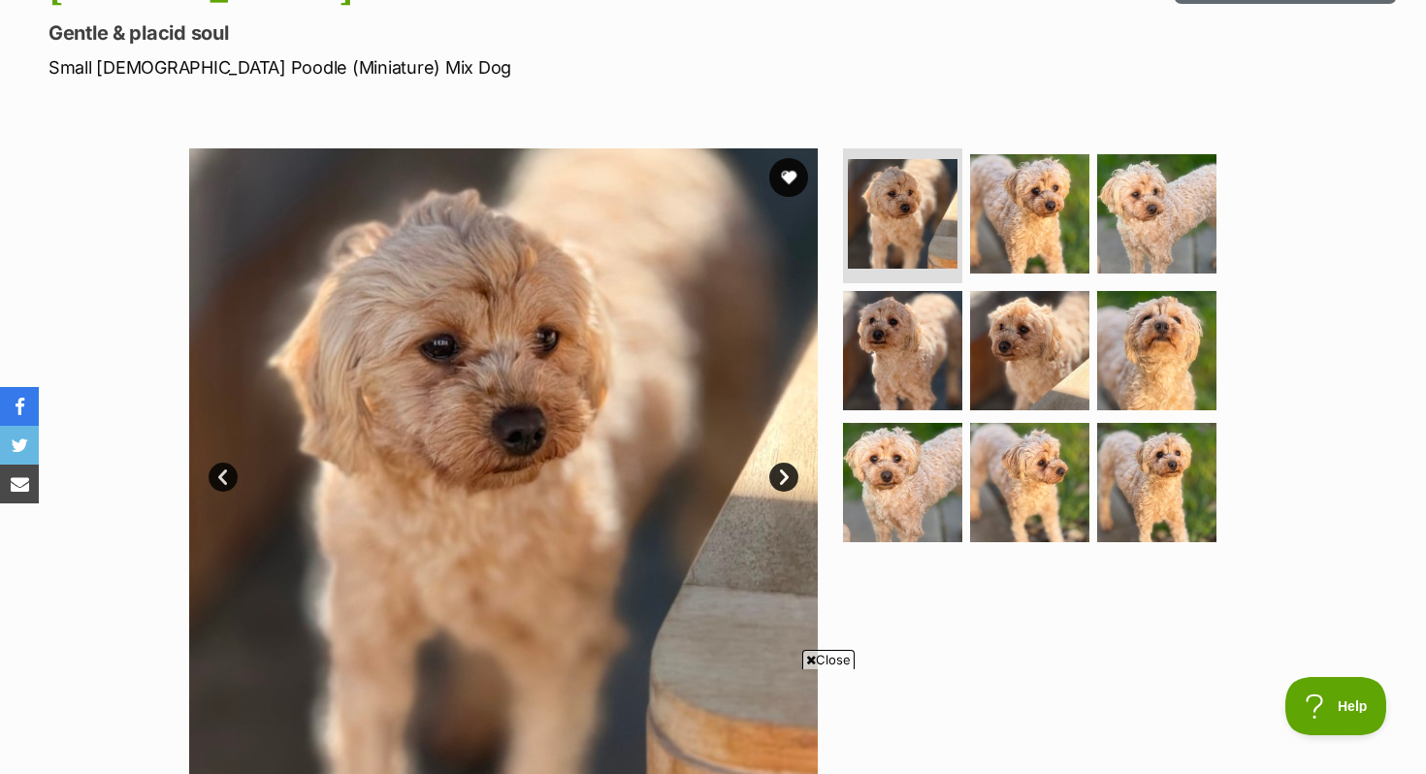
scroll to position [236, 0]
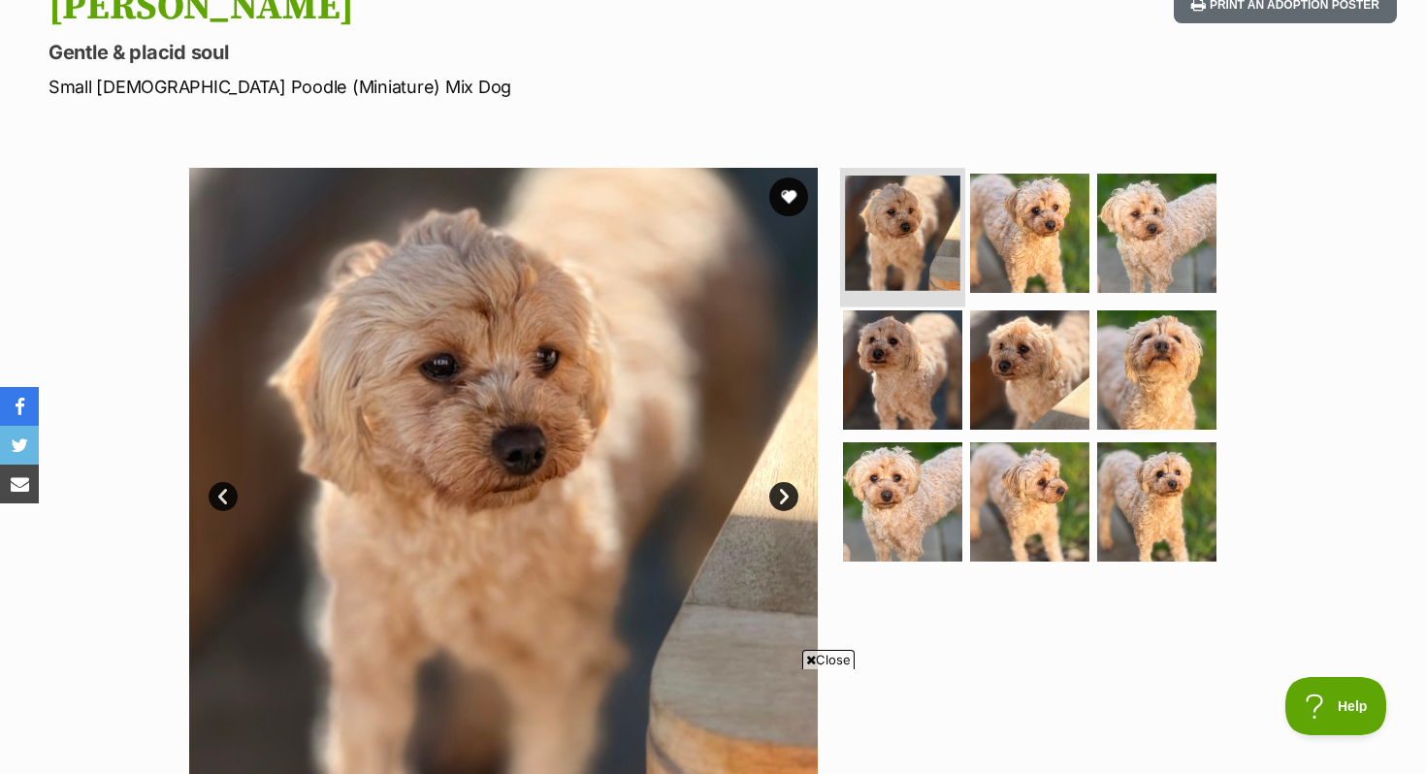
click at [940, 268] on img at bounding box center [902, 233] width 115 height 115
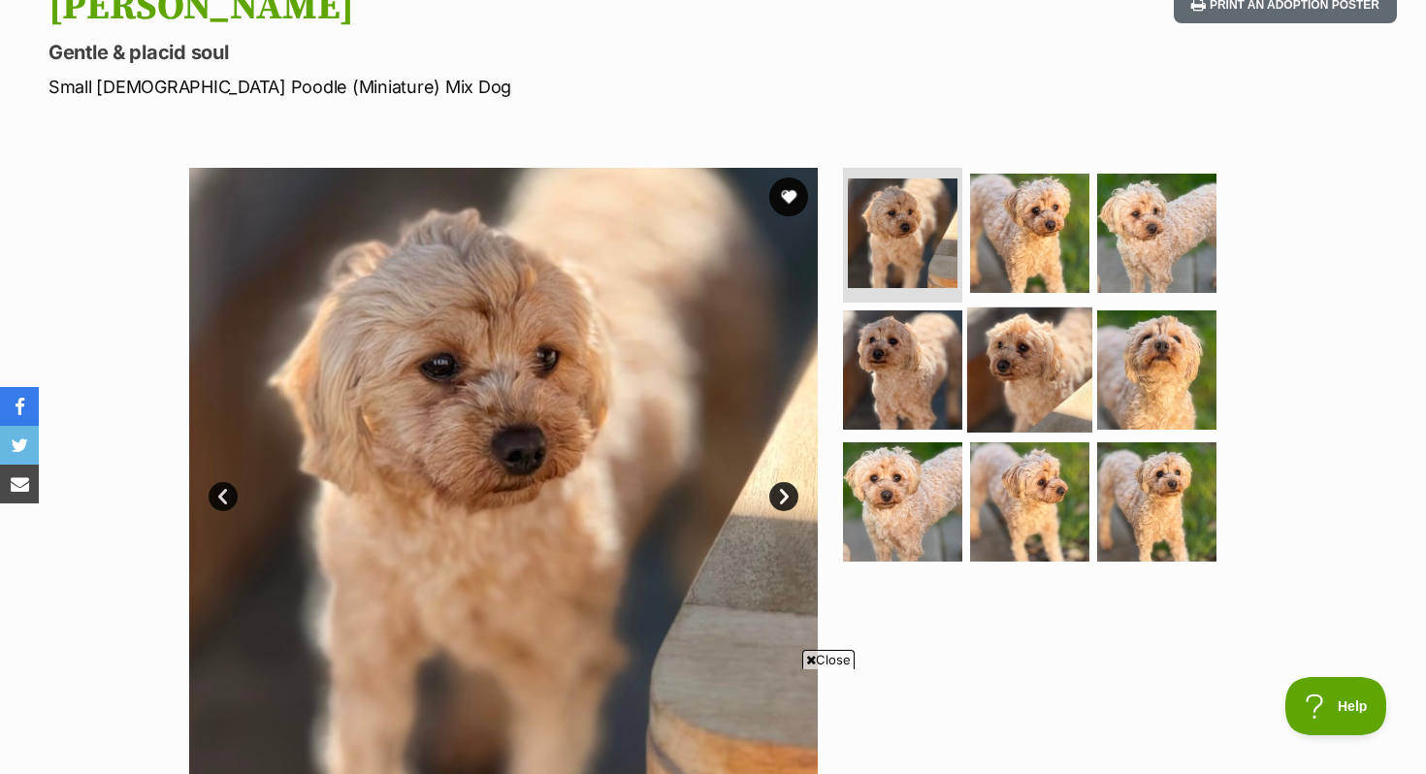
click at [981, 341] on img at bounding box center [1029, 369] width 125 height 125
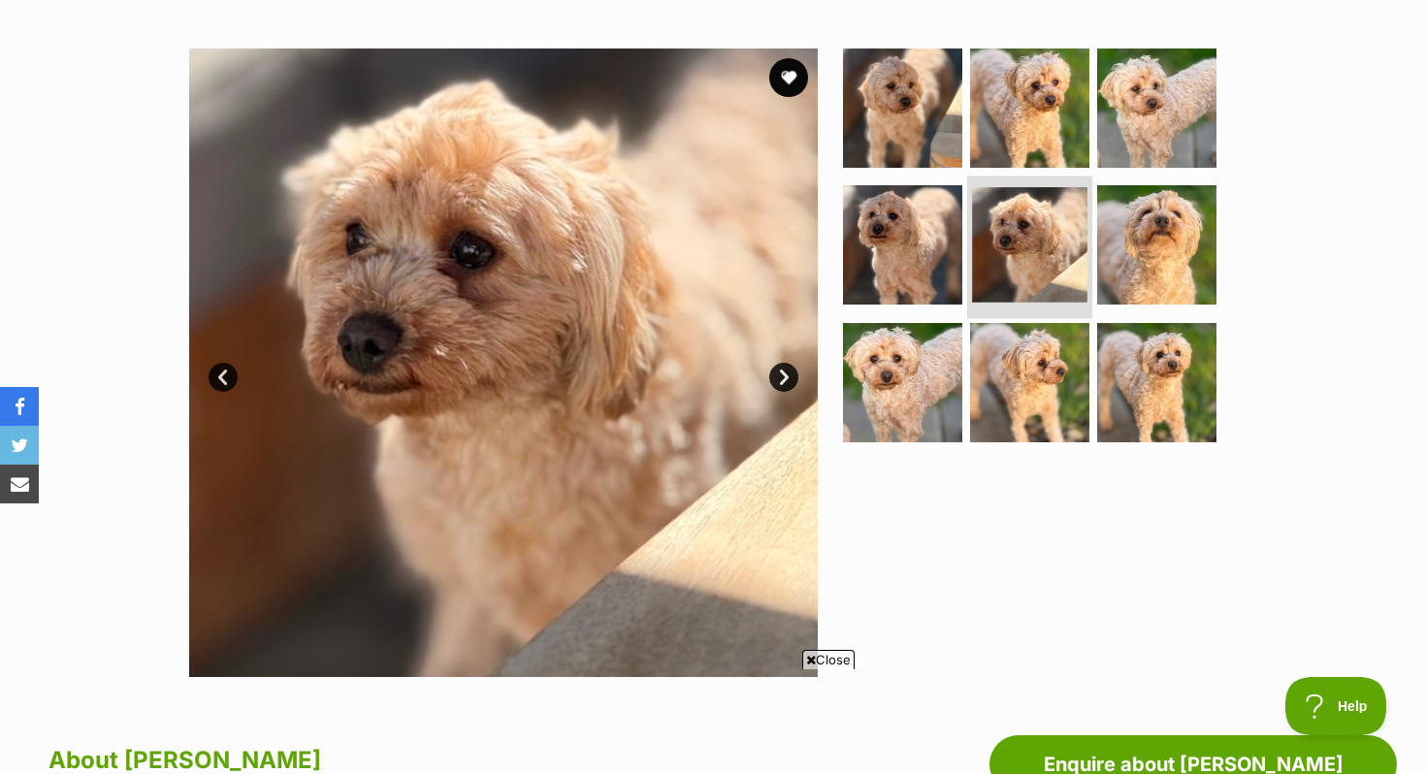
scroll to position [360, 0]
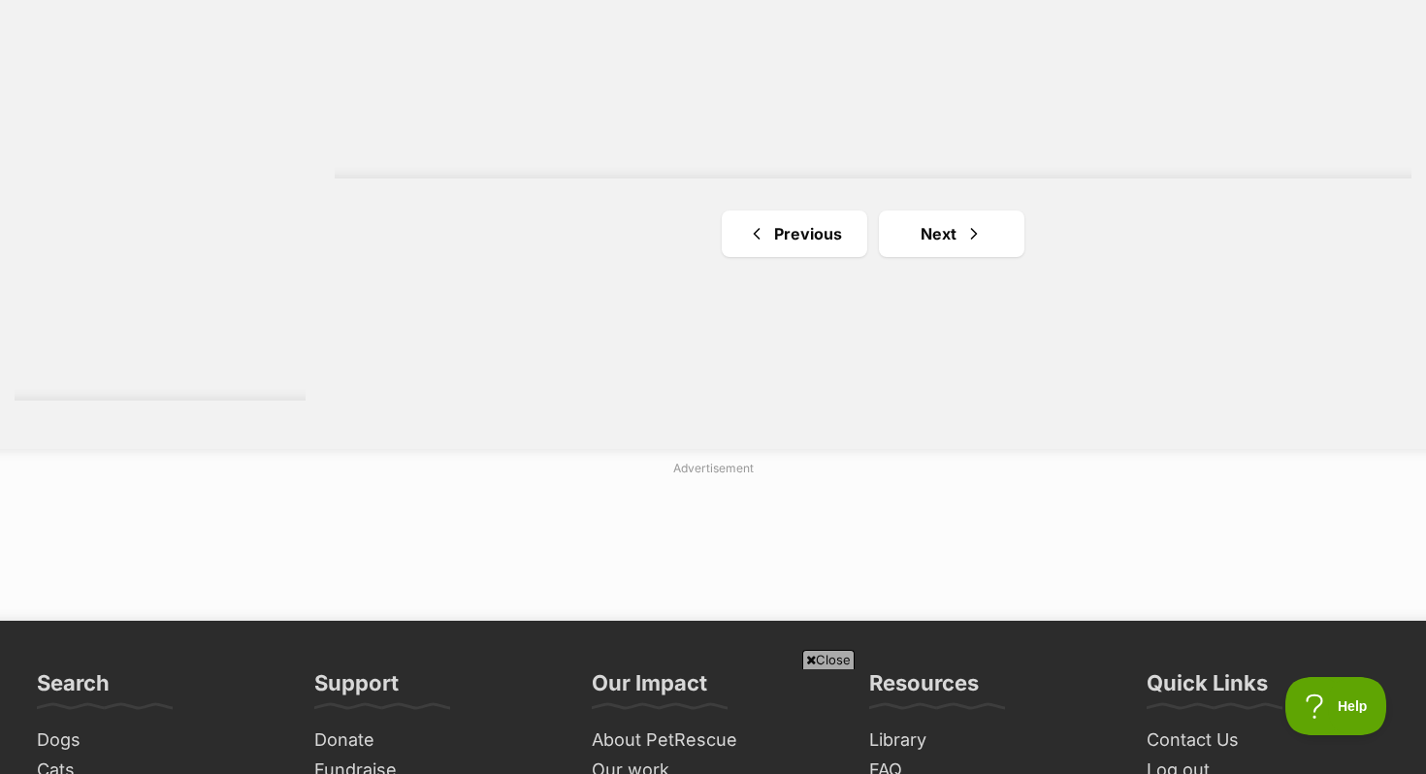
scroll to position [3695, 0]
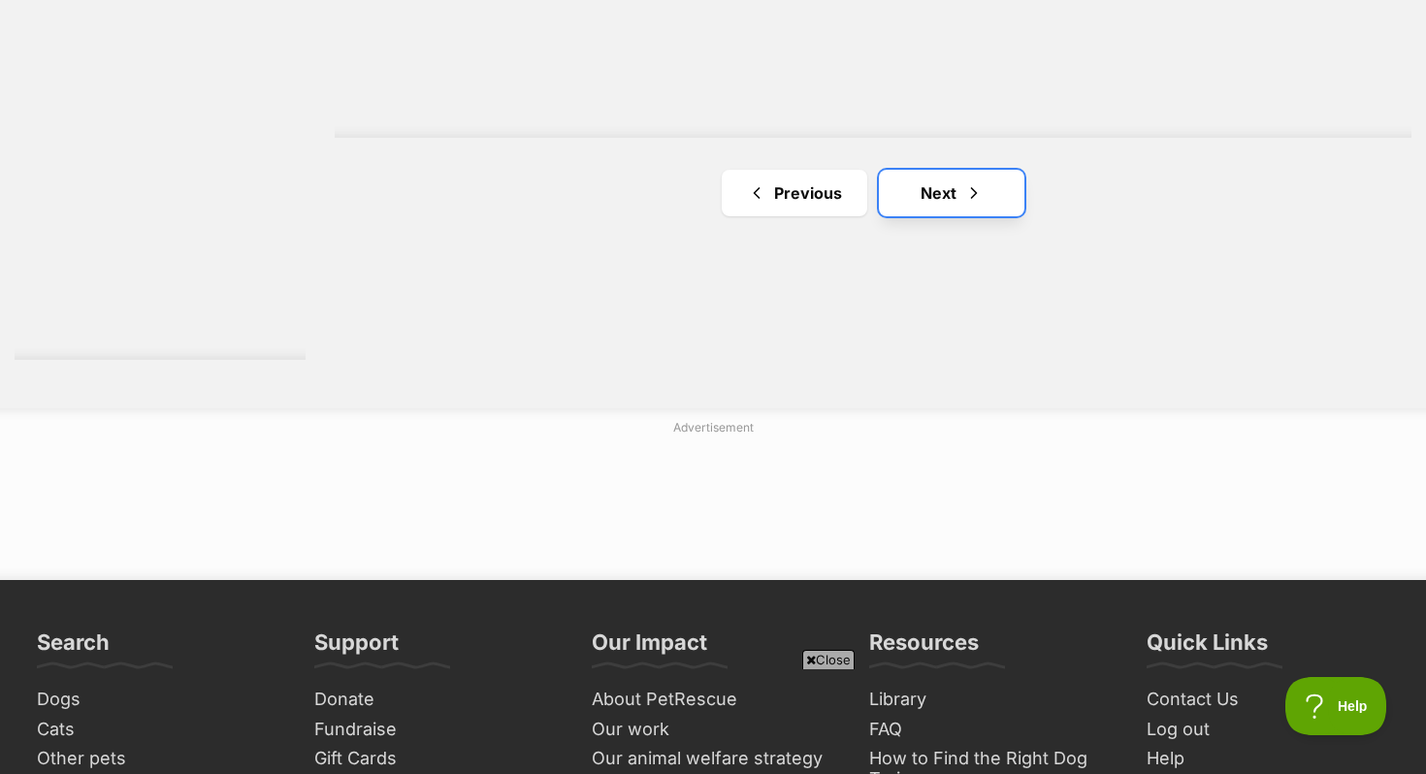
click at [910, 192] on link "Next" at bounding box center [951, 193] width 145 height 47
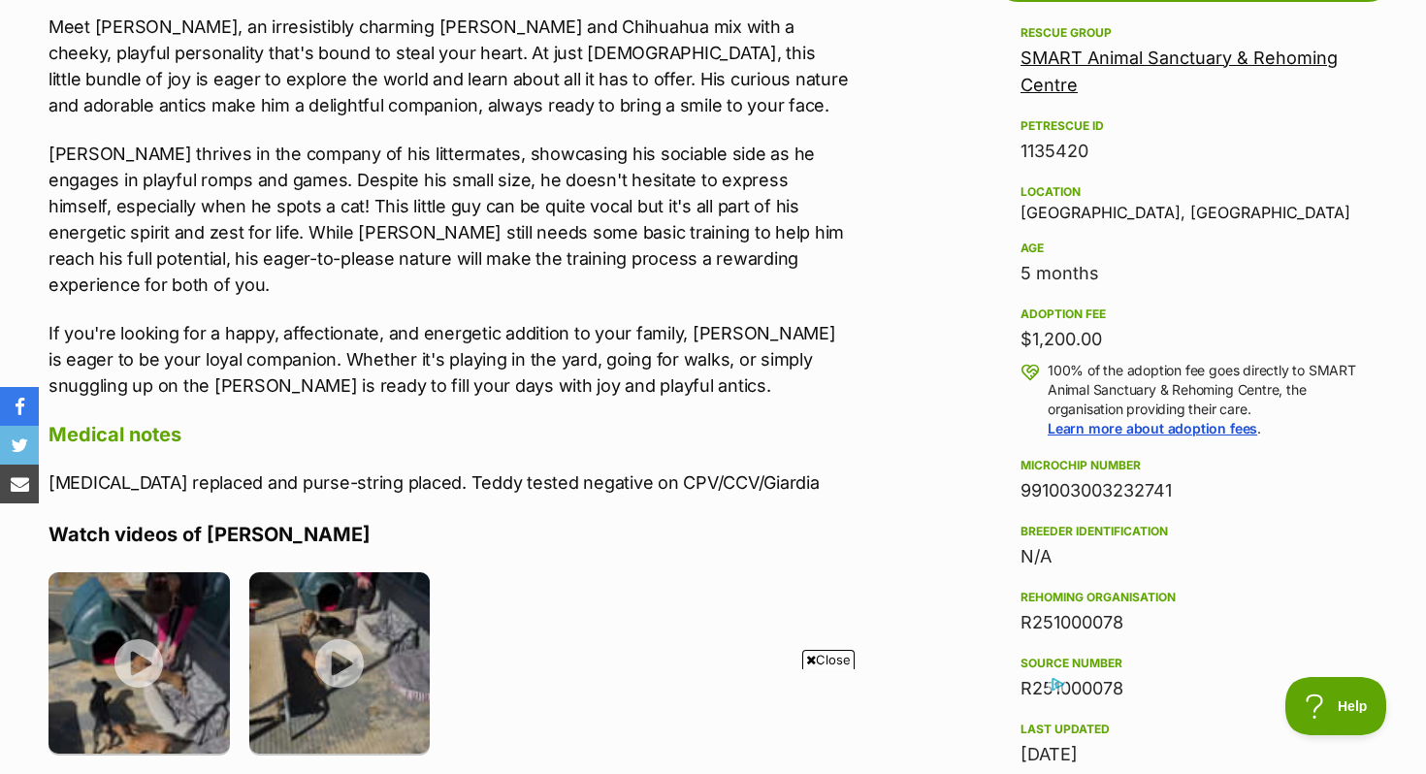
scroll to position [1149, 0]
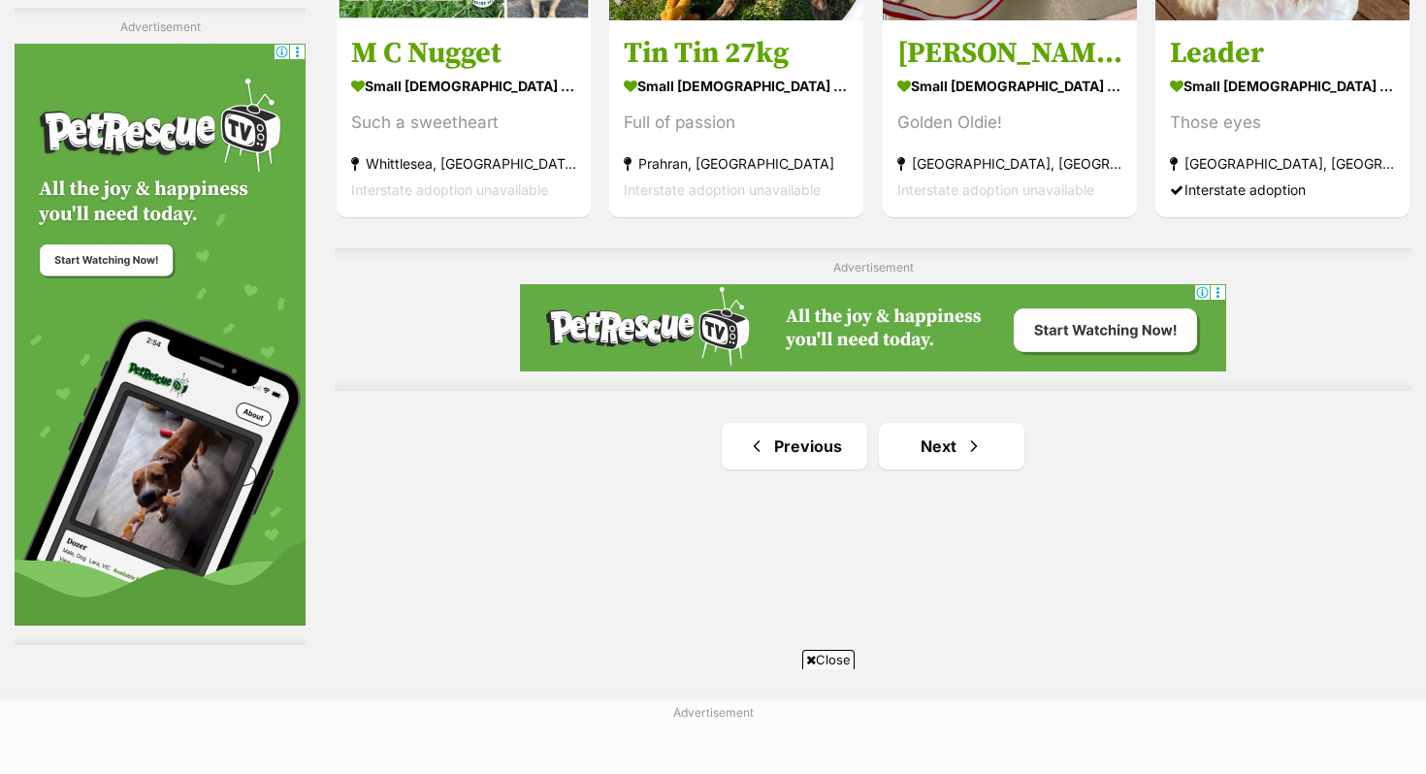
scroll to position [3426, 0]
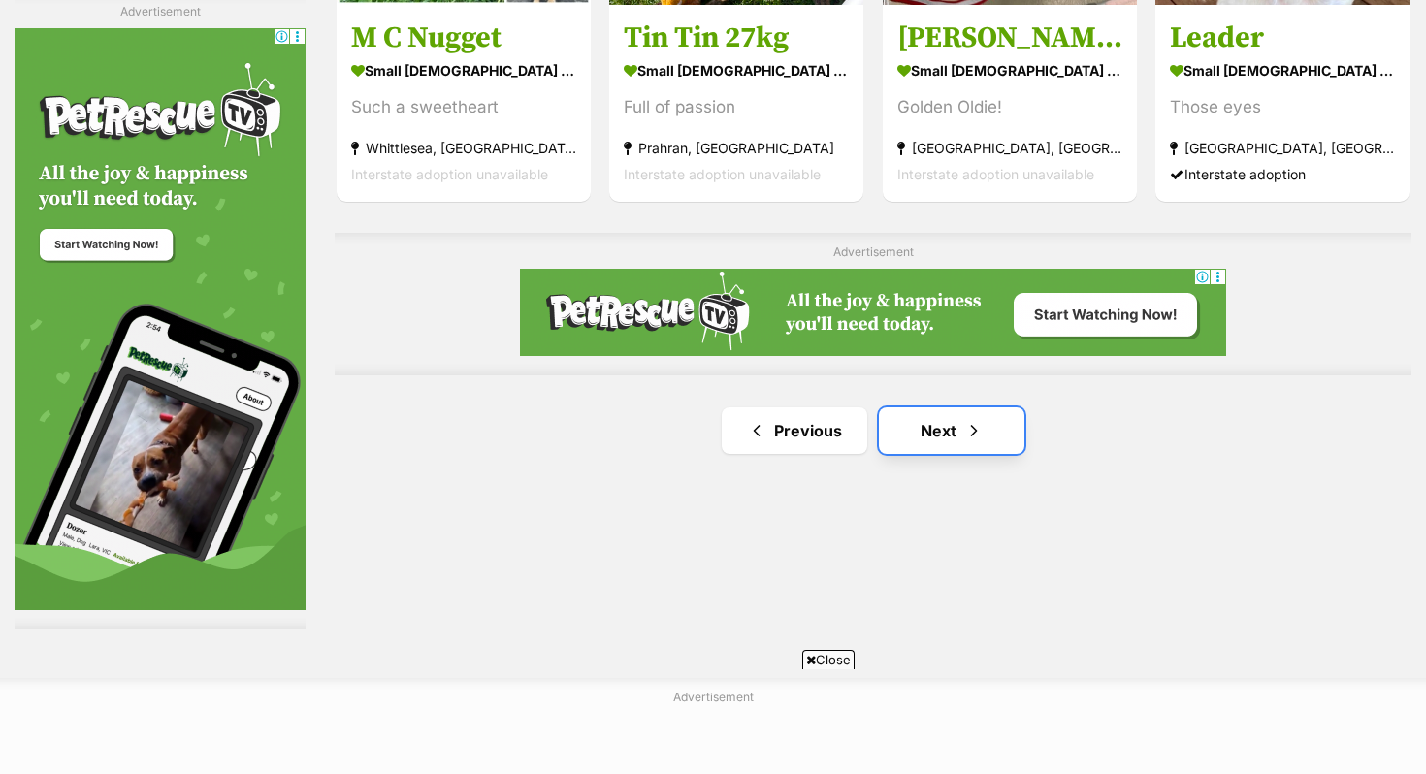
click at [988, 422] on link "Next" at bounding box center [951, 430] width 145 height 47
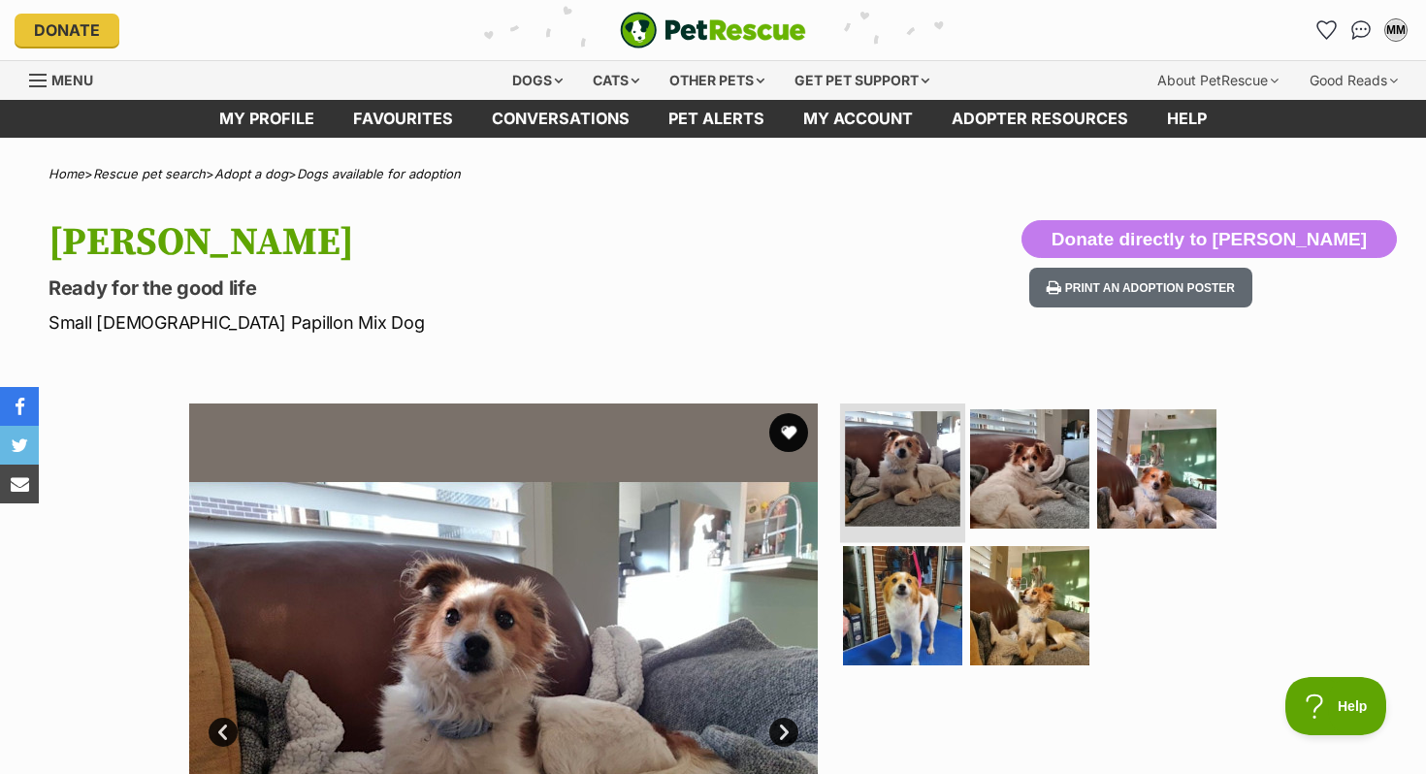
click at [895, 419] on img at bounding box center [902, 468] width 115 height 115
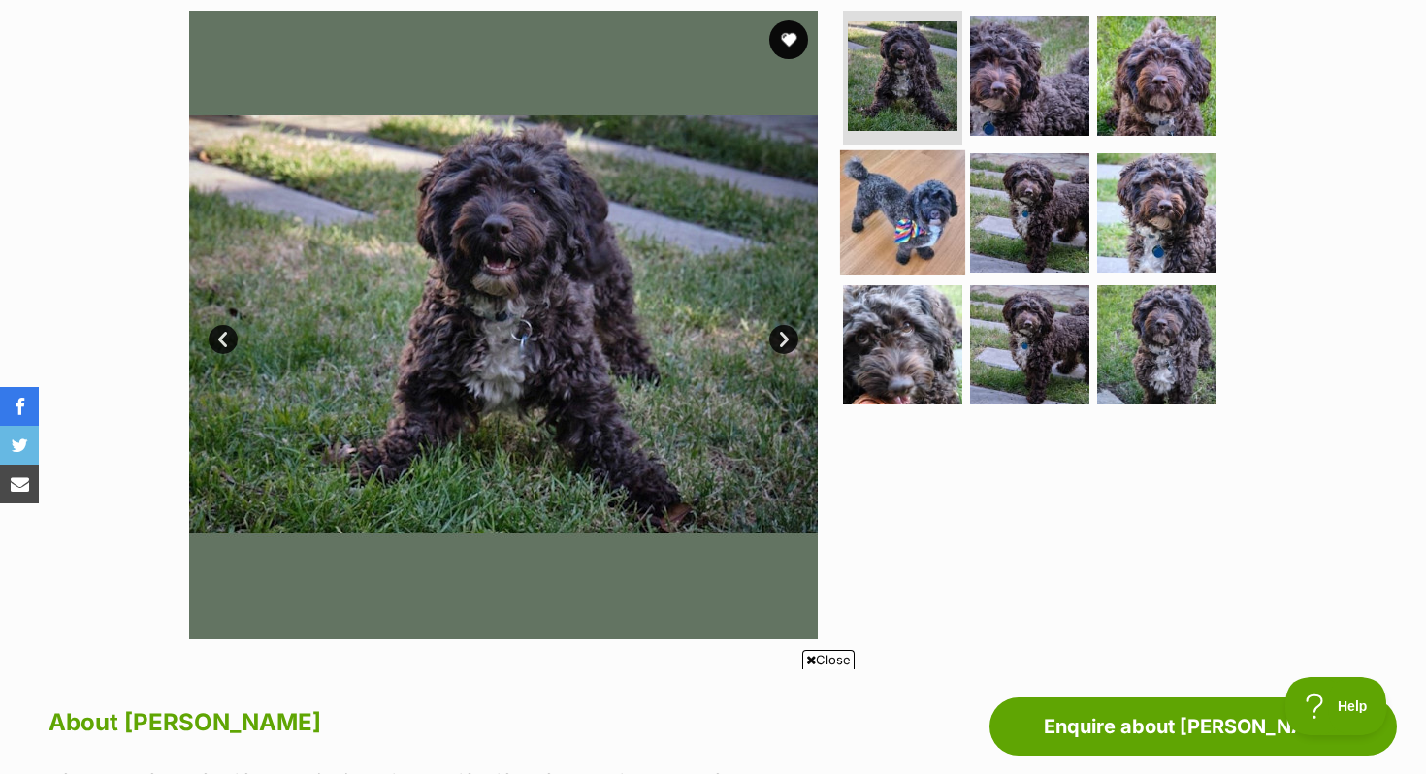
click at [889, 237] on img at bounding box center [902, 212] width 125 height 125
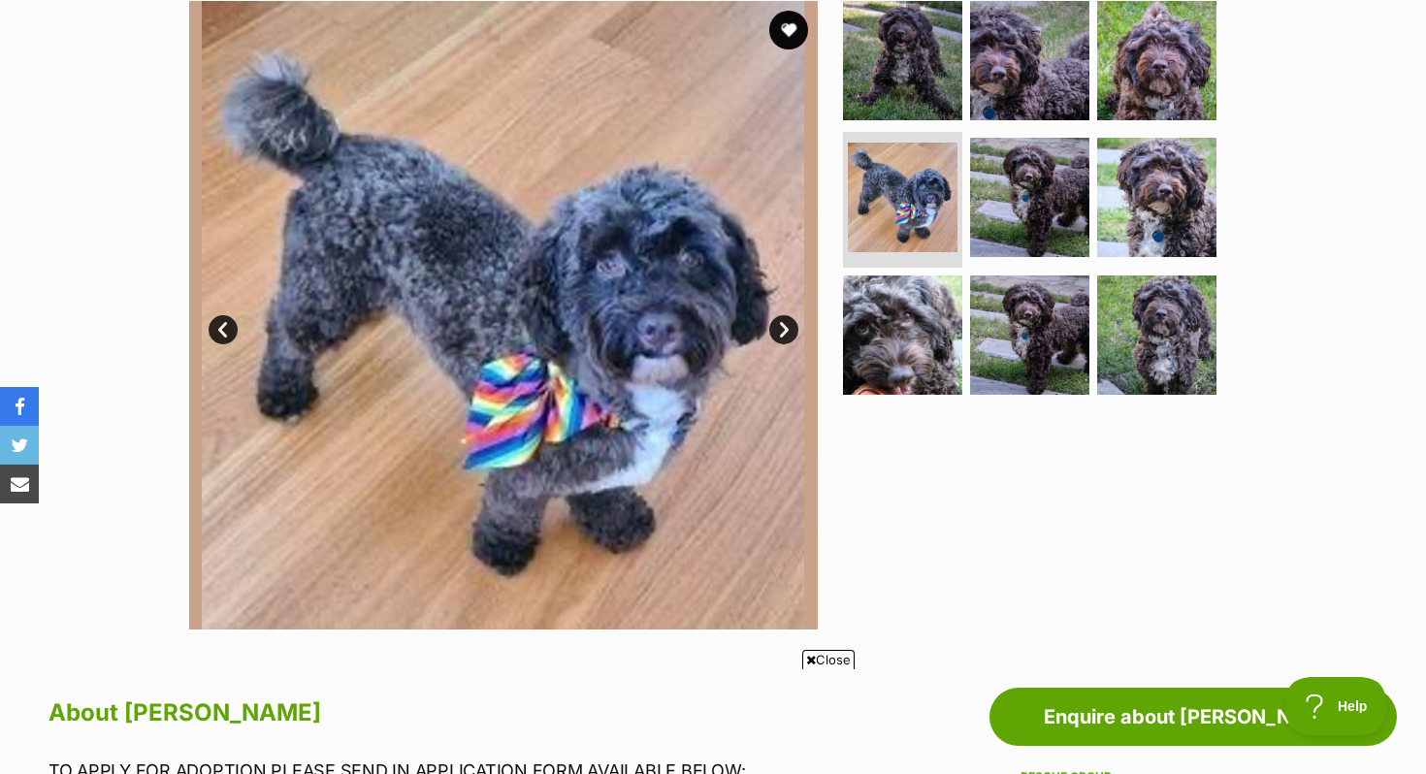
scroll to position [397, 0]
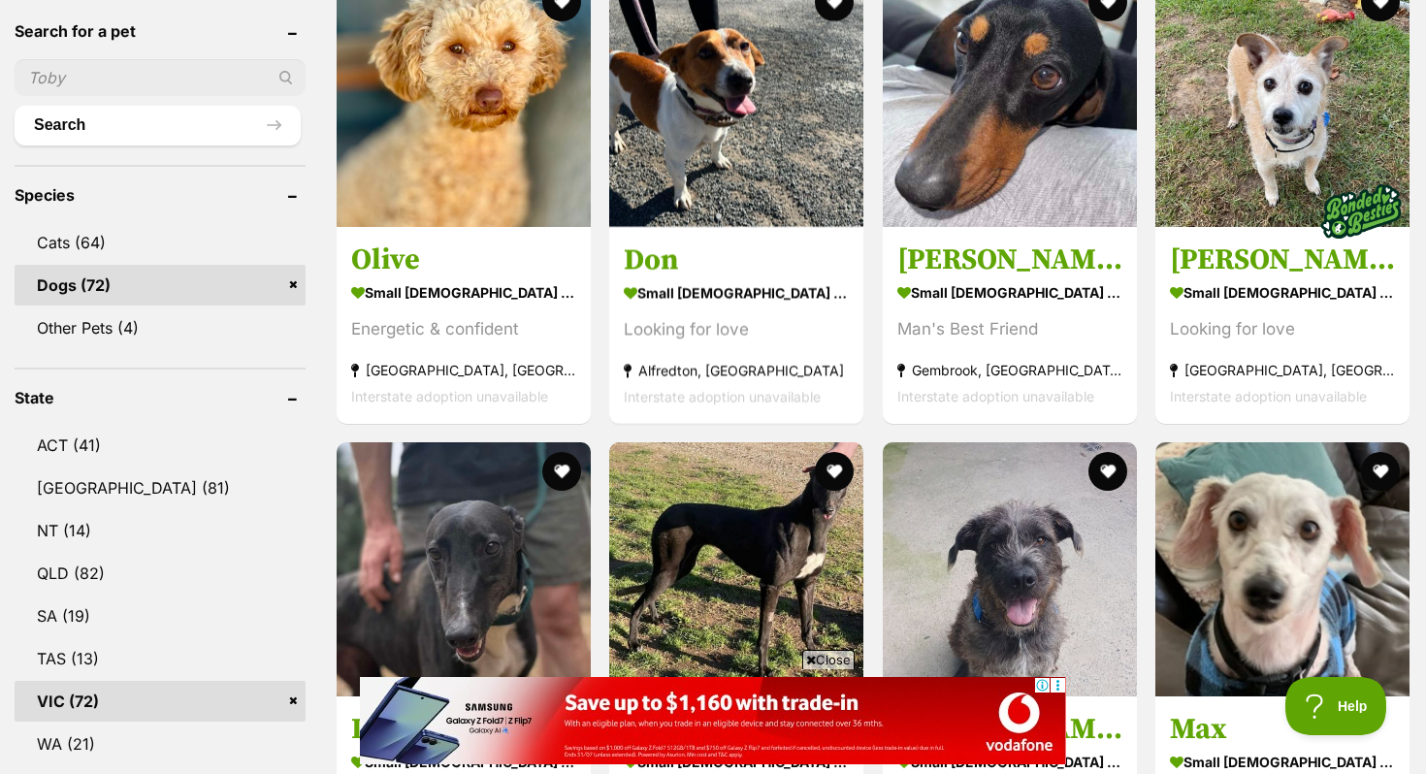
scroll to position [668, 0]
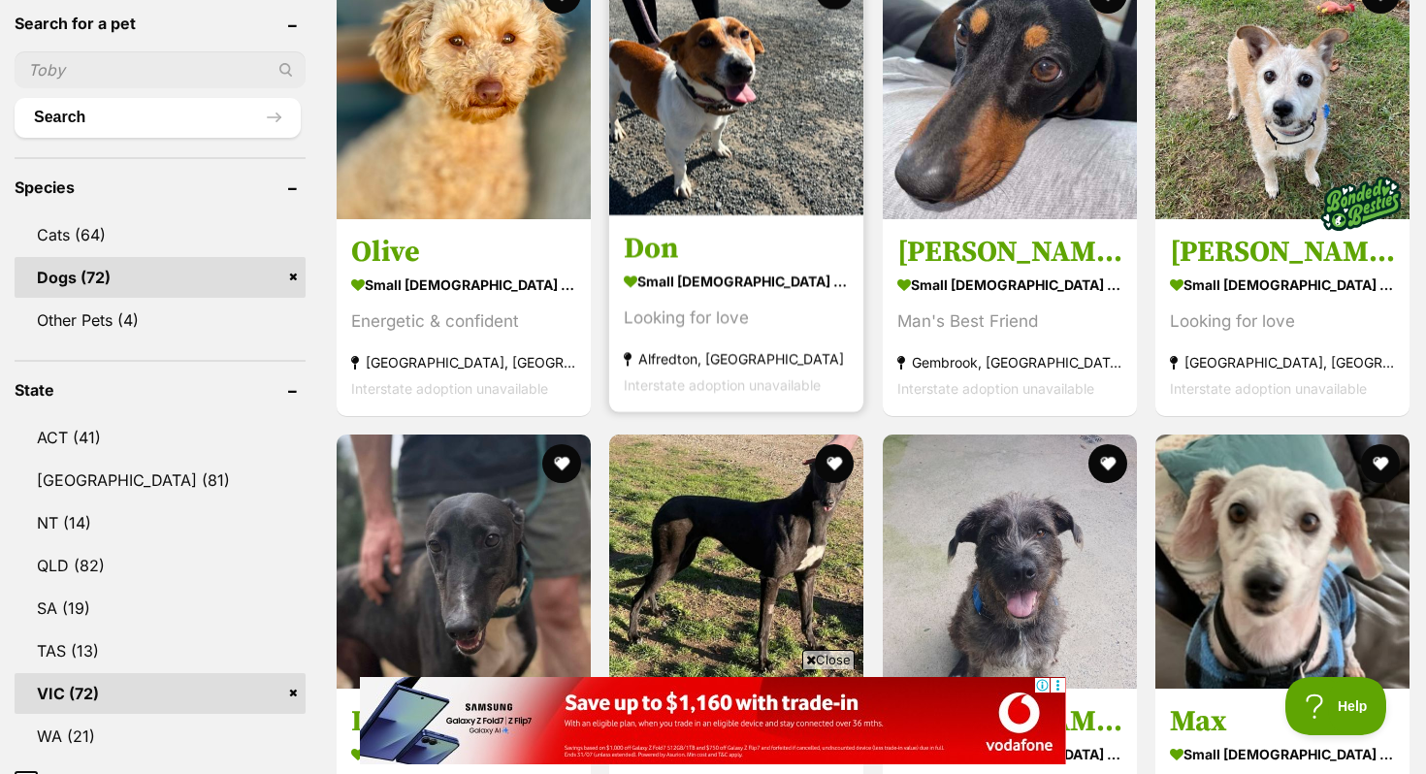
click at [793, 257] on h3 "Don" at bounding box center [736, 248] width 225 height 37
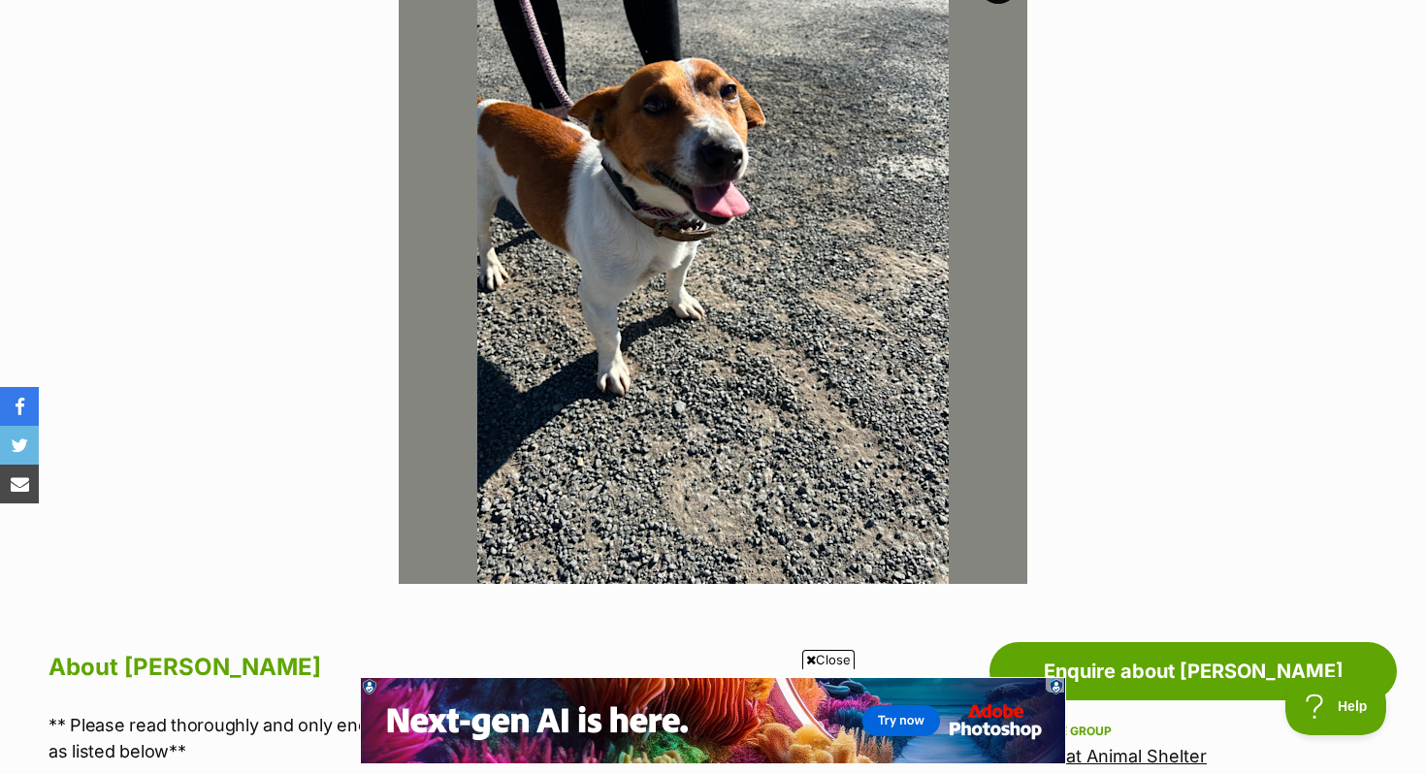
scroll to position [423, 0]
